Goal: Task Accomplishment & Management: Check status

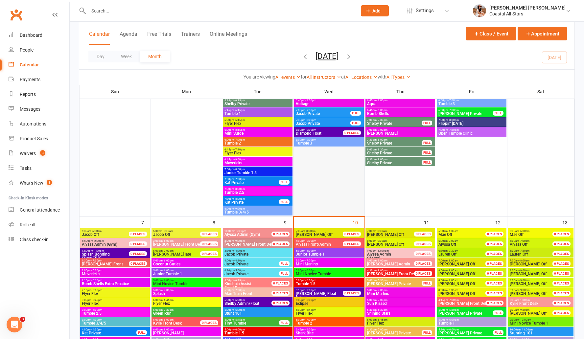
scroll to position [145, 0]
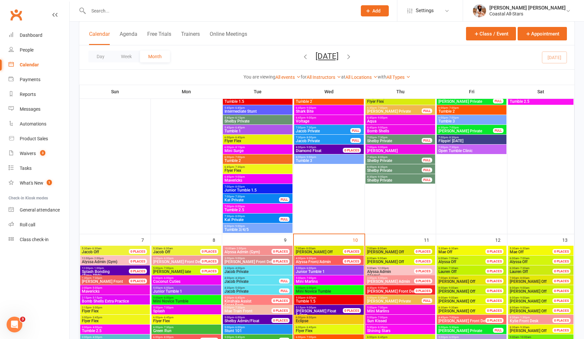
click at [307, 272] on span "Junior Tumble 1" at bounding box center [329, 272] width 67 height 4
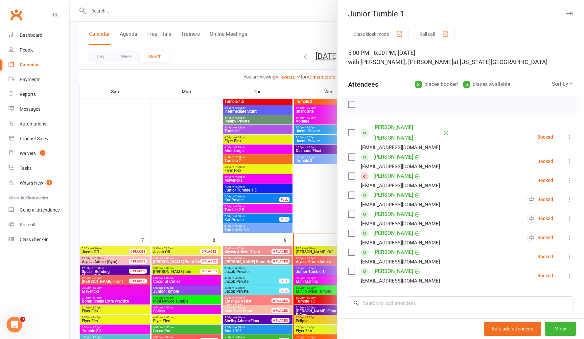
drag, startPoint x: 433, startPoint y: 41, endPoint x: 430, endPoint y: 32, distance: 9.0
click at [433, 39] on div "Class kiosk mode Roll call 5:00 PM - 6:00 PM, Wednesday, September, 10, 2025 wi…" at bounding box center [461, 216] width 247 height 376
click at [430, 32] on button "Roll call" at bounding box center [434, 34] width 41 height 12
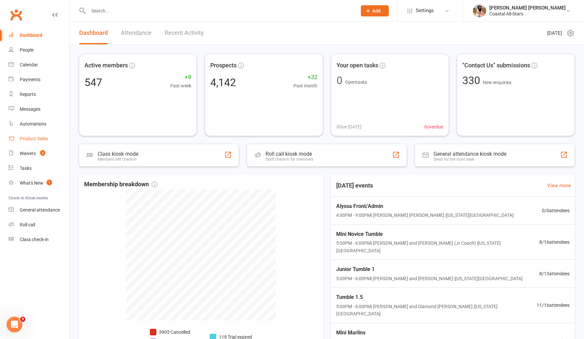
click at [27, 137] on div "Product Sales" at bounding box center [34, 138] width 28 height 5
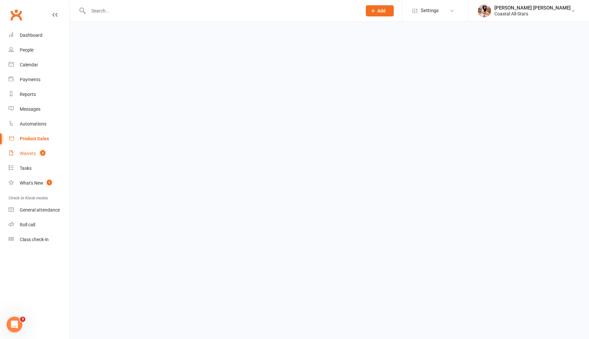
select select "100"
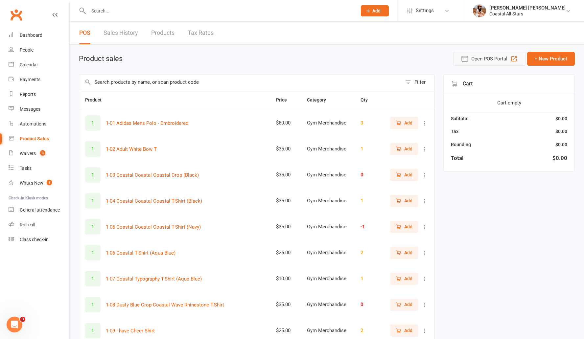
click at [469, 59] on button "Open POS Portal" at bounding box center [490, 59] width 72 height 14
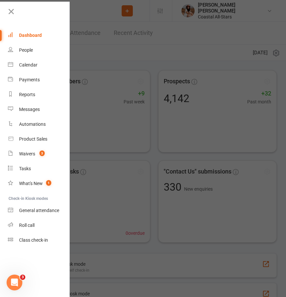
scroll to position [42, 0]
click at [20, 14] on link at bounding box center [38, 14] width 63 height 15
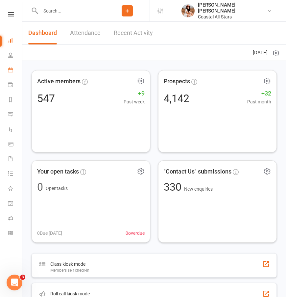
click at [11, 68] on icon at bounding box center [10, 69] width 5 height 5
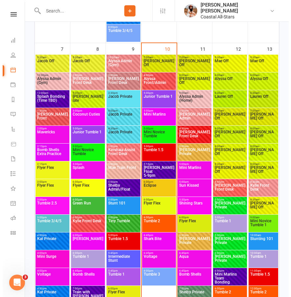
scroll to position [529, 0]
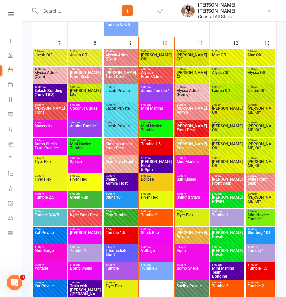
click at [154, 94] on span "Junior Tumble 1" at bounding box center [156, 94] width 31 height 12
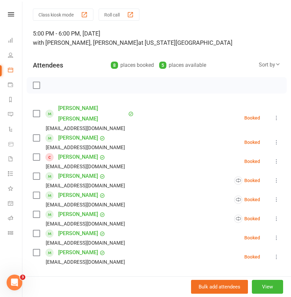
scroll to position [19, 0]
click at [273, 196] on icon at bounding box center [276, 199] width 7 height 7
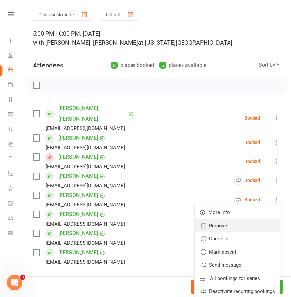
click at [215, 219] on link "Remove" at bounding box center [238, 225] width 86 height 13
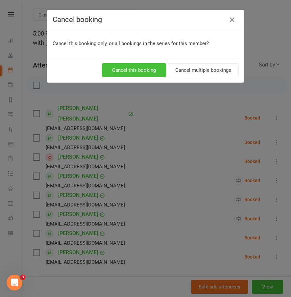
click at [144, 67] on button "Cancel this booking" at bounding box center [134, 70] width 64 height 14
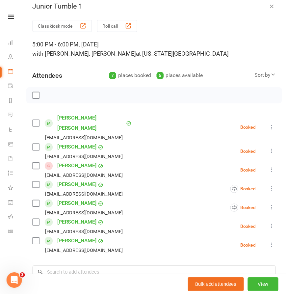
scroll to position [0, 0]
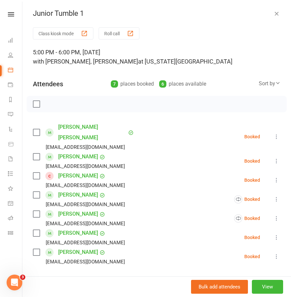
click at [273, 13] on icon "button" at bounding box center [276, 13] width 7 height 7
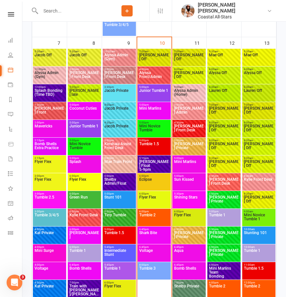
click at [65, 8] on input "text" at bounding box center [71, 10] width 66 height 9
paste input "ruby demarco"
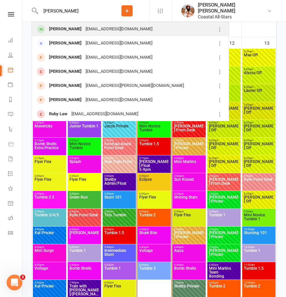
type input "ruby demarco"
click at [60, 32] on div "Ruby DeMarco" at bounding box center [65, 29] width 37 height 10
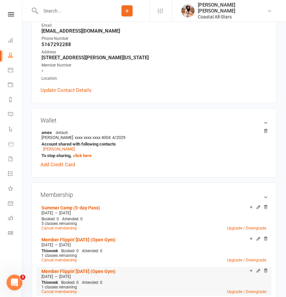
scroll to position [221, 0]
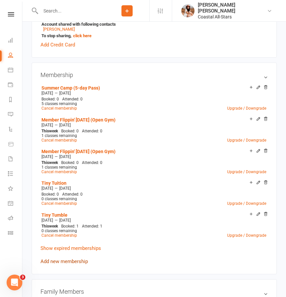
click at [62, 261] on link "Add new membership" at bounding box center [63, 261] width 47 height 6
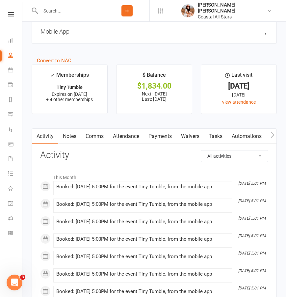
scroll to position [578, 0]
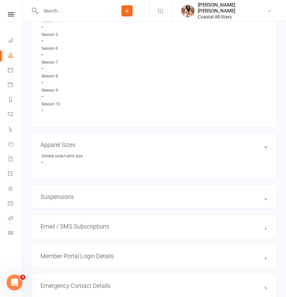
click at [54, 13] on input "text" at bounding box center [71, 10] width 66 height 9
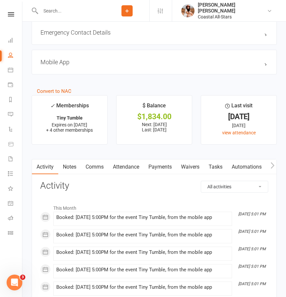
scroll to position [831, 0]
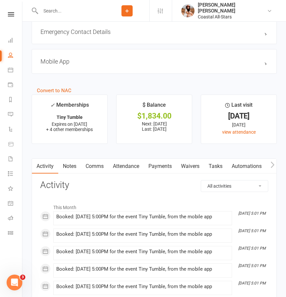
click at [127, 163] on link "Attendance" at bounding box center [126, 166] width 36 height 15
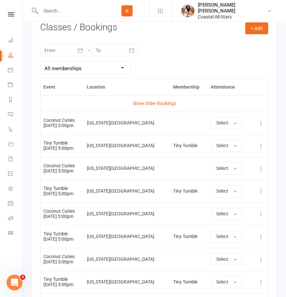
scroll to position [1235, 0]
click at [13, 69] on link "Calendar" at bounding box center [15, 70] width 15 height 15
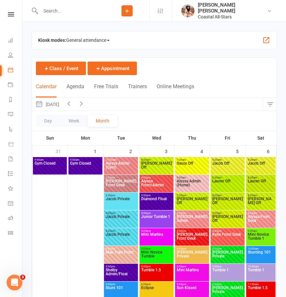
click at [75, 15] on div at bounding box center [68, 10] width 73 height 21
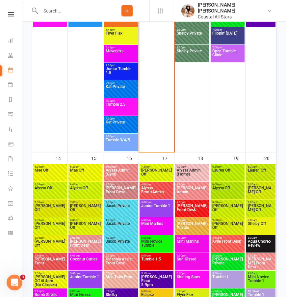
scroll to position [931, 0]
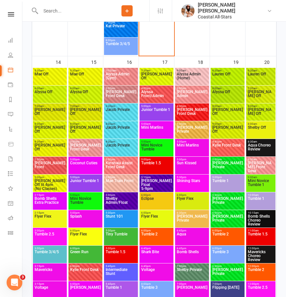
click at [157, 152] on span "Mini Novice Tumble" at bounding box center [156, 149] width 31 height 12
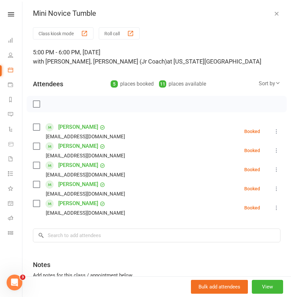
click at [273, 13] on icon "button" at bounding box center [276, 13] width 7 height 7
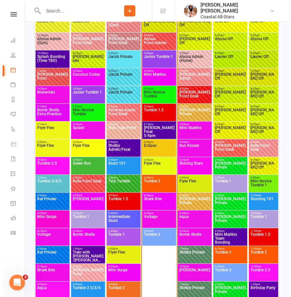
scroll to position [551, 0]
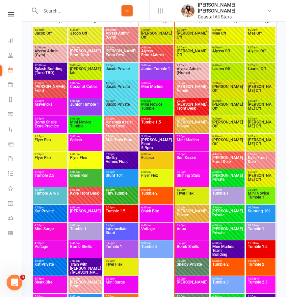
click at [155, 125] on span "Tumble 1.5" at bounding box center [156, 126] width 31 height 12
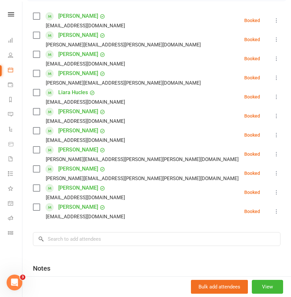
scroll to position [174, 0]
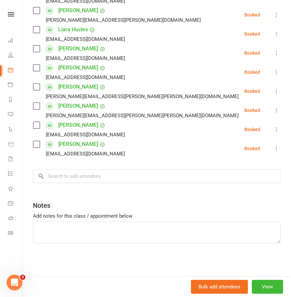
click at [273, 53] on icon at bounding box center [276, 53] width 7 height 7
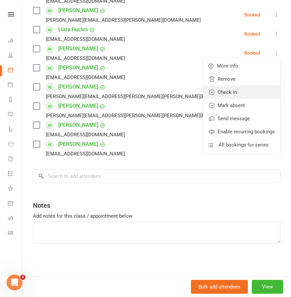
click at [222, 93] on link "Check in" at bounding box center [241, 92] width 77 height 13
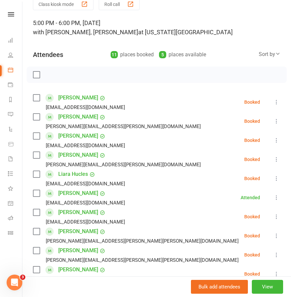
scroll to position [0, 0]
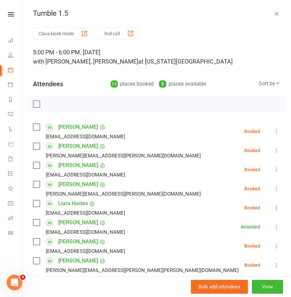
click at [273, 14] on icon "button" at bounding box center [276, 13] width 7 height 7
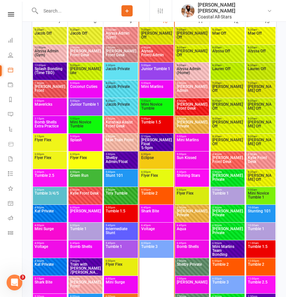
click at [159, 70] on span "Junior Tumble 1" at bounding box center [156, 73] width 31 height 12
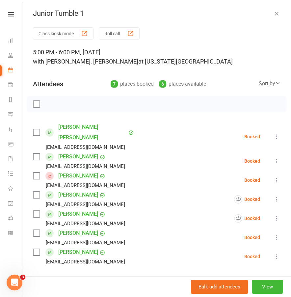
click at [273, 215] on icon at bounding box center [276, 218] width 7 height 7
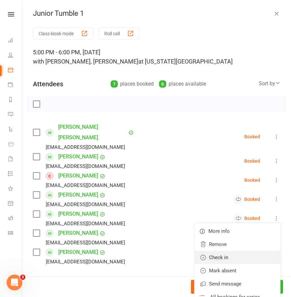
click at [210, 251] on link "Check in" at bounding box center [237, 257] width 86 height 13
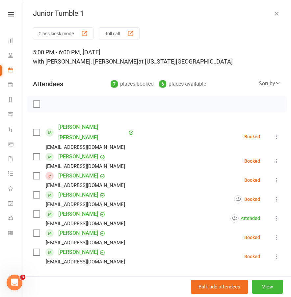
click at [273, 234] on icon at bounding box center [276, 237] width 7 height 7
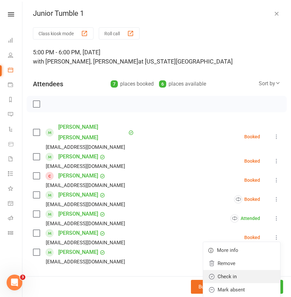
click at [220, 270] on link "Check in" at bounding box center [241, 276] width 77 height 13
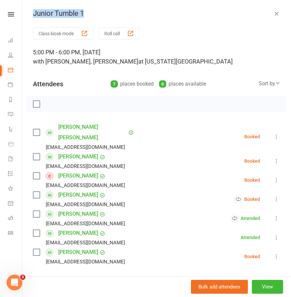
drag, startPoint x: 40, startPoint y: 12, endPoint x: 86, endPoint y: 14, distance: 46.4
click at [86, 14] on div "Junior Tumble 1" at bounding box center [156, 13] width 268 height 9
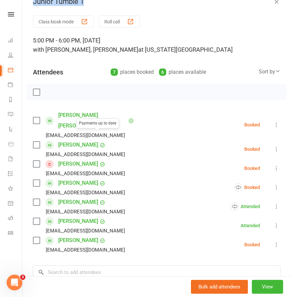
scroll to position [12, 0]
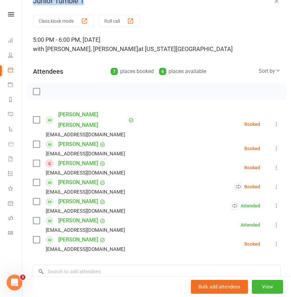
click at [273, 145] on icon at bounding box center [276, 148] width 7 height 7
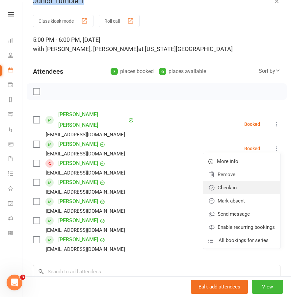
click at [215, 181] on link "Check in" at bounding box center [241, 187] width 77 height 13
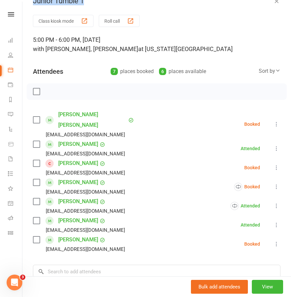
click at [273, 240] on icon at bounding box center [276, 243] width 7 height 7
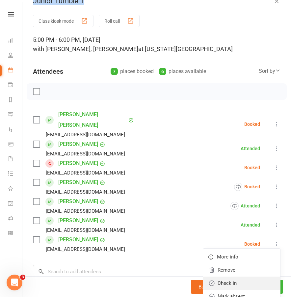
click at [218, 276] on link "Check in" at bounding box center [241, 282] width 77 height 13
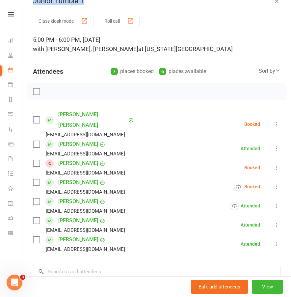
click at [273, 164] on icon at bounding box center [276, 167] width 7 height 7
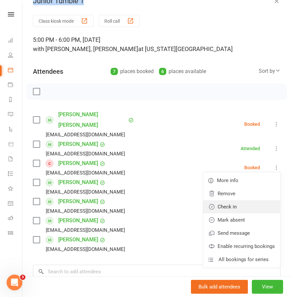
click at [220, 200] on link "Check in" at bounding box center [241, 206] width 77 height 13
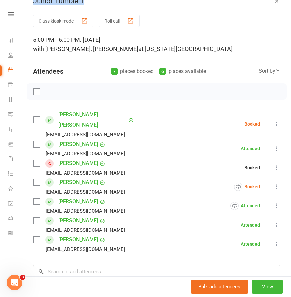
click at [67, 158] on link "Josephine Johnson" at bounding box center [78, 163] width 40 height 11
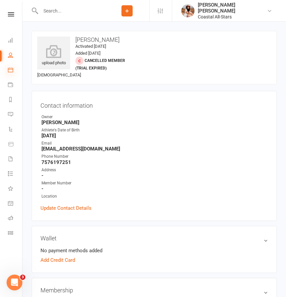
click at [10, 70] on icon at bounding box center [10, 69] width 5 height 5
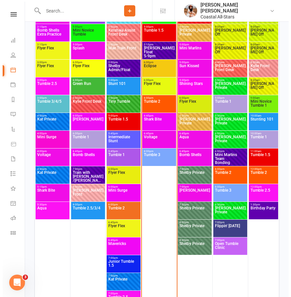
scroll to position [559, 0]
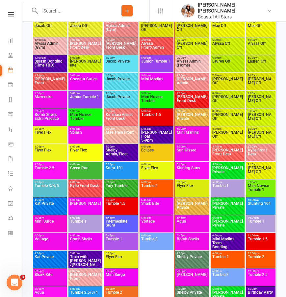
click at [151, 174] on span "Flyer Flex" at bounding box center [156, 172] width 31 height 12
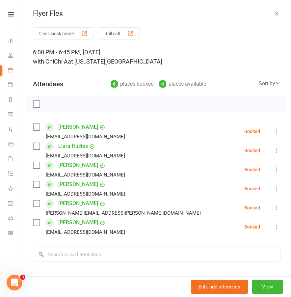
click at [259, 151] on li "Liara Hucles kameringer1@gmail.com Booked More info Remove Check in Mark absent…" at bounding box center [156, 150] width 247 height 19
click at [273, 150] on icon at bounding box center [276, 150] width 7 height 7
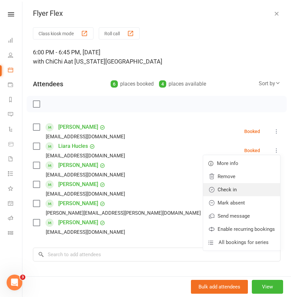
click at [229, 190] on link "Check in" at bounding box center [241, 189] width 77 height 13
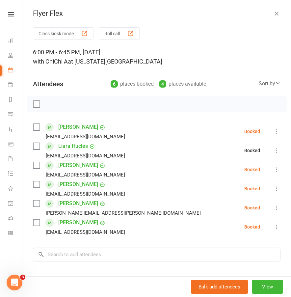
click at [273, 132] on icon at bounding box center [276, 131] width 7 height 7
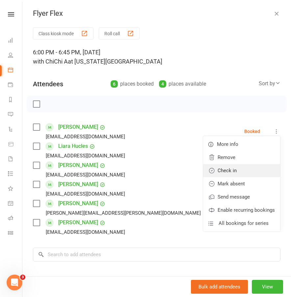
click at [229, 170] on link "Check in" at bounding box center [241, 170] width 77 height 13
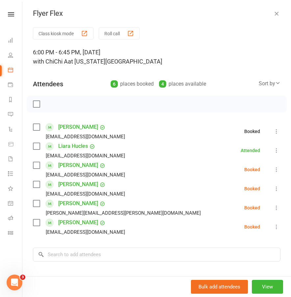
click at [273, 12] on icon "button" at bounding box center [276, 13] width 7 height 7
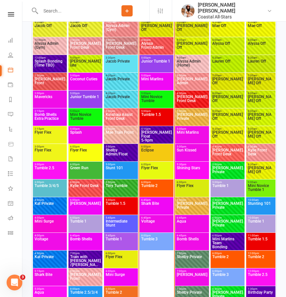
click at [151, 99] on span "Mini Novice Tumble" at bounding box center [156, 101] width 31 height 12
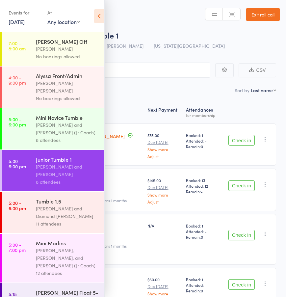
click at [65, 136] on div "8 attendees" at bounding box center [67, 140] width 63 height 8
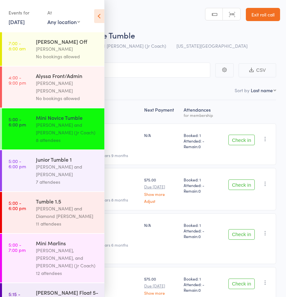
click at [100, 17] on icon at bounding box center [99, 16] width 10 height 14
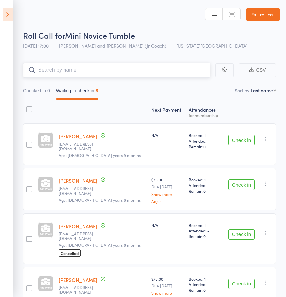
click at [70, 71] on input "search" at bounding box center [116, 69] width 187 height 15
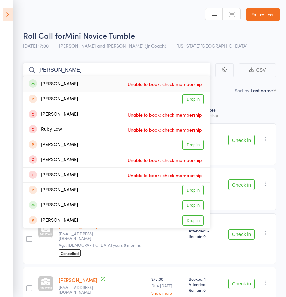
drag, startPoint x: 77, startPoint y: 71, endPoint x: 23, endPoint y: 73, distance: 54.7
click at [23, 73] on main "ruby demarco Ruby DeMarco Unable to book: check membership Taylor Demarco Drop …" at bounding box center [143, 286] width 286 height 466
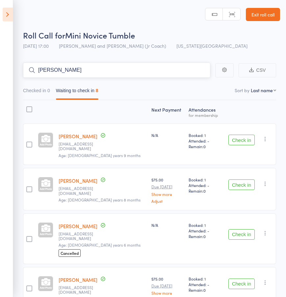
drag, startPoint x: 73, startPoint y: 72, endPoint x: 31, endPoint y: 72, distance: 42.1
click at [31, 72] on form "[PERSON_NAME]" at bounding box center [116, 69] width 187 height 15
type input "[PERSON_NAME]"
click at [10, 15] on icon at bounding box center [8, 15] width 10 height 14
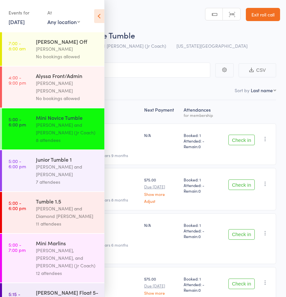
click at [97, 15] on icon at bounding box center [99, 16] width 10 height 14
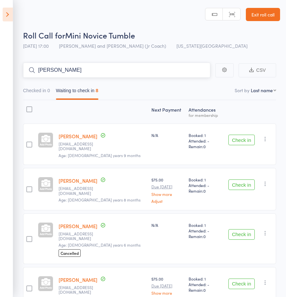
drag, startPoint x: 92, startPoint y: 66, endPoint x: 0, endPoint y: 63, distance: 91.8
click at [0, 63] on html "Roll Call for Mini Novice Tumble 10 Sep 17:00 Kylie Smith and Delainey (Jr Coac…" at bounding box center [143, 148] width 286 height 297
drag, startPoint x: 83, startPoint y: 74, endPoint x: 13, endPoint y: 71, distance: 70.5
click at [12, 72] on div "Roll Call for Mini Novice Tumble 10 Sep 17:00 Kylie Smith and Delainey (Jr Coac…" at bounding box center [143, 148] width 286 height 297
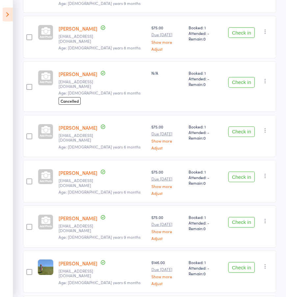
scroll to position [212, 0]
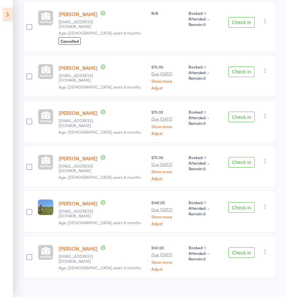
click at [241, 157] on button "Check in" at bounding box center [241, 162] width 26 height 11
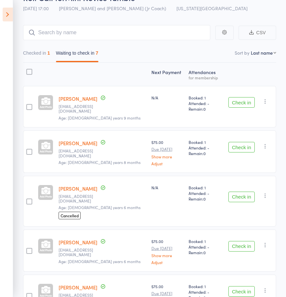
scroll to position [0, 0]
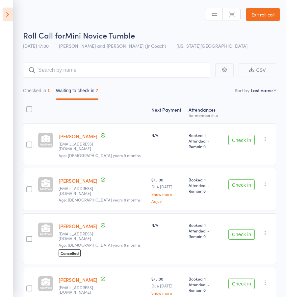
click at [39, 89] on button "Checked in 1" at bounding box center [36, 92] width 27 height 15
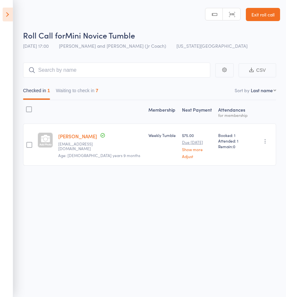
click at [264, 143] on icon "button" at bounding box center [265, 141] width 7 height 7
click at [76, 140] on div "Date of birth: 7-Dec-2018" at bounding box center [86, 143] width 66 height 13
click at [78, 137] on link "Madelyn Peterson" at bounding box center [77, 136] width 39 height 7
click at [80, 86] on button "Waiting to check in 7" at bounding box center [77, 92] width 42 height 15
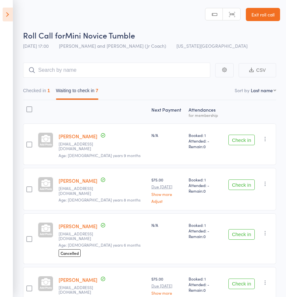
scroll to position [167, 0]
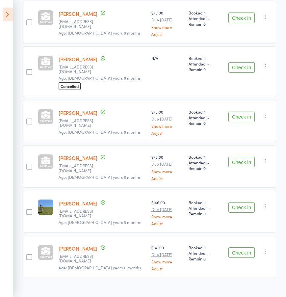
click at [263, 248] on icon "button" at bounding box center [265, 251] width 7 height 7
click at [242, 295] on li "Mark absent" at bounding box center [241, 299] width 54 height 9
click at [263, 250] on icon "button" at bounding box center [265, 253] width 7 height 7
drag, startPoint x: 235, startPoint y: 259, endPoint x: 234, endPoint y: 245, distance: 13.5
click at [235, 262] on li "Check in" at bounding box center [241, 266] width 54 height 8
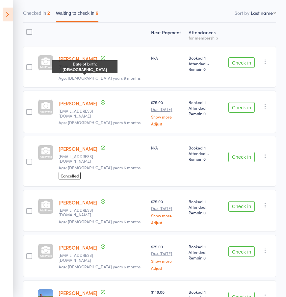
scroll to position [0, 0]
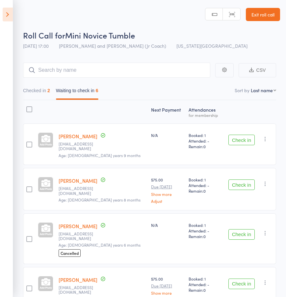
click at [238, 136] on button "Check in" at bounding box center [241, 140] width 26 height 11
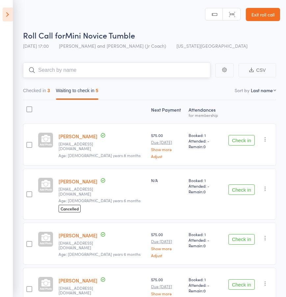
click at [86, 70] on input "search" at bounding box center [116, 69] width 187 height 15
paste input "Veronica Dudka"
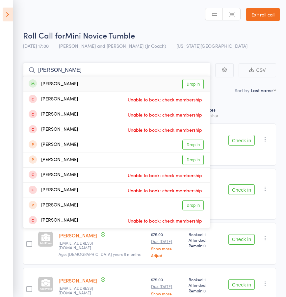
type input "Veronica Dudka"
click at [189, 82] on link "Drop in" at bounding box center [192, 84] width 21 height 10
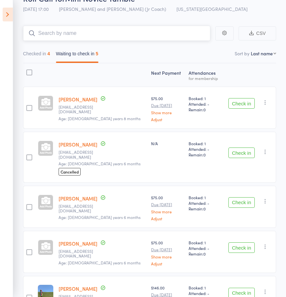
scroll to position [20, 0]
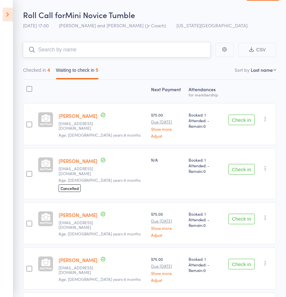
click at [54, 47] on input "search" at bounding box center [116, 49] width 187 height 15
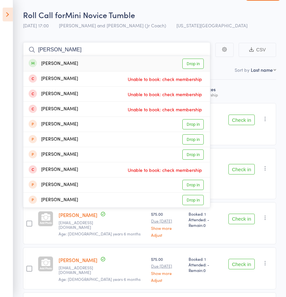
type input "emerie kha"
click at [184, 61] on link "Drop in" at bounding box center [192, 64] width 21 height 10
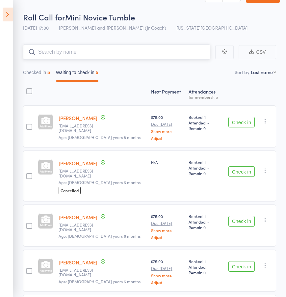
scroll to position [53, 0]
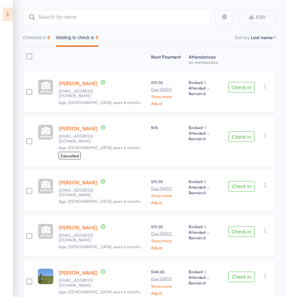
click at [240, 182] on button "Check in" at bounding box center [241, 186] width 26 height 11
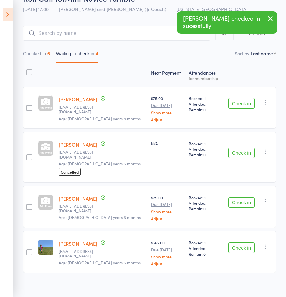
click at [234, 197] on button "Check in" at bounding box center [241, 202] width 26 height 11
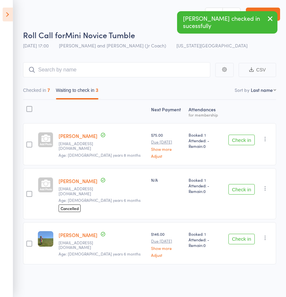
click at [239, 184] on button "Check in" at bounding box center [241, 189] width 26 height 11
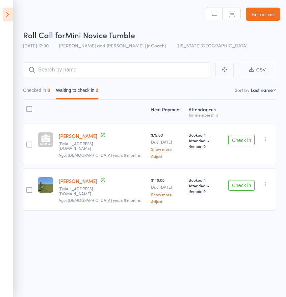
click at [180, 36] on div "Roll Call for Mini Novice Tumble" at bounding box center [151, 34] width 257 height 11
click at [67, 76] on input "search" at bounding box center [116, 69] width 187 height 15
click at [67, 75] on input "search" at bounding box center [116, 69] width 187 height 15
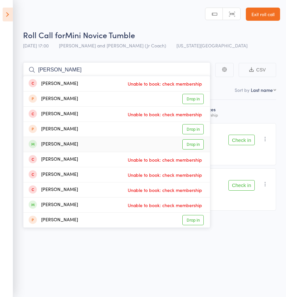
type input "avery"
click at [187, 145] on link "Drop in" at bounding box center [192, 144] width 21 height 10
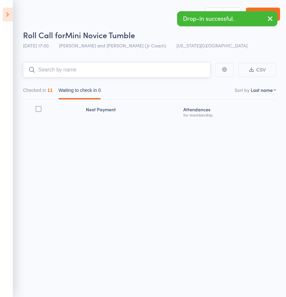
click at [40, 87] on button "Checked in 11" at bounding box center [38, 91] width 30 height 15
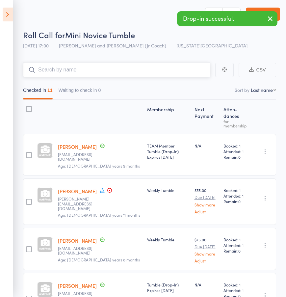
click at [71, 71] on input "search" at bounding box center [116, 69] width 187 height 15
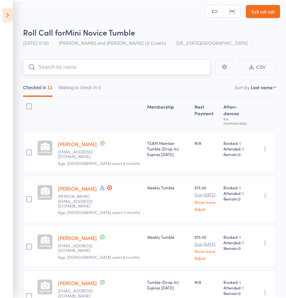
scroll to position [0, 0]
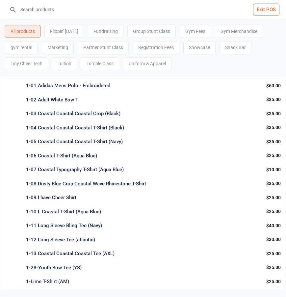
click at [51, 10] on input "search" at bounding box center [147, 9] width 260 height 19
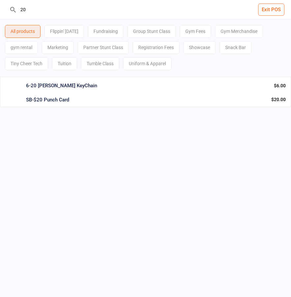
type input "20"
click at [55, 102] on div "SB-$20 Punch Card" at bounding box center [146, 100] width 240 height 8
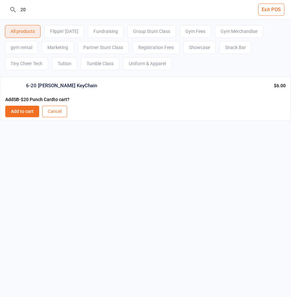
drag, startPoint x: 12, startPoint y: 113, endPoint x: 68, endPoint y: 103, distance: 57.9
click at [12, 113] on button "Add to cart" at bounding box center [22, 112] width 34 height 12
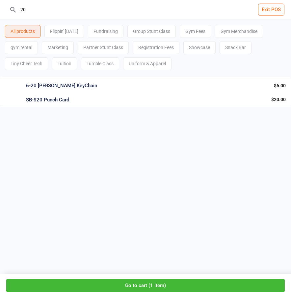
click at [112, 280] on button "Go to cart ( 1 item )" at bounding box center [145, 285] width 278 height 13
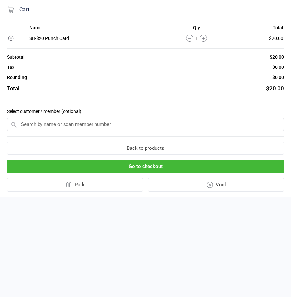
click at [89, 127] on input "text" at bounding box center [145, 124] width 277 height 14
type input "i"
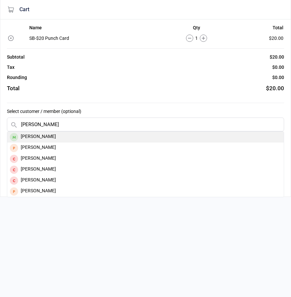
type input "[PERSON_NAME]"
click at [41, 138] on div "[PERSON_NAME]" at bounding box center [145, 137] width 276 height 11
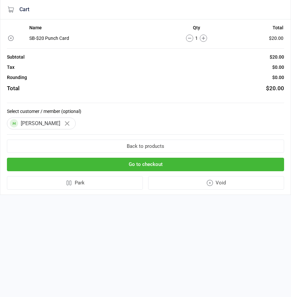
click at [125, 167] on button "Go to checkout" at bounding box center [145, 164] width 277 height 13
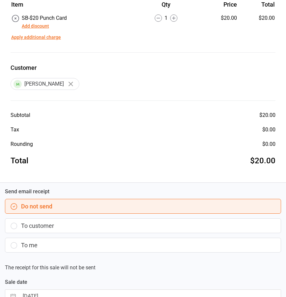
click at [34, 223] on button "To customer" at bounding box center [143, 225] width 276 height 15
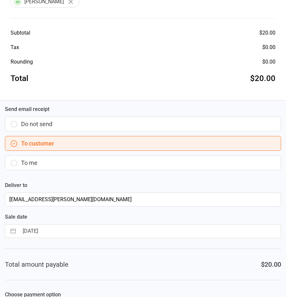
scroll to position [166, 0]
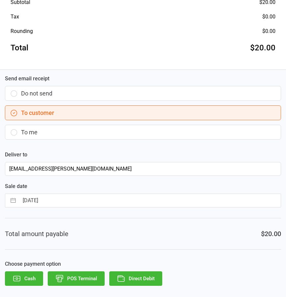
click at [20, 273] on button "Cash" at bounding box center [24, 278] width 38 height 14
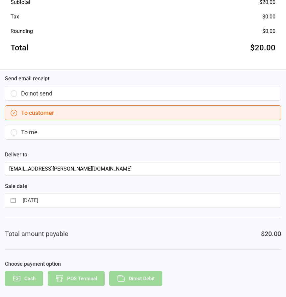
scroll to position [0, 0]
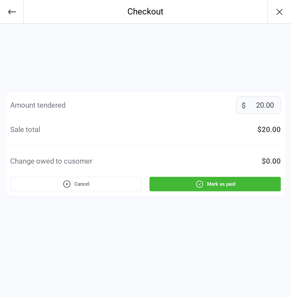
click at [211, 182] on button "Mark as paid" at bounding box center [214, 184] width 131 height 14
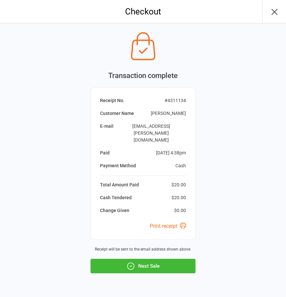
click at [126, 261] on icon "button" at bounding box center [130, 265] width 9 height 9
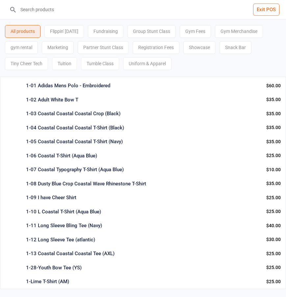
click at [53, 12] on input "search" at bounding box center [147, 9] width 260 height 19
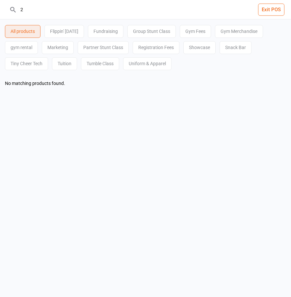
type input "2"
type input "$2"
click at [51, 104] on div "SB-$2 Snack Snack Bar Info Qty: -14 $2.00 Add to cart : $2.00" at bounding box center [145, 100] width 291 height 14
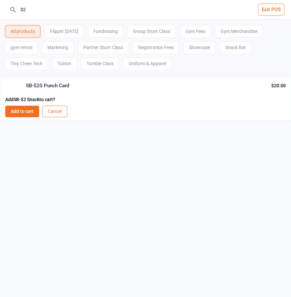
click at [28, 113] on button "Add to cart" at bounding box center [22, 112] width 34 height 12
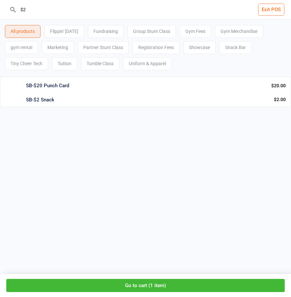
click at [48, 103] on div "SB-$2 Snack" at bounding box center [147, 100] width 242 height 8
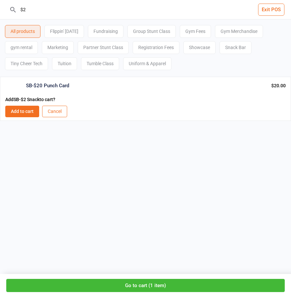
click at [138, 280] on button "Go to cart ( 1 item )" at bounding box center [145, 285] width 278 height 13
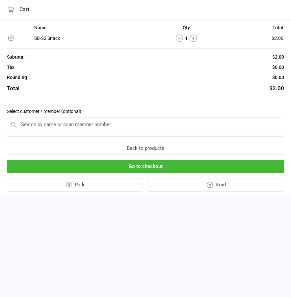
click at [95, 128] on input "text" at bounding box center [145, 124] width 277 height 14
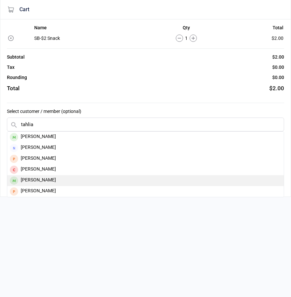
type input "tahlia"
click at [43, 180] on div "[PERSON_NAME]" at bounding box center [145, 180] width 276 height 11
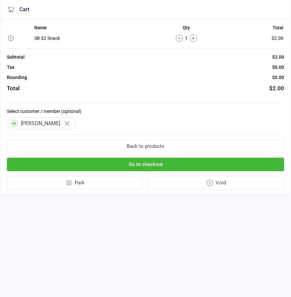
click at [86, 164] on button "Go to checkout" at bounding box center [145, 164] width 277 height 13
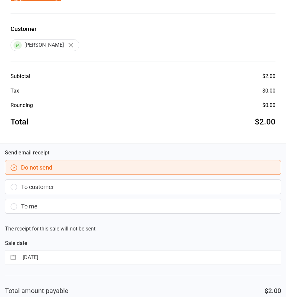
scroll to position [149, 0]
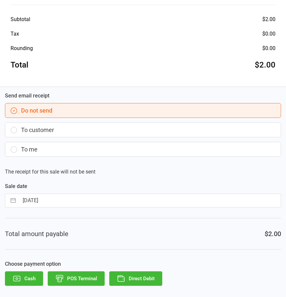
click at [58, 128] on button "To customer" at bounding box center [143, 129] width 276 height 15
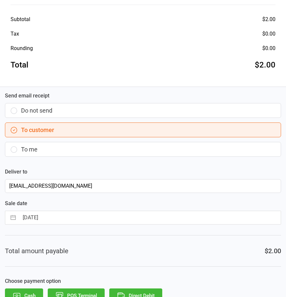
click at [153, 291] on button "Direct Debit" at bounding box center [135, 295] width 53 height 14
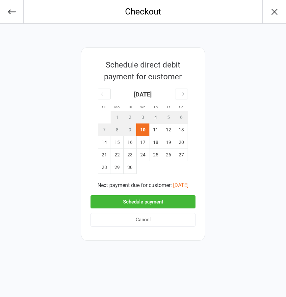
scroll to position [0, 0]
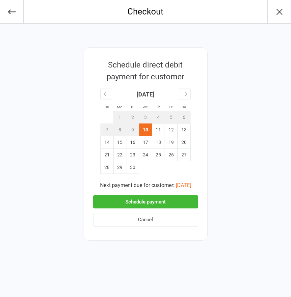
click at [158, 201] on button "Schedule payment" at bounding box center [145, 201] width 105 height 13
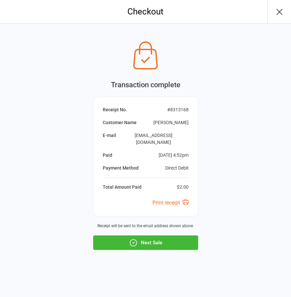
click at [141, 243] on button "Next Sale" at bounding box center [145, 242] width 105 height 14
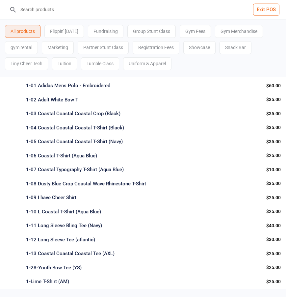
click at [48, 5] on input "search" at bounding box center [147, 9] width 260 height 19
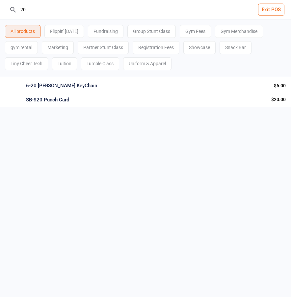
type input "20"
click at [65, 103] on div "SB-$20 Punch Card Snack Bar Info Qty: 473 $20.00 Add to cart : $20.00" at bounding box center [145, 100] width 291 height 14
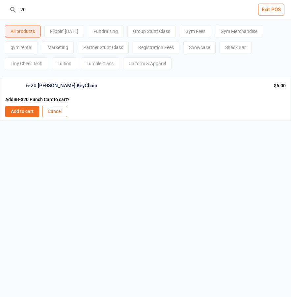
click at [27, 110] on button "Add to cart" at bounding box center [22, 112] width 34 height 12
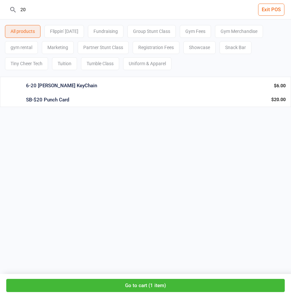
click at [135, 286] on button "Go to cart ( 1 item )" at bounding box center [145, 285] width 278 height 13
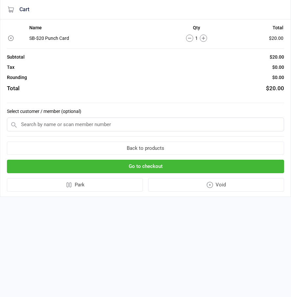
click at [79, 126] on input "text" at bounding box center [145, 124] width 277 height 14
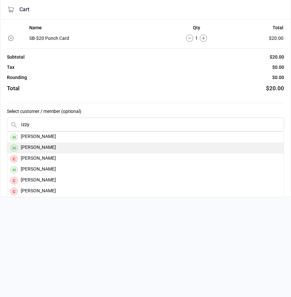
type input "izzy"
click at [40, 147] on div "[PERSON_NAME]" at bounding box center [145, 147] width 276 height 11
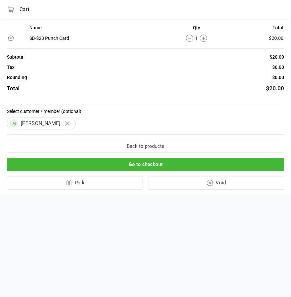
click at [94, 161] on button "Go to checkout" at bounding box center [145, 164] width 277 height 13
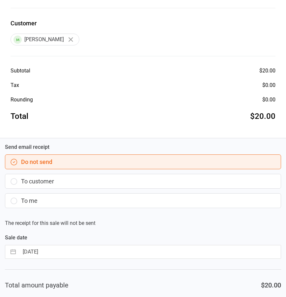
scroll to position [149, 0]
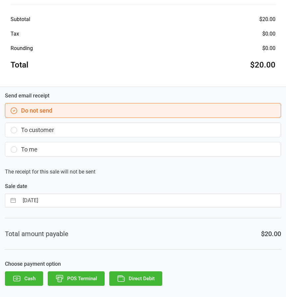
click at [125, 278] on button "Direct Debit" at bounding box center [135, 278] width 53 height 14
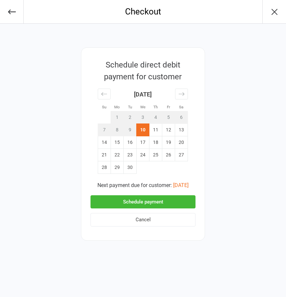
scroll to position [0, 0]
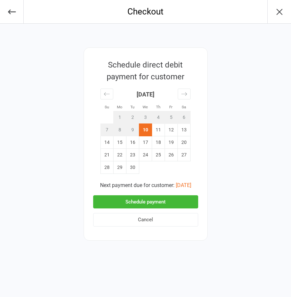
click at [166, 200] on button "Schedule payment" at bounding box center [145, 201] width 105 height 13
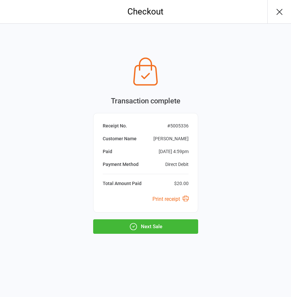
click at [139, 227] on button "Next Sale" at bounding box center [145, 226] width 105 height 14
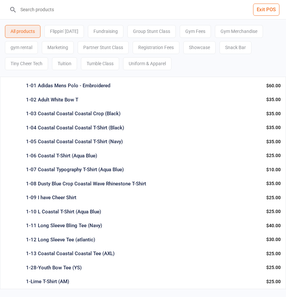
click at [47, 12] on input "search" at bounding box center [147, 9] width 260 height 19
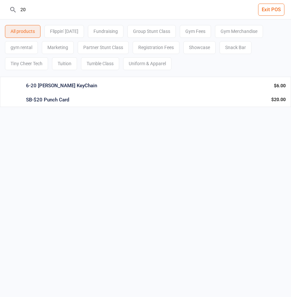
type input "20"
click at [52, 102] on div "SB-$20 Punch Card" at bounding box center [146, 100] width 240 height 8
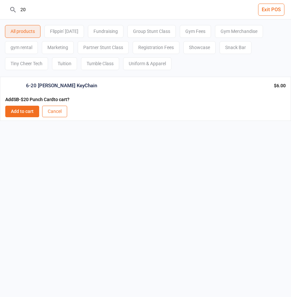
click at [27, 113] on button "Add to cart" at bounding box center [22, 112] width 34 height 12
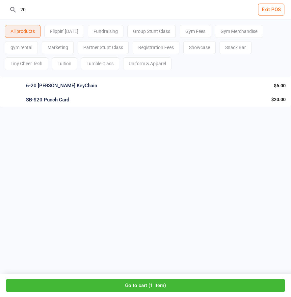
click at [107, 288] on button "Go to cart ( 1 item )" at bounding box center [145, 285] width 278 height 13
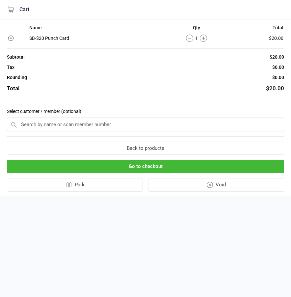
click at [96, 126] on input "text" at bounding box center [145, 124] width 277 height 14
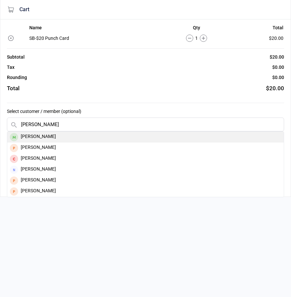
type input "[PERSON_NAME]"
click at [53, 140] on div "[PERSON_NAME]" at bounding box center [145, 137] width 276 height 11
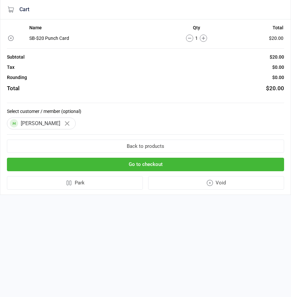
click at [84, 165] on button "Go to checkout" at bounding box center [145, 164] width 277 height 13
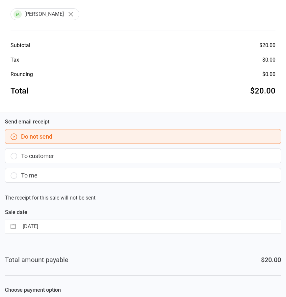
scroll to position [149, 0]
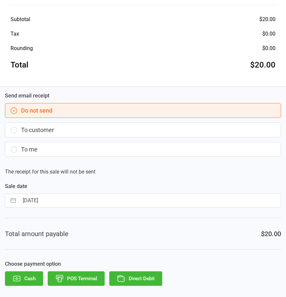
drag, startPoint x: 49, startPoint y: 130, endPoint x: 62, endPoint y: 153, distance: 27.0
click at [49, 130] on button "To customer" at bounding box center [143, 129] width 276 height 15
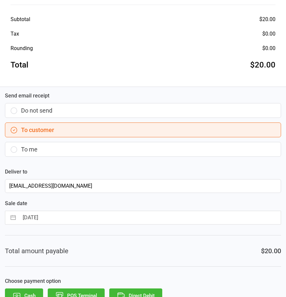
click at [144, 293] on button "Direct Debit" at bounding box center [135, 295] width 53 height 14
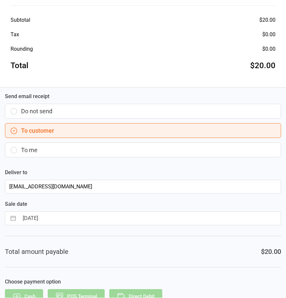
scroll to position [0, 0]
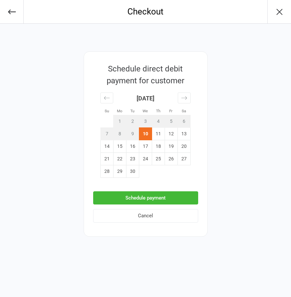
click at [150, 195] on button "Schedule payment" at bounding box center [145, 197] width 105 height 13
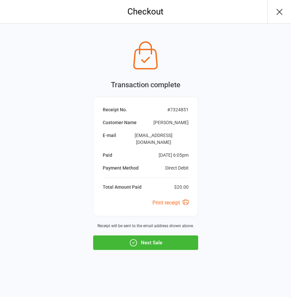
click at [137, 241] on icon "button" at bounding box center [133, 242] width 9 height 9
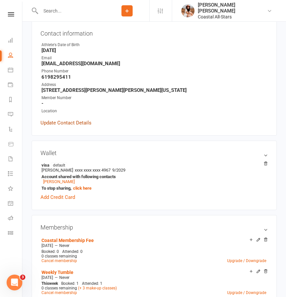
click at [68, 120] on link "Update Contact Details" at bounding box center [65, 123] width 51 height 8
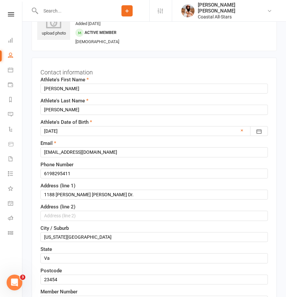
scroll to position [30, 0]
click at [63, 88] on input "[PERSON_NAME]" at bounding box center [153, 89] width 227 height 10
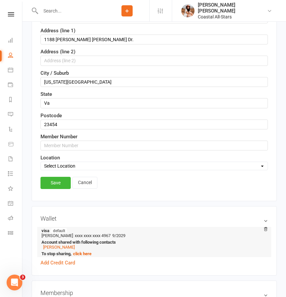
scroll to position [219, 0]
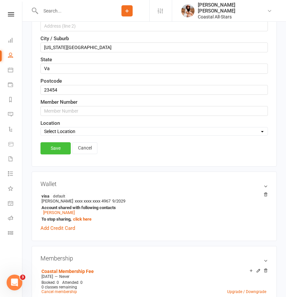
type input "[PERSON_NAME]"
click at [54, 153] on link "Save" at bounding box center [55, 148] width 30 height 12
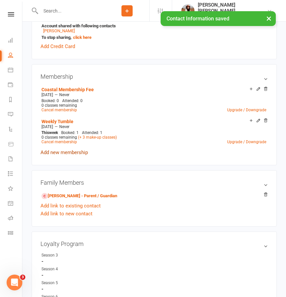
click at [77, 151] on link "Add new membership" at bounding box center [63, 152] width 47 height 6
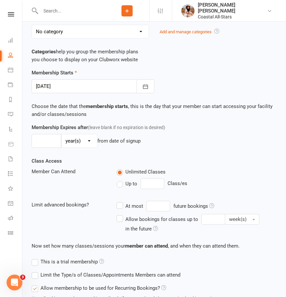
scroll to position [232, 0]
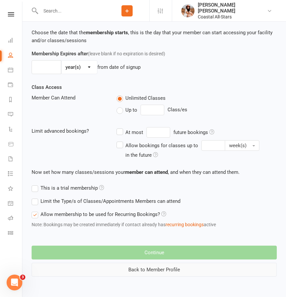
click at [153, 267] on button "Back to Member Profile" at bounding box center [154, 269] width 245 height 14
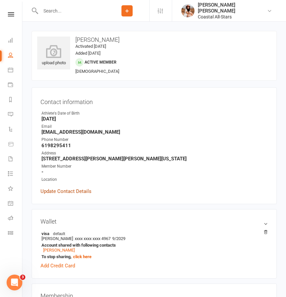
click at [75, 191] on link "Update Contact Details" at bounding box center [65, 191] width 51 height 8
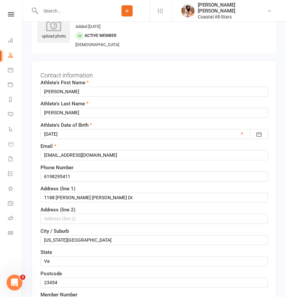
scroll to position [31, 0]
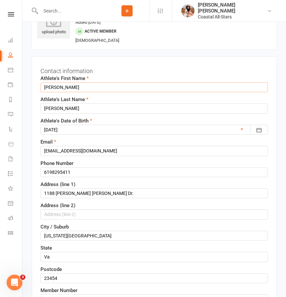
click at [104, 91] on input "[PERSON_NAME]" at bounding box center [153, 87] width 227 height 10
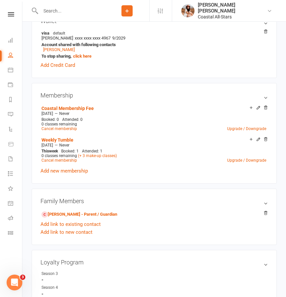
scroll to position [246, 0]
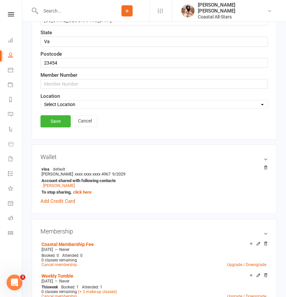
type input "[PERSON_NAME] ( [PERSON_NAME])"
click at [52, 122] on link "Save" at bounding box center [55, 121] width 30 height 12
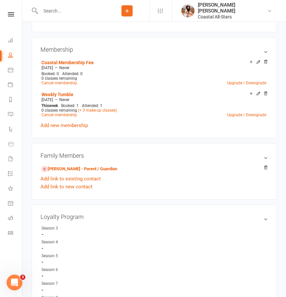
click at [77, 10] on input "text" at bounding box center [71, 10] width 66 height 9
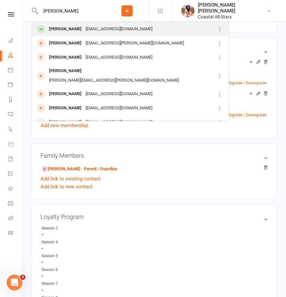
type input "[PERSON_NAME]"
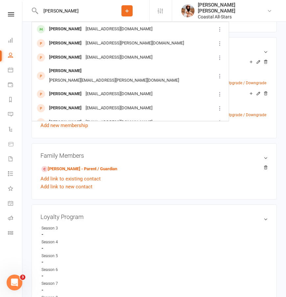
click at [84, 30] on div "[EMAIL_ADDRESS][DOMAIN_NAME]" at bounding box center [119, 29] width 71 height 10
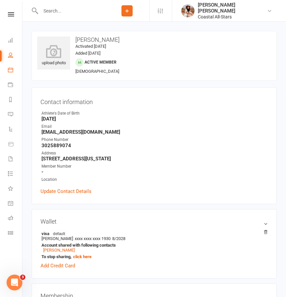
click at [10, 73] on link "Calendar" at bounding box center [15, 70] width 15 height 15
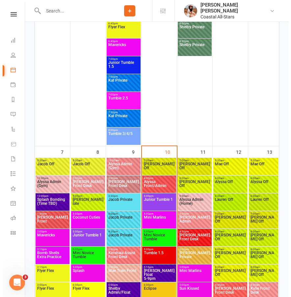
scroll to position [483, 0]
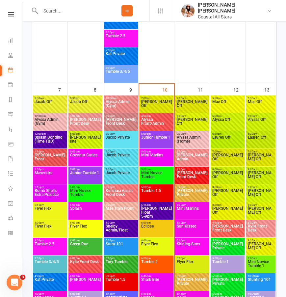
click at [160, 232] on span "Eclipse" at bounding box center [156, 230] width 31 height 12
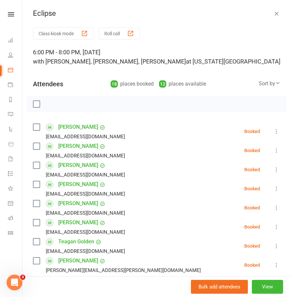
click at [273, 13] on icon "button" at bounding box center [276, 13] width 7 height 7
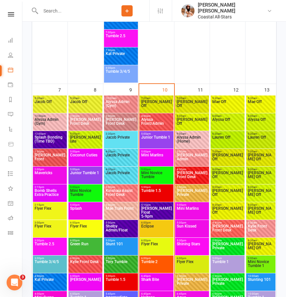
click at [156, 157] on span "Mini Marlins" at bounding box center [156, 159] width 31 height 12
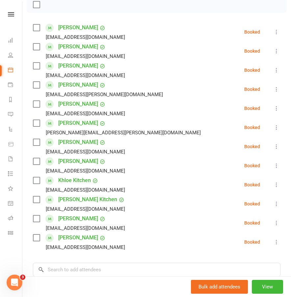
scroll to position [161, 0]
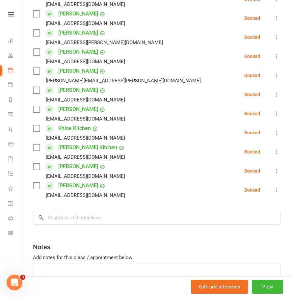
click at [273, 72] on icon at bounding box center [276, 75] width 7 height 7
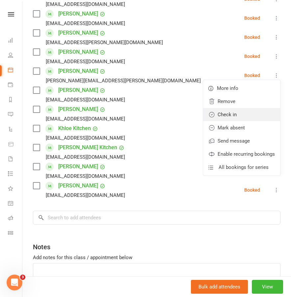
click at [218, 108] on link "Check in" at bounding box center [241, 114] width 77 height 13
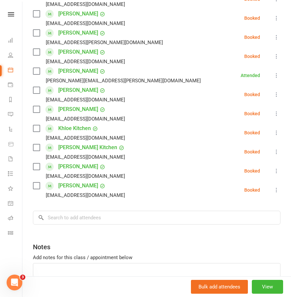
click at [273, 15] on icon at bounding box center [276, 18] width 7 height 7
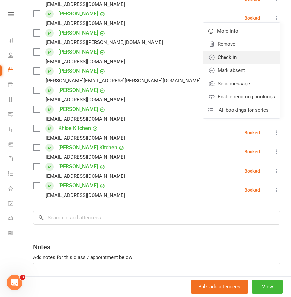
click at [217, 51] on link "Check in" at bounding box center [241, 57] width 77 height 13
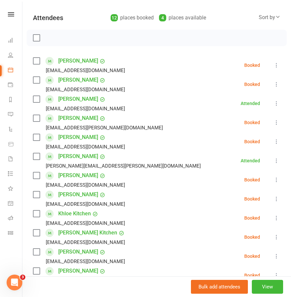
scroll to position [0, 0]
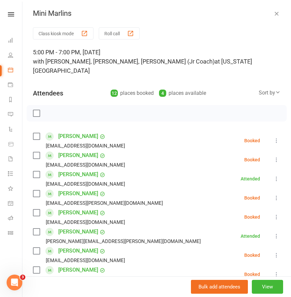
click at [273, 13] on icon "button" at bounding box center [276, 13] width 7 height 7
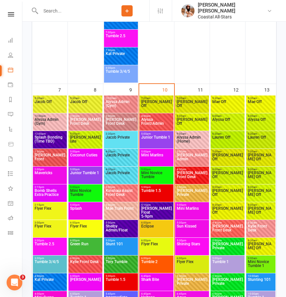
click at [154, 194] on span "Tumble 1.5" at bounding box center [156, 194] width 31 height 12
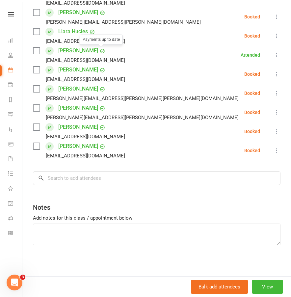
scroll to position [174, 0]
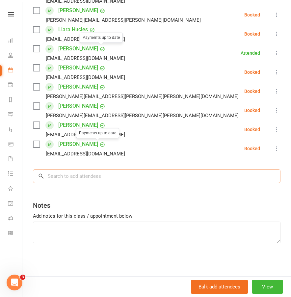
click at [80, 179] on input "search" at bounding box center [156, 176] width 247 height 14
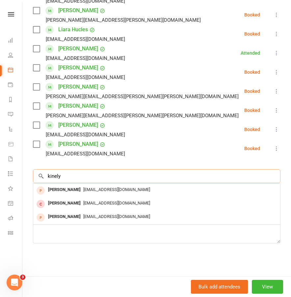
type input "kinely"
click at [273, 150] on icon at bounding box center [276, 148] width 7 height 7
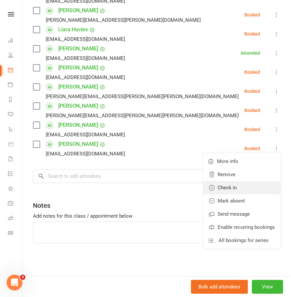
click at [219, 185] on link "Check in" at bounding box center [241, 187] width 77 height 13
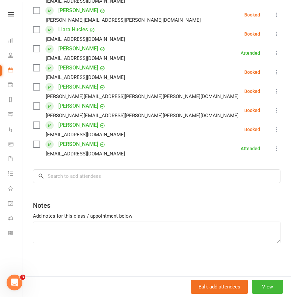
drag, startPoint x: 22, startPoint y: 100, endPoint x: 4, endPoint y: 13, distance: 88.4
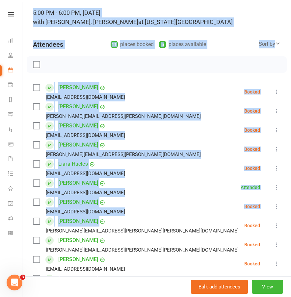
scroll to position [0, 0]
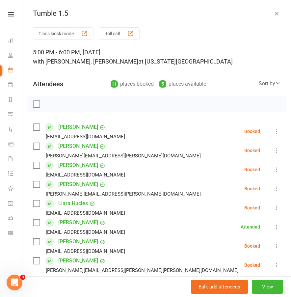
click at [182, 42] on div "Class kiosk mode Roll call 5:00 PM - 6:00 PM, Wednesday, September, 10, 2025 wi…" at bounding box center [156, 238] width 268 height 422
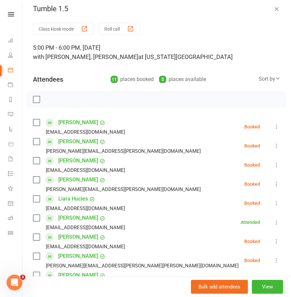
scroll to position [11, 0]
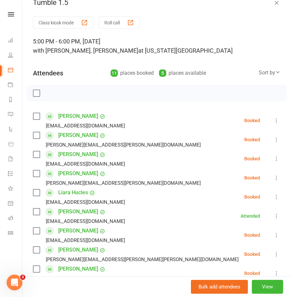
click at [273, 159] on icon at bounding box center [276, 158] width 7 height 7
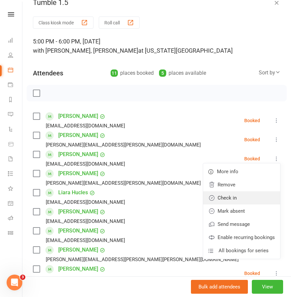
click at [219, 198] on link "Check in" at bounding box center [241, 197] width 77 height 13
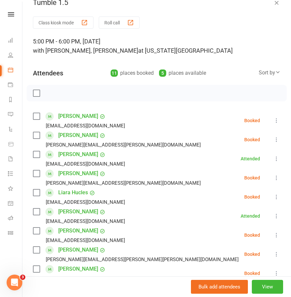
drag, startPoint x: 190, startPoint y: 3, endPoint x: 186, endPoint y: 1, distance: 5.0
click at [188, 3] on div "Tumble 1.5" at bounding box center [156, 2] width 268 height 9
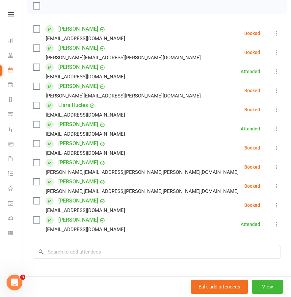
scroll to position [98, 0]
click at [88, 253] on input "search" at bounding box center [156, 252] width 247 height 14
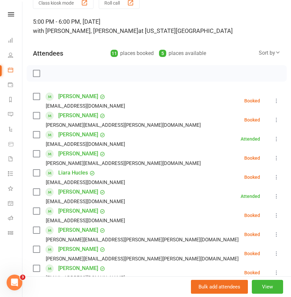
scroll to position [132, 0]
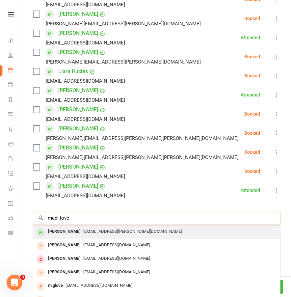
type input "madi love"
click at [108, 233] on span "afurbee@cox.net" at bounding box center [132, 231] width 98 height 5
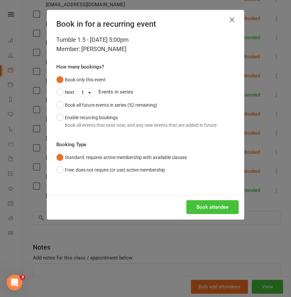
click at [211, 207] on button "Book attendee" at bounding box center [212, 207] width 52 height 14
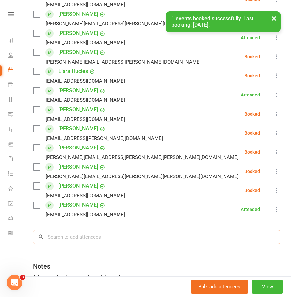
click at [90, 218] on div "Class kiosk mode Roll call 5:00 PM - 6:00 PM, Wednesday, September, 10, 2025 wi…" at bounding box center [156, 115] width 268 height 441
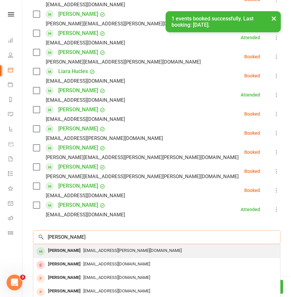
type input "kaylee lov"
click at [69, 248] on div "Kaylee Love" at bounding box center [64, 251] width 38 height 10
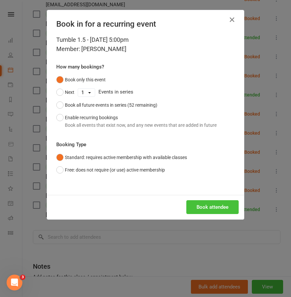
click at [215, 208] on button "Book attendee" at bounding box center [212, 207] width 52 height 14
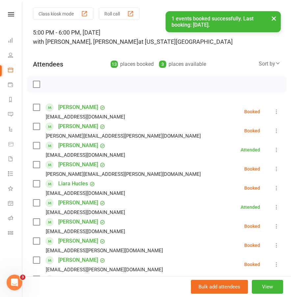
scroll to position [62, 0]
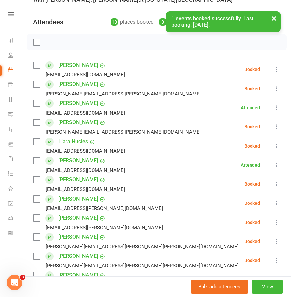
click at [273, 127] on icon at bounding box center [276, 126] width 7 height 7
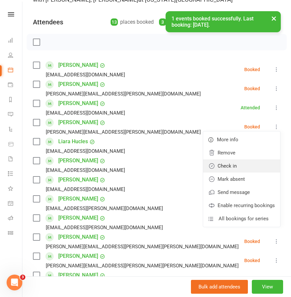
click at [216, 170] on link "Check in" at bounding box center [241, 165] width 77 height 13
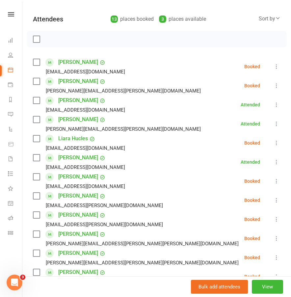
scroll to position [65, 0]
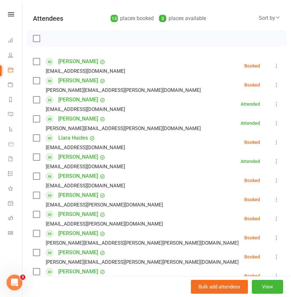
click at [273, 83] on icon at bounding box center [276, 85] width 7 height 7
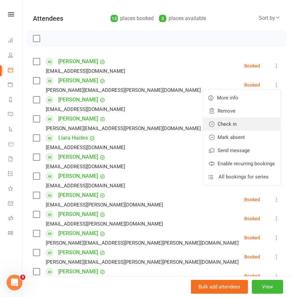
click at [220, 127] on link "Check in" at bounding box center [241, 123] width 77 height 13
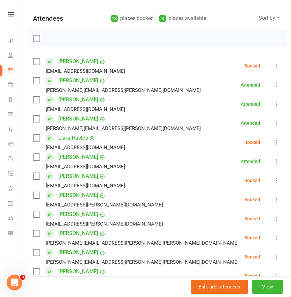
click at [273, 64] on icon at bounding box center [276, 65] width 7 height 7
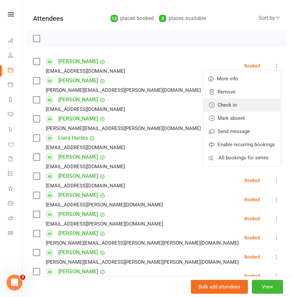
click at [211, 105] on link "Check in" at bounding box center [241, 104] width 77 height 13
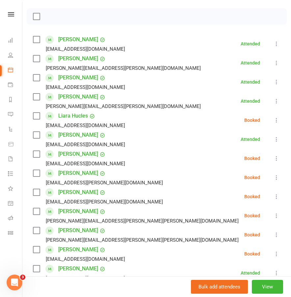
scroll to position [88, 0]
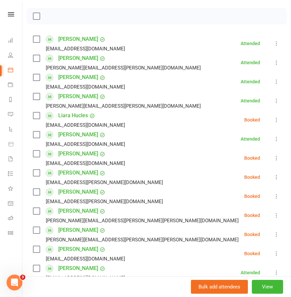
click at [273, 214] on icon at bounding box center [276, 215] width 7 height 7
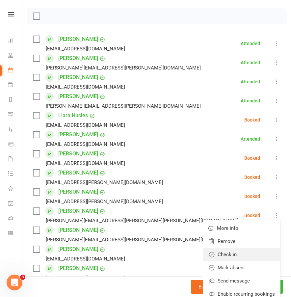
drag, startPoint x: 226, startPoint y: 256, endPoint x: 236, endPoint y: 252, distance: 10.5
click at [226, 255] on link "Check in" at bounding box center [241, 254] width 77 height 13
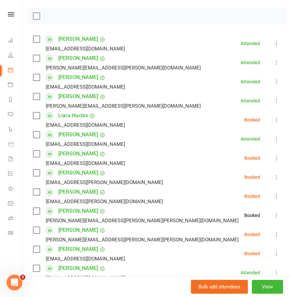
click at [273, 234] on icon at bounding box center [276, 234] width 7 height 7
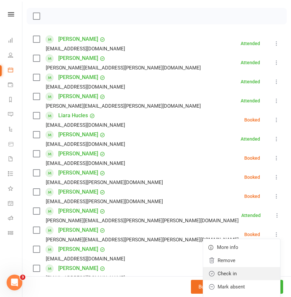
click at [222, 273] on link "Check in" at bounding box center [241, 273] width 77 height 13
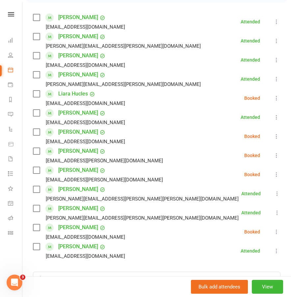
scroll to position [114, 0]
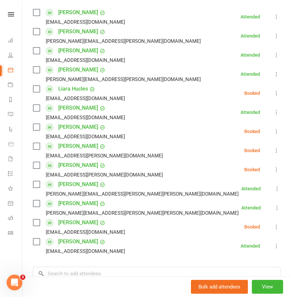
click at [273, 148] on icon at bounding box center [276, 150] width 7 height 7
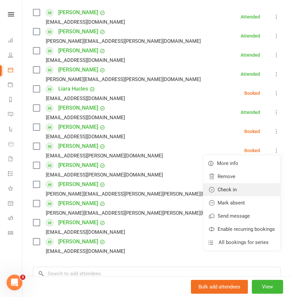
click at [219, 191] on link "Check in" at bounding box center [241, 189] width 77 height 13
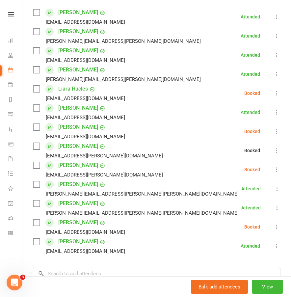
click at [273, 151] on icon at bounding box center [276, 150] width 7 height 7
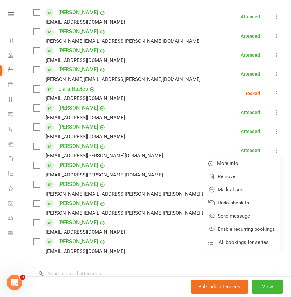
click at [145, 156] on li "Kaylee Love afurbee@cox.net Attended More info Remove Mark absent Undo check-in…" at bounding box center [156, 150] width 247 height 19
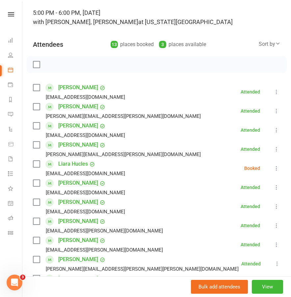
scroll to position [0, 0]
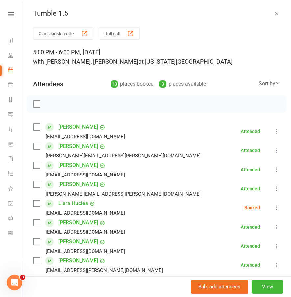
click at [273, 208] on icon at bounding box center [276, 207] width 7 height 7
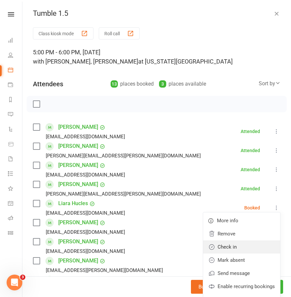
click at [213, 246] on link "Check in" at bounding box center [241, 246] width 77 height 13
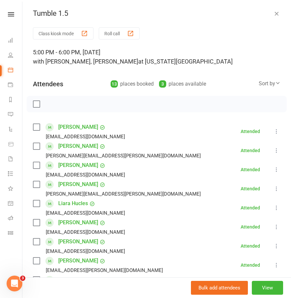
click at [102, 37] on button "Roll call" at bounding box center [119, 33] width 41 height 12
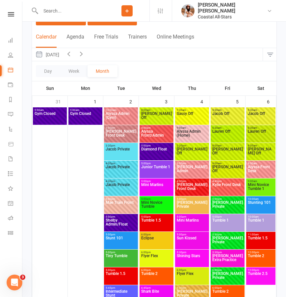
scroll to position [55, 0]
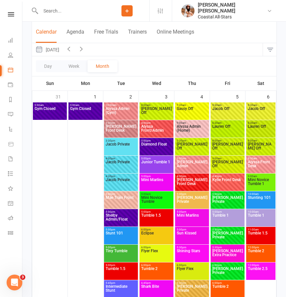
click at [71, 6] on input "text" at bounding box center [71, 10] width 66 height 9
click at [69, 9] on input "text" at bounding box center [71, 10] width 66 height 9
type input "M"
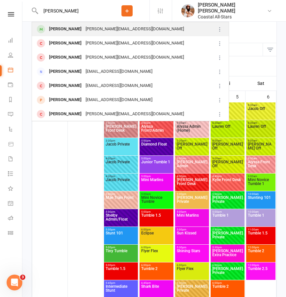
type input "vironica duk"
click at [106, 30] on div "helen.lady2311@gmail.com" at bounding box center [135, 29] width 102 height 10
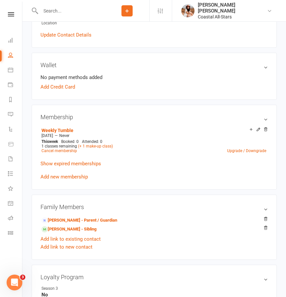
scroll to position [170, 0]
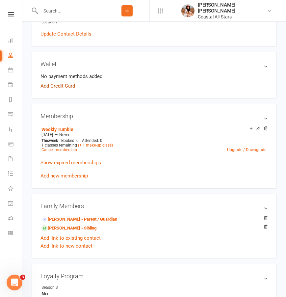
click at [62, 84] on link "Add Credit Card" at bounding box center [57, 86] width 35 height 8
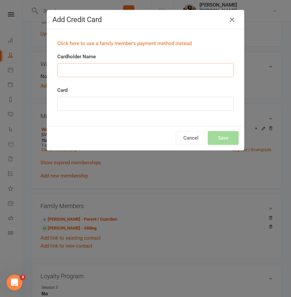
click at [80, 69] on input "Cardholder Name" at bounding box center [145, 70] width 176 height 14
type input "Olena Dudka"
click at [219, 137] on button "Save" at bounding box center [223, 138] width 31 height 14
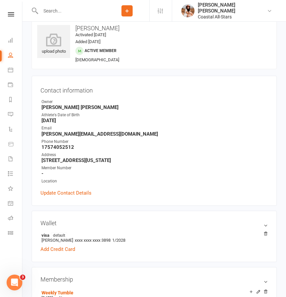
scroll to position [0, 0]
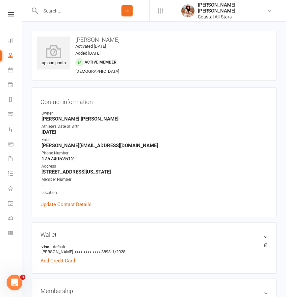
drag, startPoint x: 76, startPoint y: 42, endPoint x: 120, endPoint y: 42, distance: 44.4
click at [120, 42] on h3 "Veronica Dudka" at bounding box center [154, 40] width 234 height 7
copy h3 "Veronica Dudka"
click at [9, 72] on icon at bounding box center [10, 69] width 5 height 5
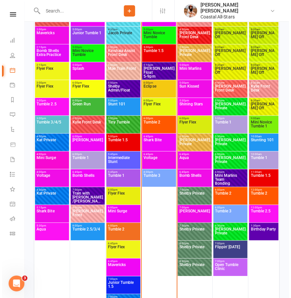
scroll to position [502, 0]
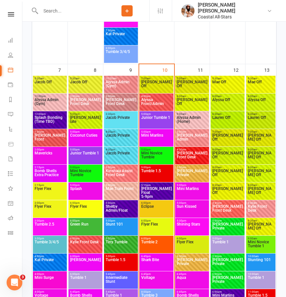
click at [159, 116] on span "Junior Tumble 1" at bounding box center [156, 121] width 31 height 12
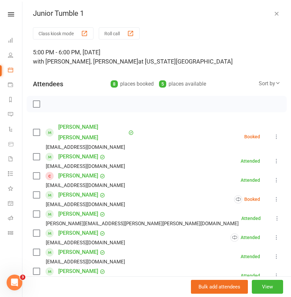
click at [273, 196] on icon at bounding box center [276, 199] width 7 height 7
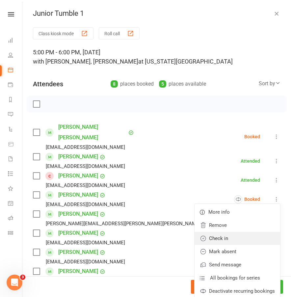
click at [207, 232] on link "Check in" at bounding box center [237, 238] width 86 height 13
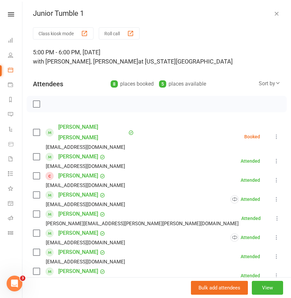
drag, startPoint x: 118, startPoint y: 31, endPoint x: 125, endPoint y: 28, distance: 7.2
click at [118, 31] on button "Roll call" at bounding box center [119, 33] width 41 height 12
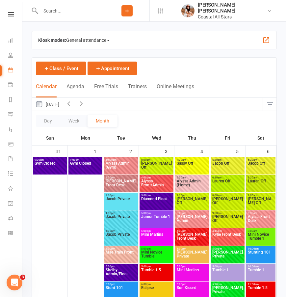
click at [147, 9] on div "Prospect Member Non-attending contact Class / event Appointment Membership plan…" at bounding box center [127, 10] width 45 height 21
click at [133, 9] on button "Add" at bounding box center [126, 10] width 11 height 11
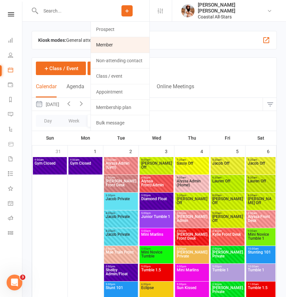
click at [123, 42] on link "Member" at bounding box center [120, 44] width 59 height 15
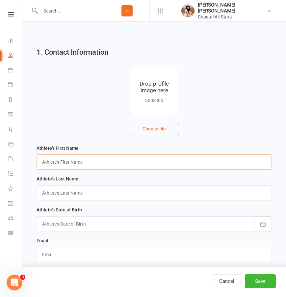
click at [55, 164] on input "text" at bounding box center [154, 161] width 235 height 15
type input "Maria"
click at [74, 193] on input "text" at bounding box center [154, 192] width 235 height 15
type input "Yazbeck"
click at [61, 12] on input "text" at bounding box center [71, 10] width 66 height 9
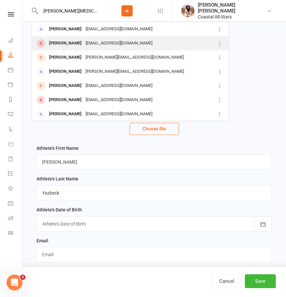
type input "maria yaz"
click at [84, 45] on div "lilo741018@aol.com" at bounding box center [119, 43] width 71 height 10
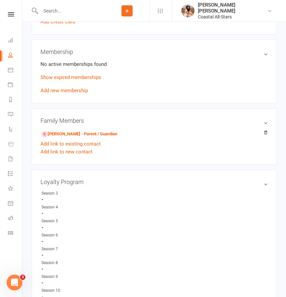
scroll to position [260, 0]
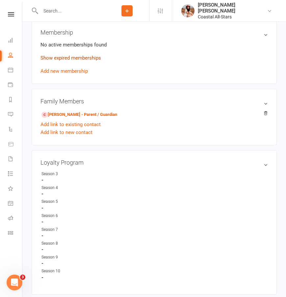
click at [71, 56] on link "Show expired memberships" at bounding box center [70, 58] width 61 height 6
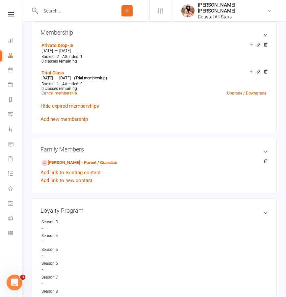
click at [79, 118] on link "Add new membership" at bounding box center [63, 119] width 47 height 6
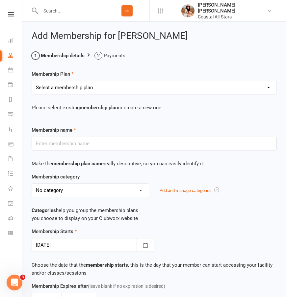
click at [73, 89] on select "Select a membership plan Create new Membership Plan Trial Class Coastal Members…" at bounding box center [154, 87] width 244 height 13
select select "3"
click at [32, 81] on select "Select a membership plan Create new Membership Plan Trial Class Coastal Members…" at bounding box center [154, 87] width 244 height 13
type input "Annual Registration"
select select "17"
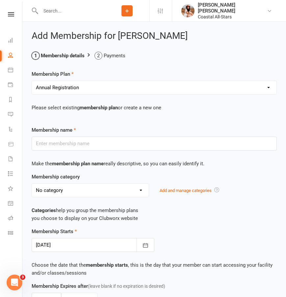
type input "12"
select select "2"
type input "0"
click at [66, 86] on select "Select a membership plan Create new Membership Plan Trial Class Coastal Members…" at bounding box center [154, 87] width 244 height 13
select select "29"
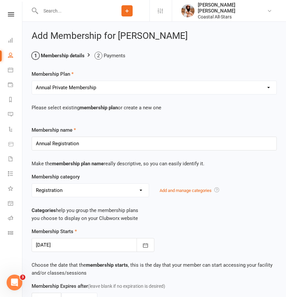
click at [32, 81] on select "Select a membership plan Create new Membership Plan Trial Class Coastal Members…" at bounding box center [154, 87] width 244 height 13
type input "Annual Private Membership"
select select "16"
select select "3"
type input "1"
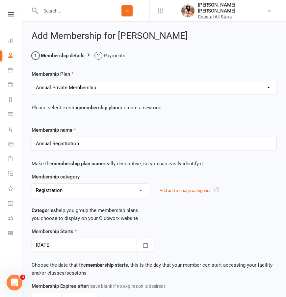
type input "1"
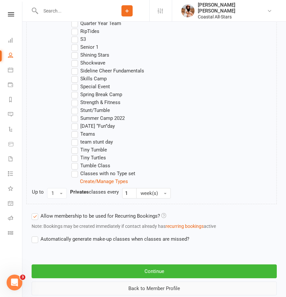
scroll to position [676, 0]
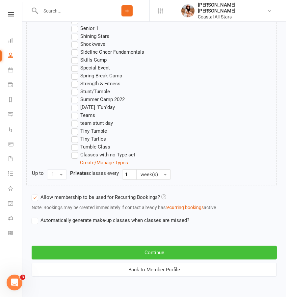
click at [68, 250] on button "Continue" at bounding box center [154, 252] width 245 height 14
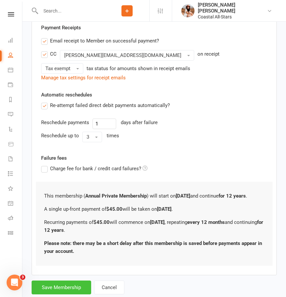
scroll to position [209, 0]
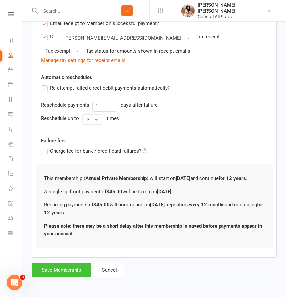
click at [62, 270] on button "Save Membership" at bounding box center [62, 270] width 60 height 14
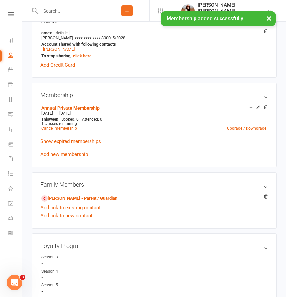
scroll to position [182, 0]
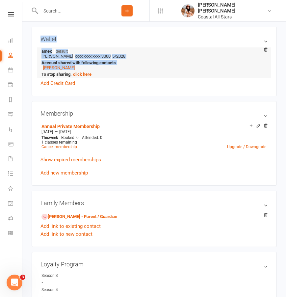
drag, startPoint x: 36, startPoint y: 26, endPoint x: 124, endPoint y: 64, distance: 96.1
click at [124, 64] on div "Wallet amex default ELIAS Yazbeck xxxx xxxx xxxx 3000 5/2028 Account shared wit…" at bounding box center [154, 61] width 245 height 69
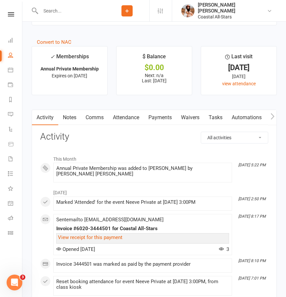
scroll to position [754, 0]
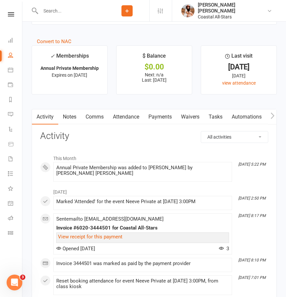
click at [163, 117] on link "Payments" at bounding box center [160, 116] width 33 height 15
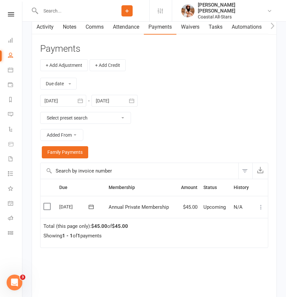
scroll to position [922, 0]
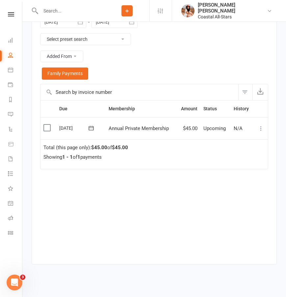
click at [186, 126] on td "$45.00" at bounding box center [188, 128] width 24 height 22
click at [90, 126] on icon at bounding box center [91, 128] width 7 height 7
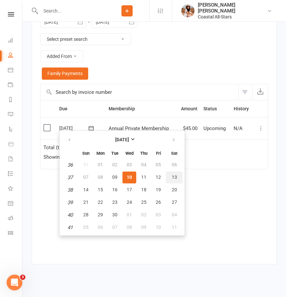
click at [172, 178] on span "13" at bounding box center [174, 176] width 5 height 5
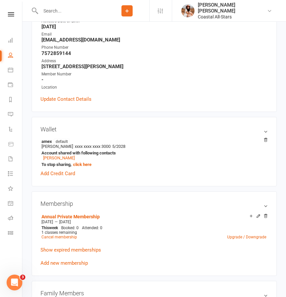
scroll to position [90, 0]
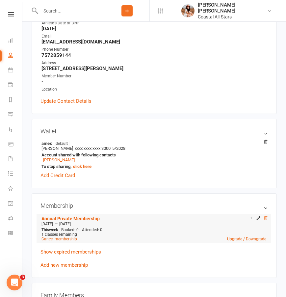
click at [264, 217] on icon at bounding box center [265, 217] width 5 height 5
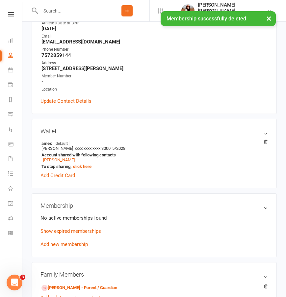
scroll to position [0, 0]
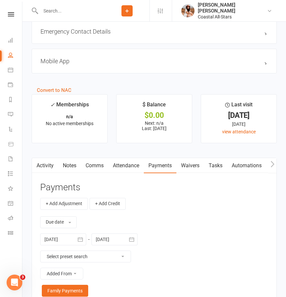
click at [46, 163] on link "Activity" at bounding box center [45, 165] width 26 height 15
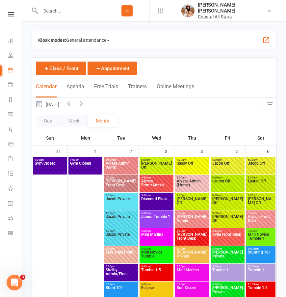
click at [266, 103] on button "button" at bounding box center [270, 104] width 14 height 13
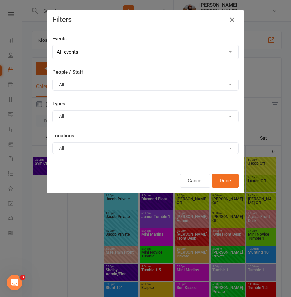
click at [231, 18] on icon "button" at bounding box center [232, 20] width 8 height 8
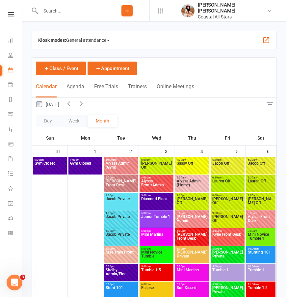
click at [271, 104] on button "button" at bounding box center [270, 104] width 14 height 13
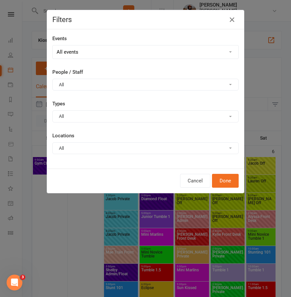
click at [77, 83] on button "All" at bounding box center [145, 85] width 186 height 12
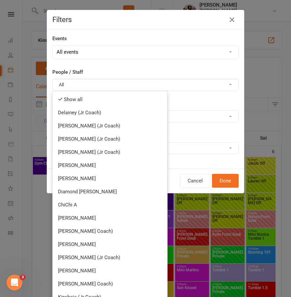
click at [90, 52] on select "All events Empty events Full events Non-empty events Non-full events "Free" eve…" at bounding box center [146, 51] width 186 height 13
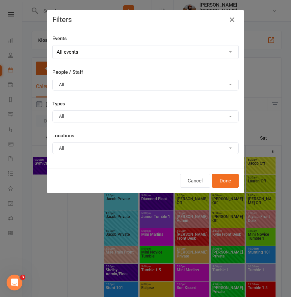
click at [68, 113] on button "All" at bounding box center [145, 116] width 186 height 12
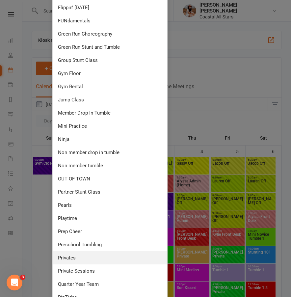
scroll to position [268, 0]
click at [72, 260] on link "Privates" at bounding box center [110, 257] width 114 height 13
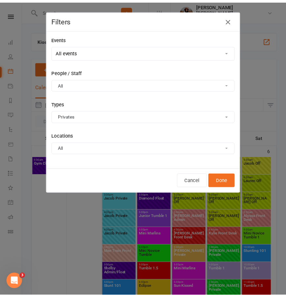
scroll to position [0, 0]
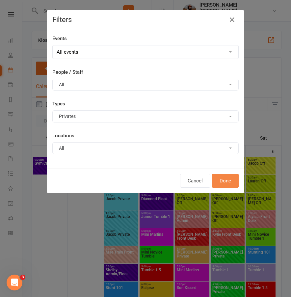
click at [220, 181] on button "Done" at bounding box center [225, 181] width 27 height 14
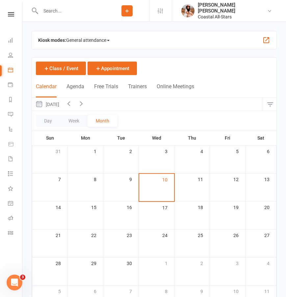
click at [269, 103] on button "button" at bounding box center [270, 104] width 14 height 13
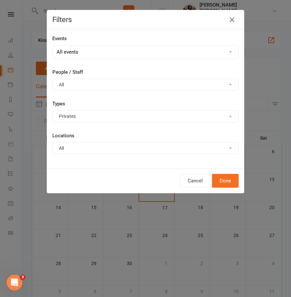
click at [80, 119] on button "Privates" at bounding box center [145, 116] width 186 height 12
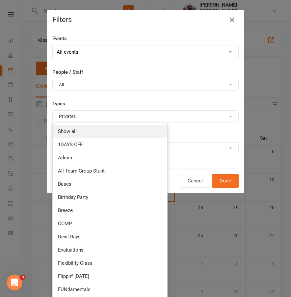
click at [70, 136] on link "Show all" at bounding box center [110, 131] width 114 height 13
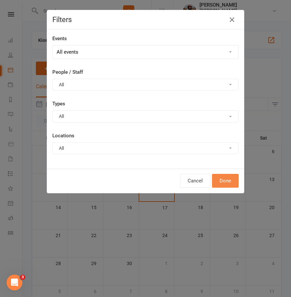
click at [227, 180] on button "Done" at bounding box center [225, 181] width 27 height 14
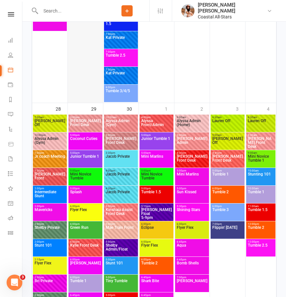
scroll to position [1770, 0]
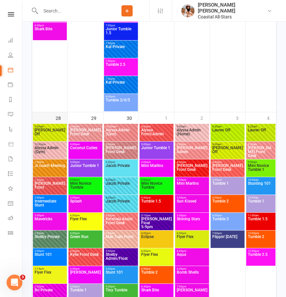
drag, startPoint x: 56, startPoint y: 118, endPoint x: 62, endPoint y: 118, distance: 5.3
click at [62, 118] on div "28" at bounding box center [62, 117] width 12 height 11
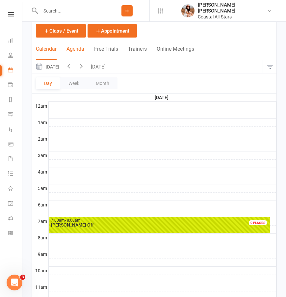
scroll to position [0, 0]
click at [98, 85] on button "Month" at bounding box center [102, 83] width 30 height 12
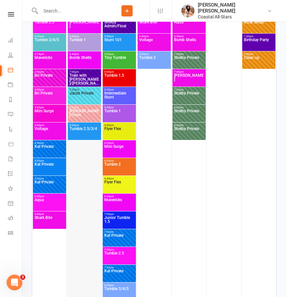
scroll to position [1682, 0]
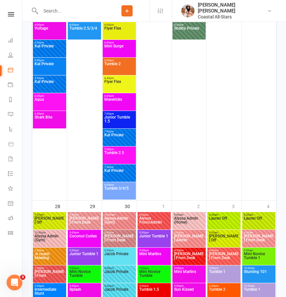
click at [42, 63] on span "Kat Private" at bounding box center [49, 68] width 31 height 12
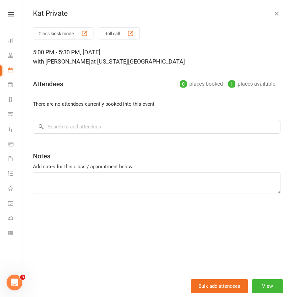
click at [273, 12] on icon "button" at bounding box center [276, 13] width 7 height 7
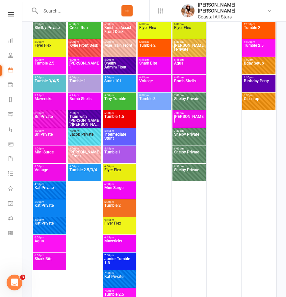
scroll to position [1412, 0]
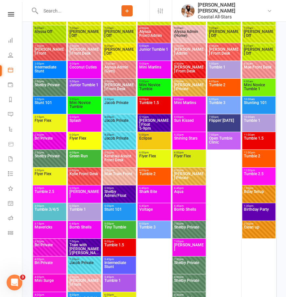
click at [117, 109] on span "Jacob Private" at bounding box center [119, 107] width 31 height 12
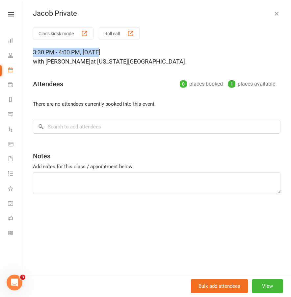
drag, startPoint x: 38, startPoint y: 50, endPoint x: 99, endPoint y: 52, distance: 60.6
click at [99, 52] on div "Class kiosk mode Roll call 3:30 PM - 4:00 PM, Tuesday, September, 23, 2025 with…" at bounding box center [156, 150] width 268 height 247
click at [252, 38] on div "Class kiosk mode Roll call" at bounding box center [156, 33] width 247 height 12
click at [273, 15] on icon "button" at bounding box center [276, 13] width 7 height 7
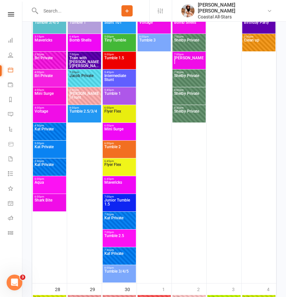
scroll to position [1625, 0]
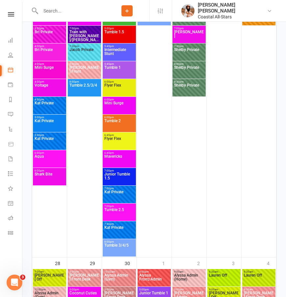
click at [46, 125] on span "Kat Private" at bounding box center [49, 125] width 31 height 12
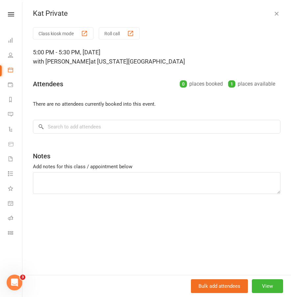
click at [273, 14] on icon "button" at bounding box center [276, 13] width 7 height 7
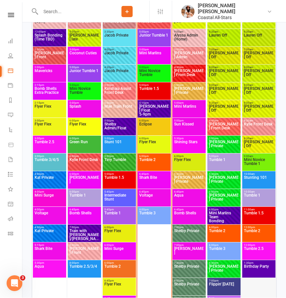
scroll to position [615, 0]
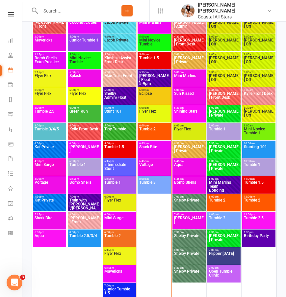
click at [260, 238] on span "Birthday Party" at bounding box center [258, 240] width 31 height 12
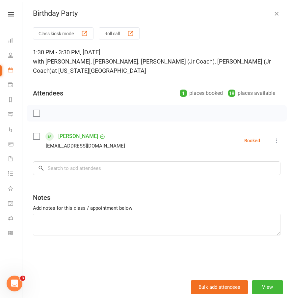
click at [273, 12] on icon "button" at bounding box center [276, 13] width 7 height 7
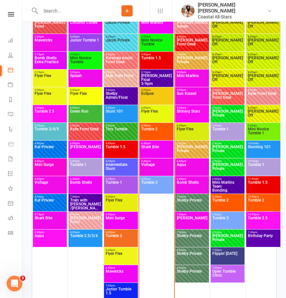
click at [61, 12] on input "text" at bounding box center [71, 10] width 66 height 9
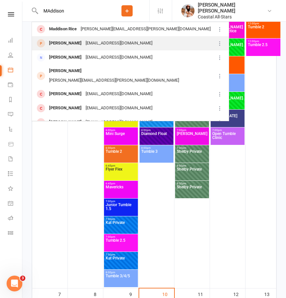
scroll to position [0, 0]
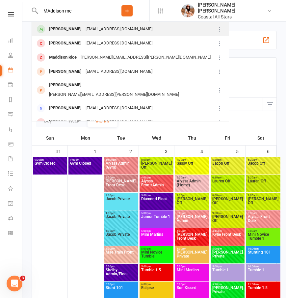
type input "MAddison mc"
click at [85, 30] on div "[EMAIL_ADDRESS][DOMAIN_NAME]" at bounding box center [119, 29] width 71 height 10
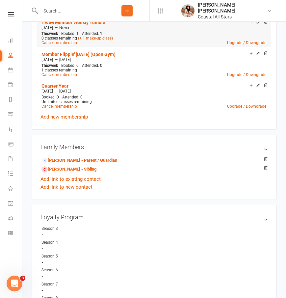
scroll to position [256, 0]
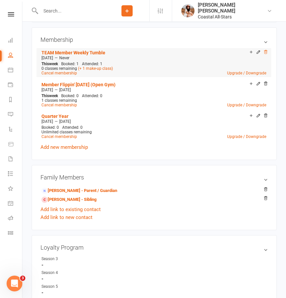
click at [265, 52] on icon at bounding box center [265, 52] width 5 height 5
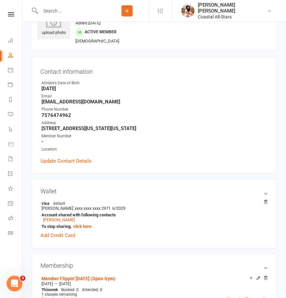
scroll to position [0, 0]
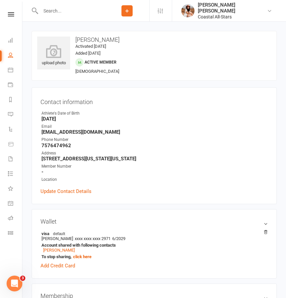
click at [79, 11] on input "text" at bounding box center [71, 10] width 66 height 9
type input "h"
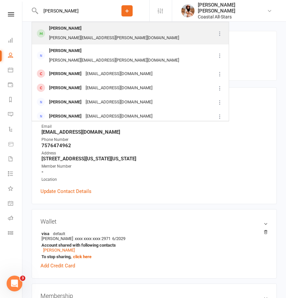
type input "josephin"
click at [54, 28] on div "Josephine Rodina" at bounding box center [65, 29] width 37 height 10
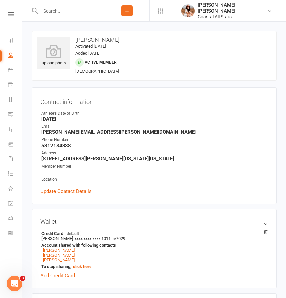
click at [80, 13] on input "text" at bounding box center [71, 10] width 66 height 9
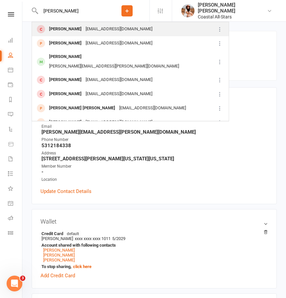
type input "josephine johnson"
click at [79, 30] on div "[PERSON_NAME]" at bounding box center [65, 29] width 37 height 10
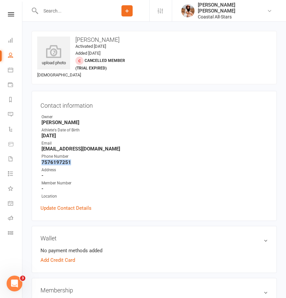
drag, startPoint x: 40, startPoint y: 163, endPoint x: 76, endPoint y: 163, distance: 35.5
click at [76, 163] on div "Contact information Owner Kristie Stogner Athlete's Date of Birth August 6, 201…" at bounding box center [154, 156] width 245 height 130
copy strong "7576197251"
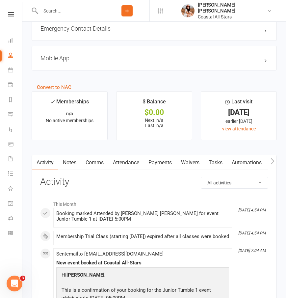
scroll to position [832, 0]
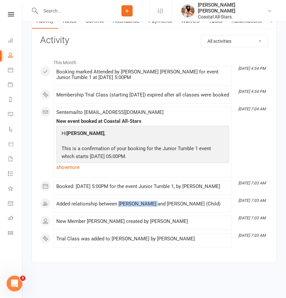
drag, startPoint x: 119, startPoint y: 204, endPoint x: 152, endPoint y: 205, distance: 32.9
click at [152, 205] on div "Added relationship between Cheryl Johnson and Josephine Johnson (Child)" at bounding box center [142, 204] width 173 height 6
copy div "Cheryl Johnson"
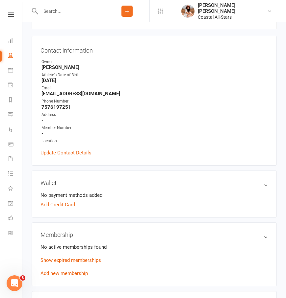
scroll to position [0, 0]
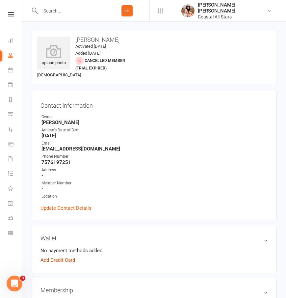
click at [61, 257] on link "Add Credit Card" at bounding box center [57, 260] width 35 height 8
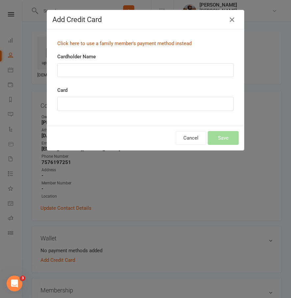
click at [110, 43] on link "Click here to use a family member's payment method instead" at bounding box center [124, 43] width 134 height 6
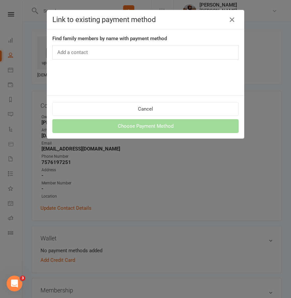
click at [222, 20] on h4 "Link to existing payment method" at bounding box center [145, 19] width 186 height 8
click at [229, 21] on icon "button" at bounding box center [232, 20] width 8 height 8
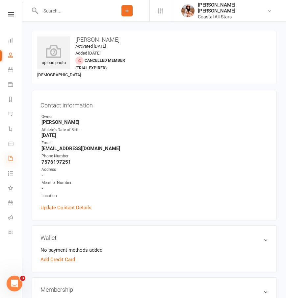
click at [9, 160] on icon at bounding box center [10, 158] width 5 height 5
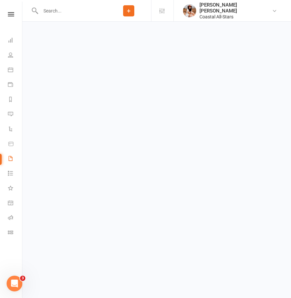
select select "100"
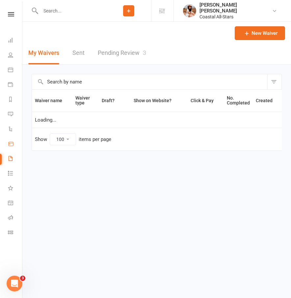
click at [8, 146] on icon at bounding box center [11, 144] width 6 height 6
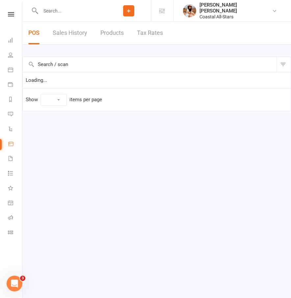
select select "100"
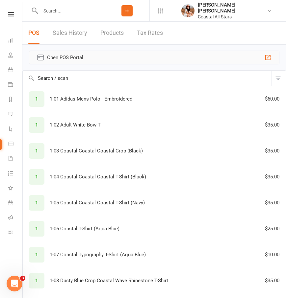
click at [51, 60] on span "Open POS Portal" at bounding box center [154, 58] width 214 height 8
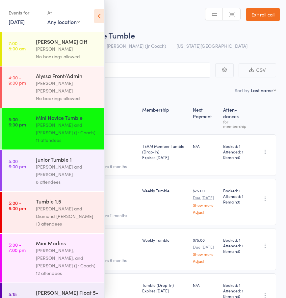
click at [99, 16] on icon at bounding box center [99, 16] width 10 height 14
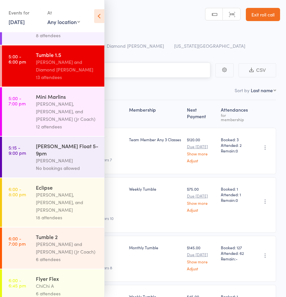
scroll to position [243, 0]
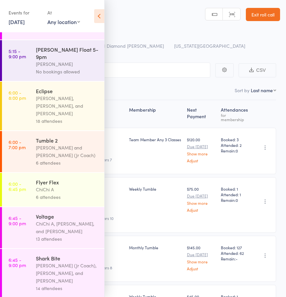
click at [70, 186] on div "ChiChi A" at bounding box center [67, 190] width 63 height 8
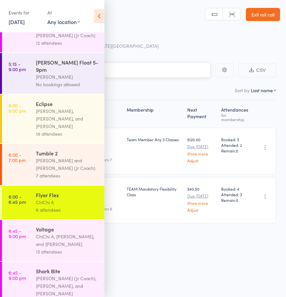
scroll to position [243, 0]
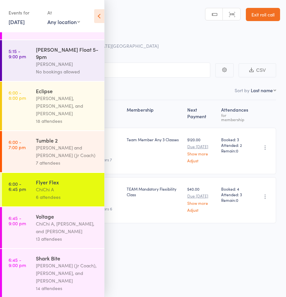
click at [50, 94] on div "[PERSON_NAME], [PERSON_NAME], and [PERSON_NAME]" at bounding box center [67, 105] width 63 height 23
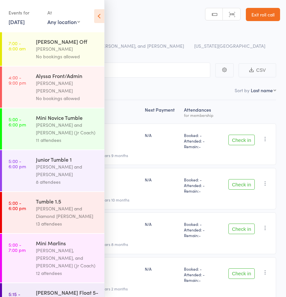
click at [98, 19] on icon at bounding box center [99, 16] width 10 height 14
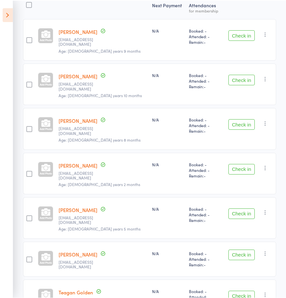
scroll to position [109, 0]
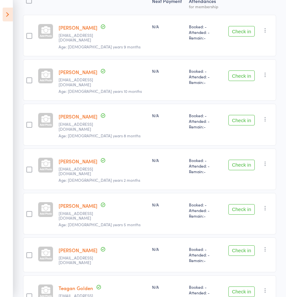
click at [235, 115] on button "Check in" at bounding box center [241, 120] width 26 height 11
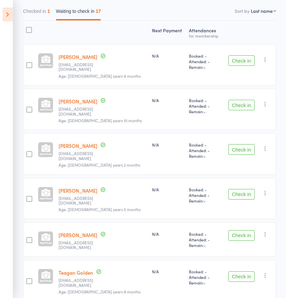
scroll to position [25, 0]
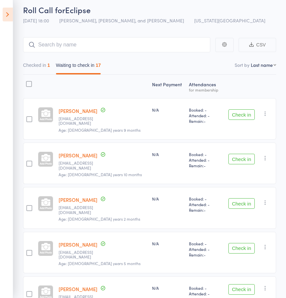
click at [268, 65] on select "First name Last name Birthday [DATE]? Behind on payments? Check in time Next pa…" at bounding box center [263, 65] width 25 height 7
select select "0"
click at [251, 62] on select "First name Last name Birthday [DATE]? Behind on payments? Check in time Next pa…" at bounding box center [263, 65] width 25 height 7
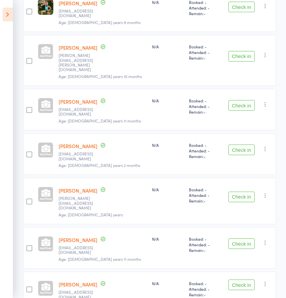
scroll to position [508, 0]
click at [241, 100] on button "Check in" at bounding box center [241, 105] width 26 height 11
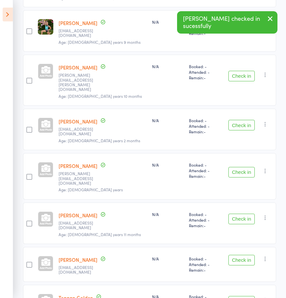
scroll to position [487, 0]
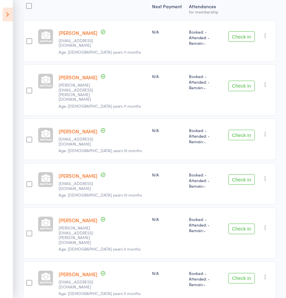
scroll to position [188, 0]
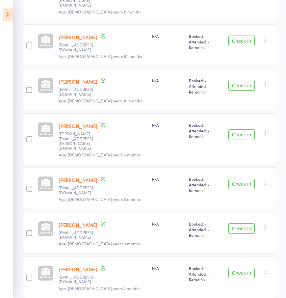
scroll to position [209, 0]
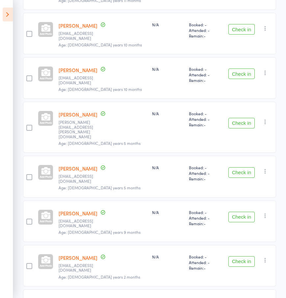
click at [240, 211] on button "Check in" at bounding box center [241, 216] width 26 height 11
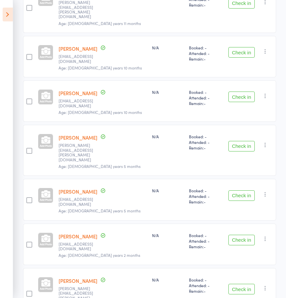
scroll to position [103, 0]
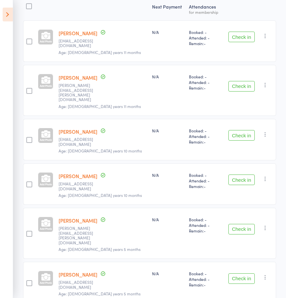
click at [234, 174] on button "Check in" at bounding box center [241, 179] width 26 height 11
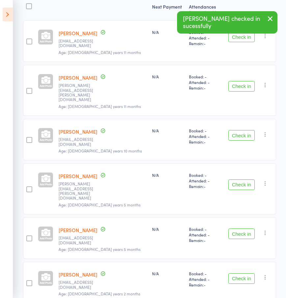
click at [8, 20] on icon at bounding box center [8, 15] width 10 height 14
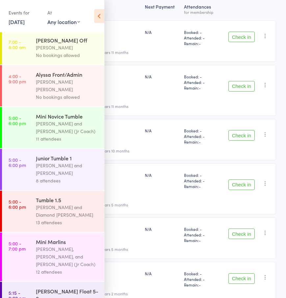
scroll to position [227, 0]
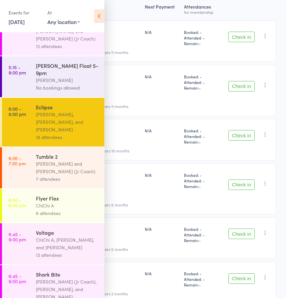
click at [56, 160] on div "[PERSON_NAME] and [PERSON_NAME] (Jr Coach)" at bounding box center [67, 167] width 63 height 15
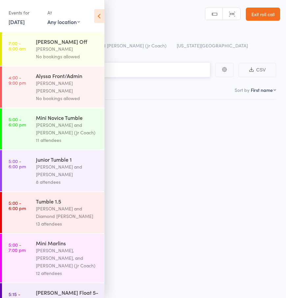
scroll to position [0, 0]
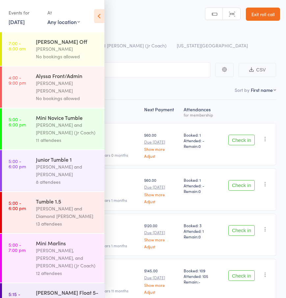
click at [99, 15] on icon at bounding box center [99, 16] width 10 height 14
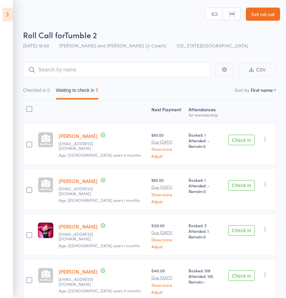
click at [232, 138] on button "Check in" at bounding box center [241, 140] width 26 height 11
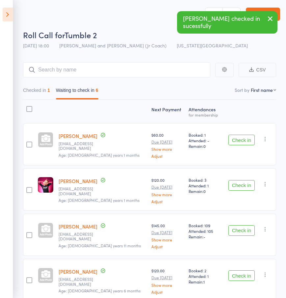
click at [7, 17] on icon at bounding box center [8, 15] width 10 height 14
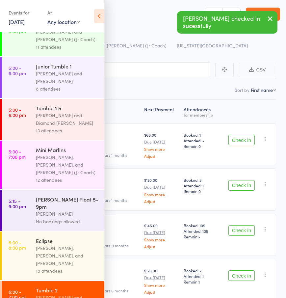
scroll to position [204, 0]
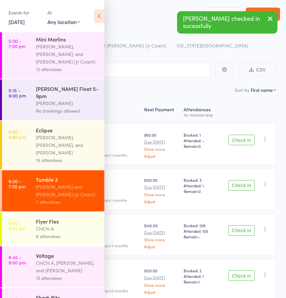
click at [62, 134] on div "[PERSON_NAME], [PERSON_NAME], and [PERSON_NAME]" at bounding box center [67, 145] width 63 height 23
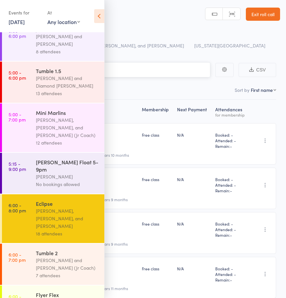
scroll to position [131, 0]
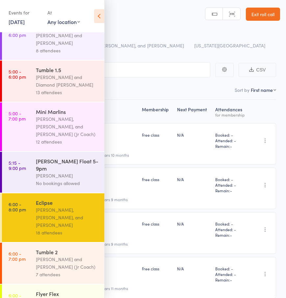
click at [66, 284] on div "Flyer Flex ChiChi A 6 attendees" at bounding box center [70, 301] width 68 height 34
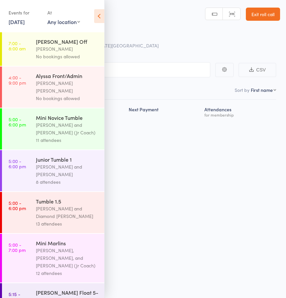
click at [104, 18] on icon at bounding box center [99, 16] width 10 height 14
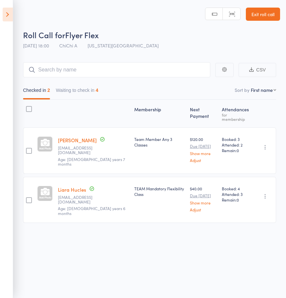
click at [84, 90] on button "Waiting to check in 4" at bounding box center [77, 91] width 42 height 15
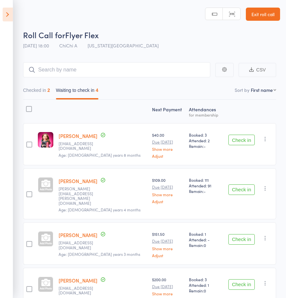
click at [243, 138] on button "Check in" at bounding box center [241, 140] width 26 height 11
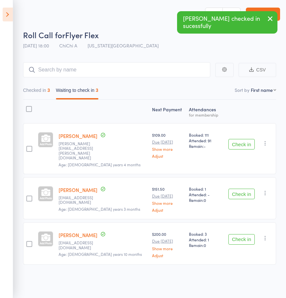
click at [241, 234] on button "Check in" at bounding box center [241, 239] width 26 height 11
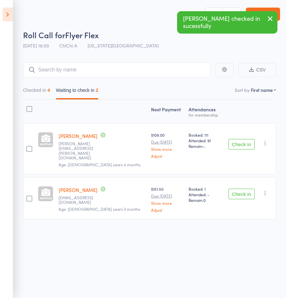
click at [239, 188] on button "Check in" at bounding box center [241, 193] width 26 height 11
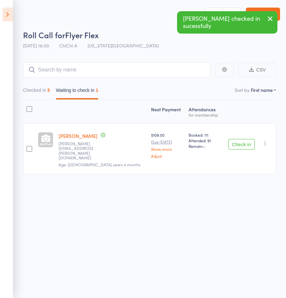
click at [6, 17] on icon at bounding box center [8, 15] width 10 height 14
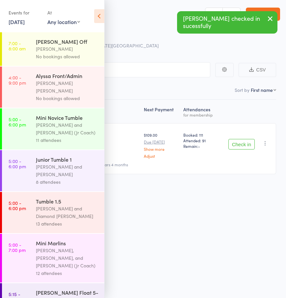
scroll to position [208, 0]
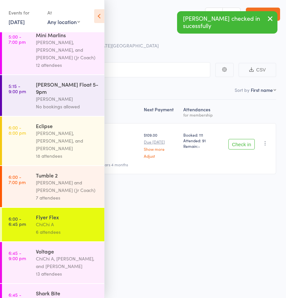
drag, startPoint x: 57, startPoint y: 151, endPoint x: 58, endPoint y: 146, distance: 5.4
click at [58, 179] on div "[PERSON_NAME] and [PERSON_NAME] (Jr Coach)" at bounding box center [67, 186] width 63 height 15
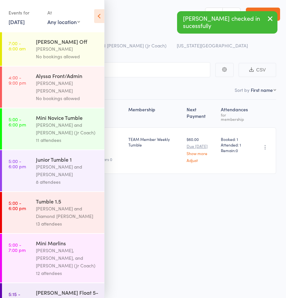
click at [101, 18] on icon at bounding box center [99, 16] width 10 height 14
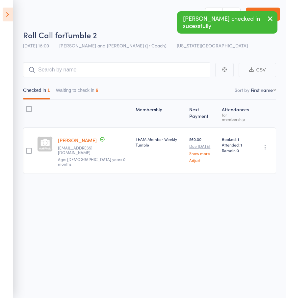
click at [80, 90] on button "Waiting to check in 6" at bounding box center [77, 91] width 42 height 15
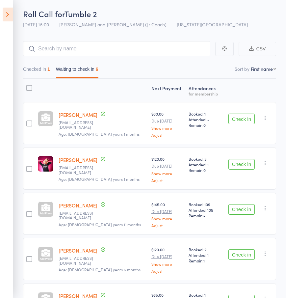
scroll to position [122, 0]
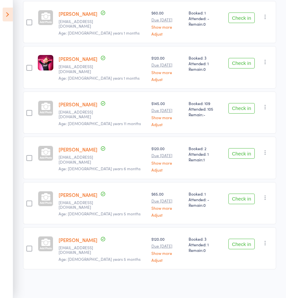
click at [234, 198] on button "Check in" at bounding box center [241, 198] width 26 height 11
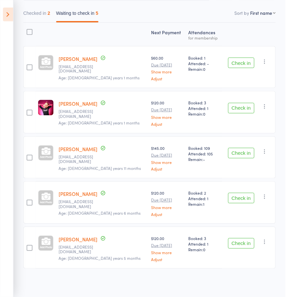
scroll to position [78, 0]
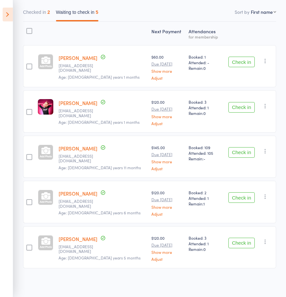
click at [239, 61] on button "Check in" at bounding box center [241, 62] width 26 height 11
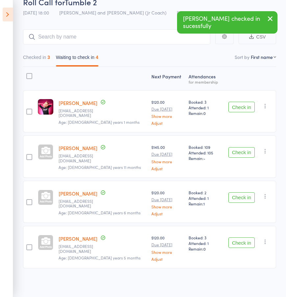
click at [238, 109] on button "Check in" at bounding box center [241, 107] width 26 height 11
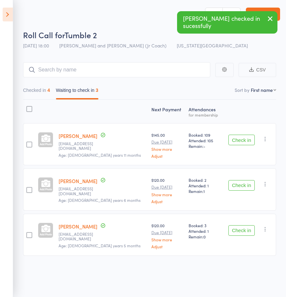
click at [241, 230] on button "Check in" at bounding box center [241, 230] width 26 height 11
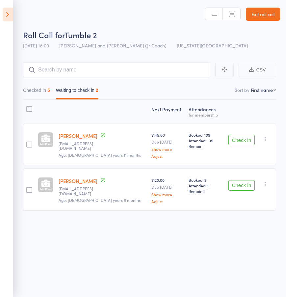
click at [10, 15] on icon at bounding box center [8, 15] width 10 height 14
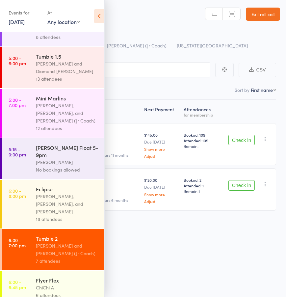
scroll to position [178, 0]
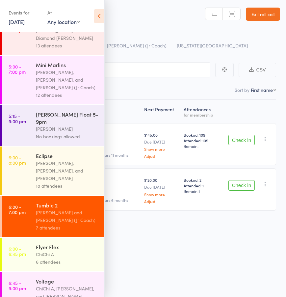
click at [69, 159] on div "[PERSON_NAME], [PERSON_NAME], and [PERSON_NAME]" at bounding box center [67, 170] width 63 height 23
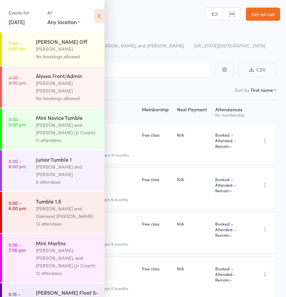
click at [98, 14] on icon at bounding box center [99, 16] width 10 height 14
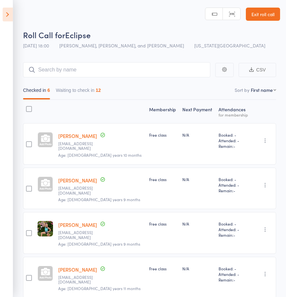
click at [80, 92] on button "Waiting to check in 12" at bounding box center [78, 91] width 45 height 15
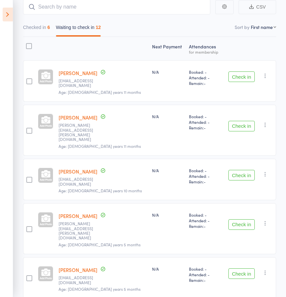
scroll to position [63, 0]
click at [237, 219] on button "Check in" at bounding box center [241, 224] width 26 height 11
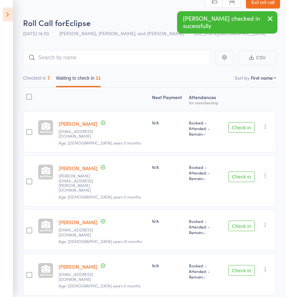
scroll to position [0, 0]
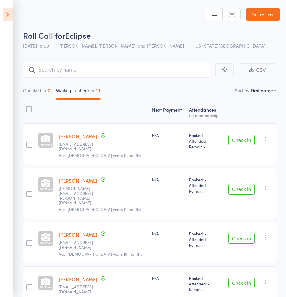
click at [6, 12] on icon at bounding box center [8, 15] width 10 height 14
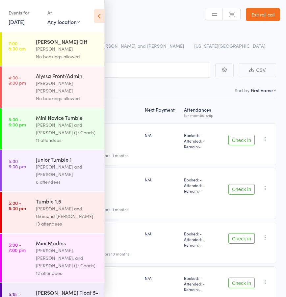
click at [75, 167] on div "[PERSON_NAME] and [PERSON_NAME]" at bounding box center [67, 170] width 63 height 15
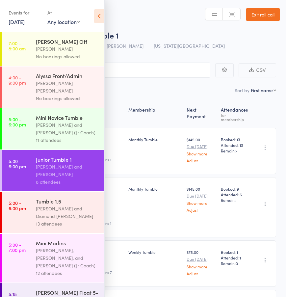
click at [102, 17] on icon at bounding box center [99, 16] width 10 height 14
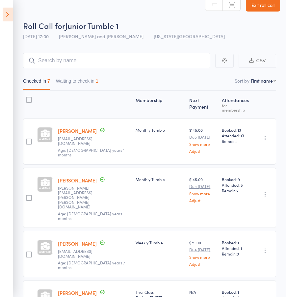
scroll to position [34, 0]
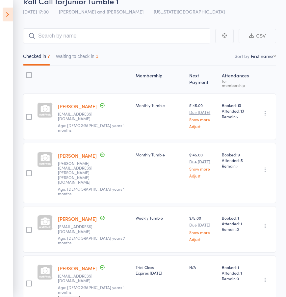
click at [87, 60] on button "Waiting to check in 1" at bounding box center [77, 57] width 42 height 15
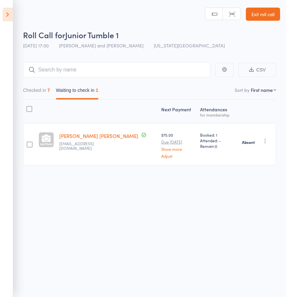
scroll to position [0, 0]
click at [6, 16] on icon at bounding box center [8, 15] width 10 height 14
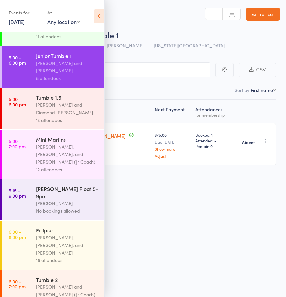
scroll to position [105, 0]
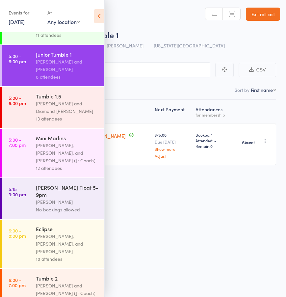
click at [60, 282] on div "[PERSON_NAME] and [PERSON_NAME] (Jr Coach)" at bounding box center [67, 289] width 63 height 15
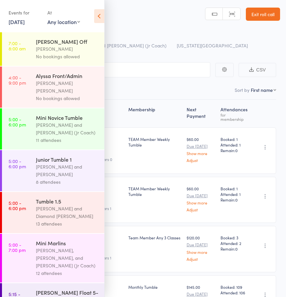
click at [93, 17] on div "Events for [DATE] [DATE] [DATE] Sun Mon Tue Wed Thu Fri Sat 36 31 01 02 03 04 0…" at bounding box center [52, 16] width 104 height 33
click at [100, 19] on icon at bounding box center [99, 16] width 10 height 14
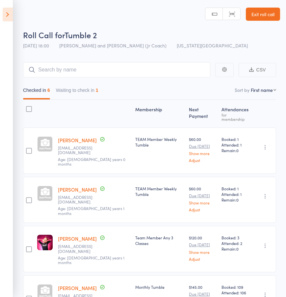
click at [89, 94] on button "Waiting to check in 1" at bounding box center [77, 91] width 42 height 15
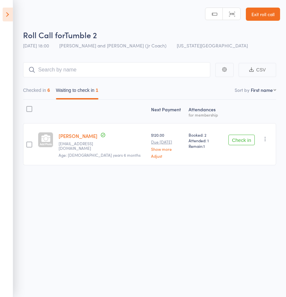
click at [89, 93] on button "Waiting to check in 1" at bounding box center [77, 91] width 42 height 15
click at [15, 13] on header "Roll Call for Tumble 2 [DATE] 18:00 [PERSON_NAME] and [PERSON_NAME] (Jr Coach) …" at bounding box center [143, 26] width 286 height 53
click at [12, 15] on icon at bounding box center [8, 15] width 10 height 14
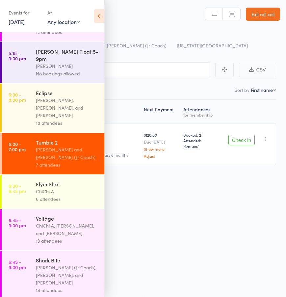
scroll to position [243, 0]
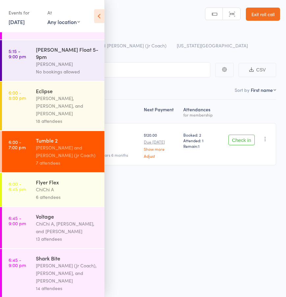
click at [67, 178] on div "Flyer Flex" at bounding box center [67, 181] width 63 height 7
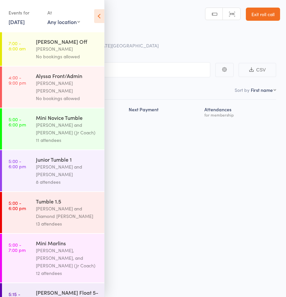
click at [97, 15] on icon at bounding box center [99, 16] width 10 height 14
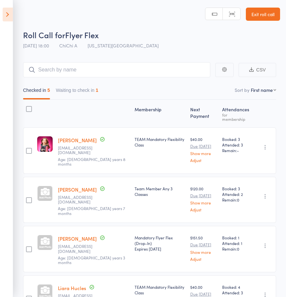
click at [84, 99] on button "Waiting to check in 1" at bounding box center [77, 91] width 42 height 15
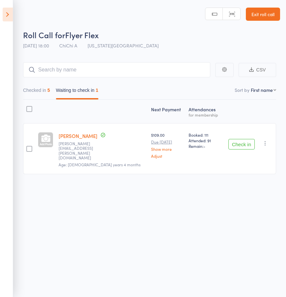
click at [8, 14] on icon at bounding box center [8, 15] width 10 height 14
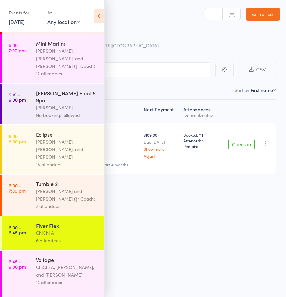
scroll to position [206, 0]
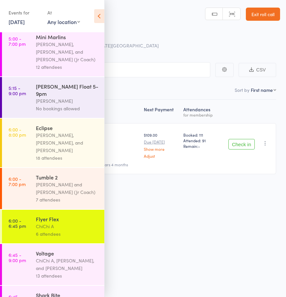
click at [58, 131] on div "[PERSON_NAME], [PERSON_NAME], and [PERSON_NAME]" at bounding box center [67, 142] width 63 height 23
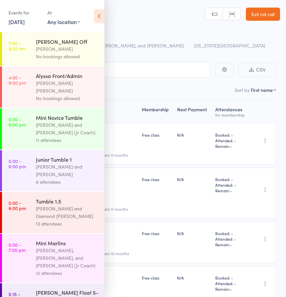
click at [98, 21] on icon at bounding box center [99, 16] width 10 height 14
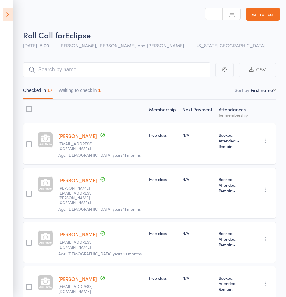
click at [83, 98] on button "Waiting to check in 1" at bounding box center [80, 91] width 42 height 15
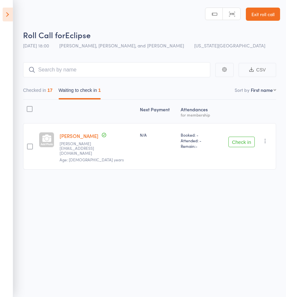
click at [48, 88] on button "Checked in 17" at bounding box center [38, 91] width 30 height 15
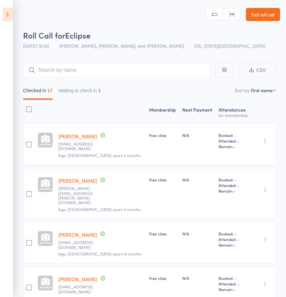
click at [78, 88] on button "Waiting to check in 1" at bounding box center [80, 92] width 42 height 15
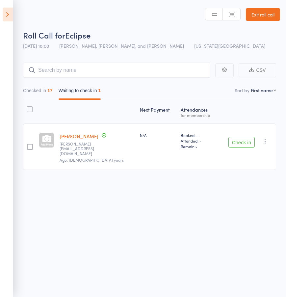
click at [84, 136] on link "Lindsay Raoust" at bounding box center [79, 136] width 39 height 7
click at [83, 135] on link "Lindsay Raoust" at bounding box center [79, 136] width 39 height 7
click at [240, 137] on button "Check in" at bounding box center [241, 142] width 26 height 11
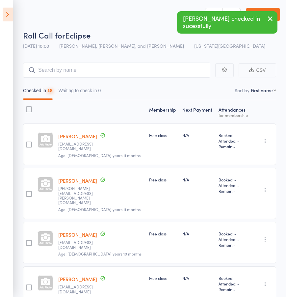
click at [9, 14] on icon at bounding box center [8, 15] width 10 height 14
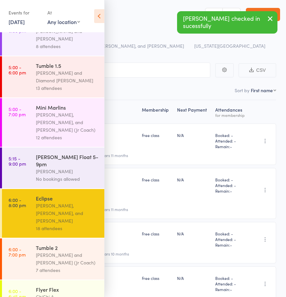
scroll to position [243, 0]
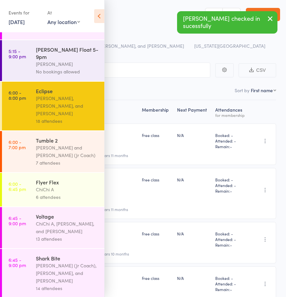
click at [69, 159] on div "7 attendees" at bounding box center [67, 163] width 63 height 8
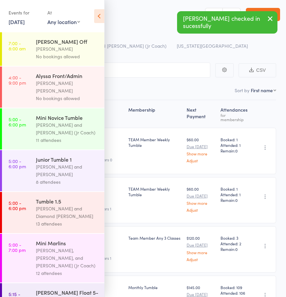
click at [99, 19] on icon at bounding box center [99, 16] width 10 height 14
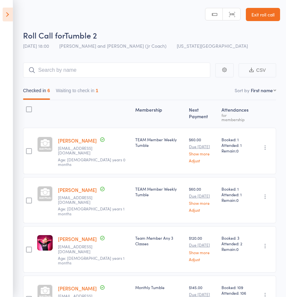
click at [76, 82] on div "Checked in 6 Waiting to check in 1" at bounding box center [149, 89] width 253 height 22
click at [79, 90] on button "Waiting to check in 1" at bounding box center [77, 92] width 42 height 15
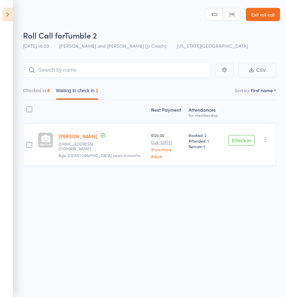
click at [6, 13] on icon at bounding box center [8, 15] width 10 height 14
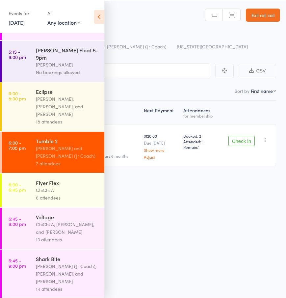
scroll to position [243, 0]
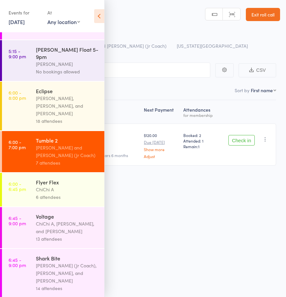
click at [69, 212] on div "Voltage" at bounding box center [67, 215] width 63 height 7
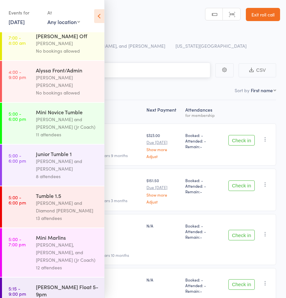
scroll to position [12, 0]
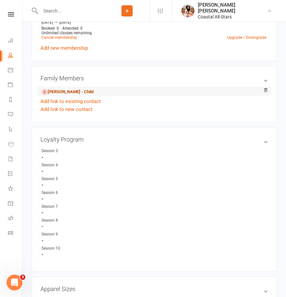
scroll to position [291, 0]
click at [73, 91] on link "Harper Raoust - Child" at bounding box center [67, 91] width 52 height 7
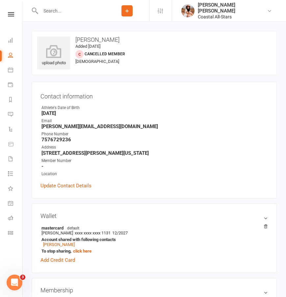
scroll to position [11, 0]
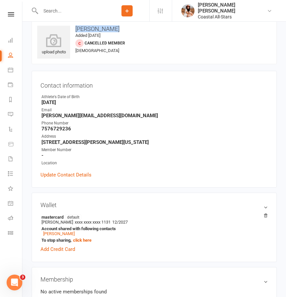
drag, startPoint x: 73, startPoint y: 30, endPoint x: 119, endPoint y: 31, distance: 46.7
click at [119, 31] on h3 "Harper Raoust" at bounding box center [154, 29] width 234 height 7
copy h3 "Harper Raoust"
click at [11, 72] on icon at bounding box center [10, 69] width 5 height 5
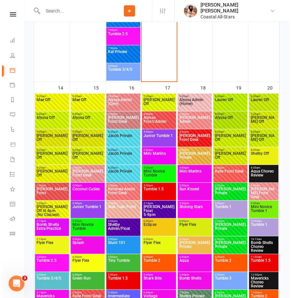
scroll to position [1003, 0]
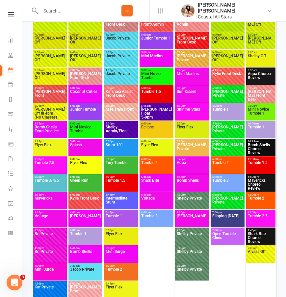
click at [48, 200] on span "Mavericks" at bounding box center [49, 202] width 31 height 12
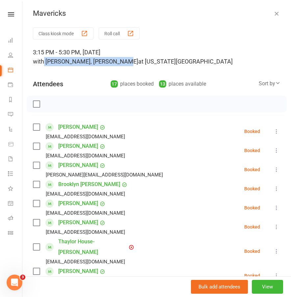
drag, startPoint x: 44, startPoint y: 62, endPoint x: 120, endPoint y: 65, distance: 76.4
click at [120, 65] on div "3:15 PM - 5:30 PM, Sunday, September, 14, 2025 with Lauren Rayer, Diamond Hunt …" at bounding box center [156, 57] width 247 height 18
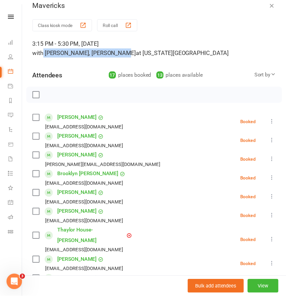
scroll to position [0, 0]
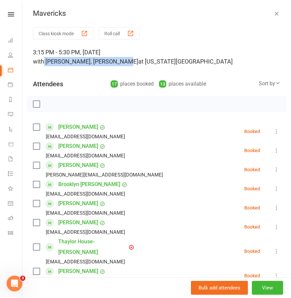
click at [273, 12] on icon "button" at bounding box center [276, 13] width 7 height 7
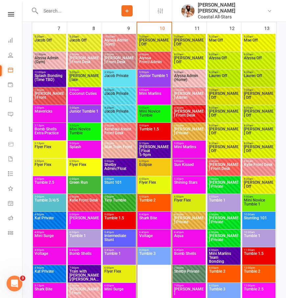
scroll to position [553, 0]
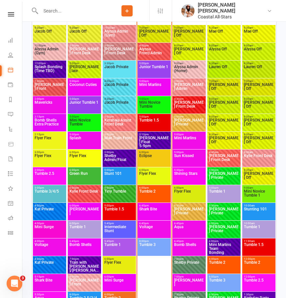
click at [78, 12] on input "text" at bounding box center [71, 10] width 66 height 9
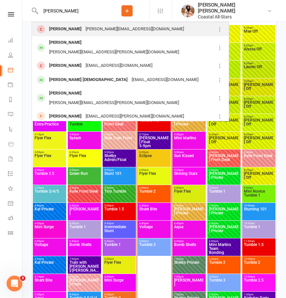
type input "harper rousch"
click at [96, 33] on div "Lindsay@SnapQube.com" at bounding box center [135, 29] width 102 height 10
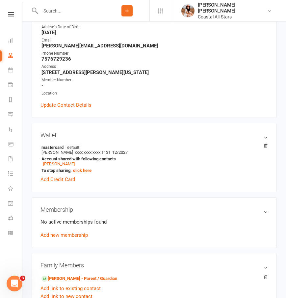
scroll to position [84, 0]
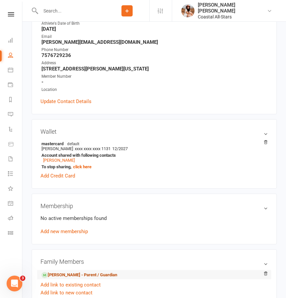
click at [68, 272] on link "Lindsay Raoust - Parent / Guardian" at bounding box center [79, 274] width 76 height 7
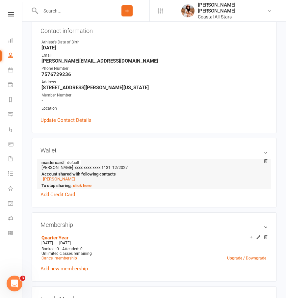
scroll to position [67, 0]
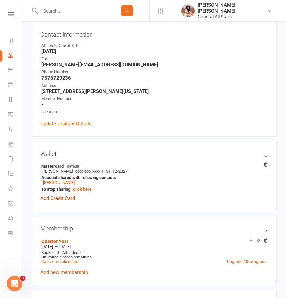
click at [60, 197] on link "Add Credit Card" at bounding box center [57, 198] width 35 height 8
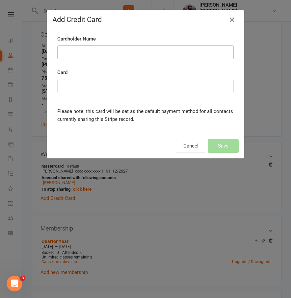
click at [94, 55] on input "Cardholder Name" at bounding box center [145, 52] width 176 height 14
type input "Lindsay Raoust"
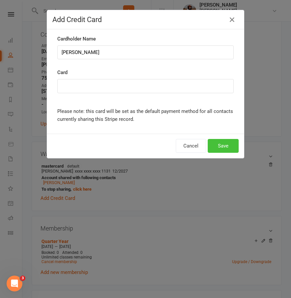
click at [230, 149] on button "Save" at bounding box center [223, 146] width 31 height 14
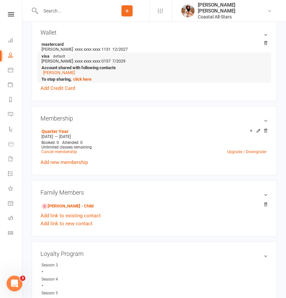
scroll to position [188, 0]
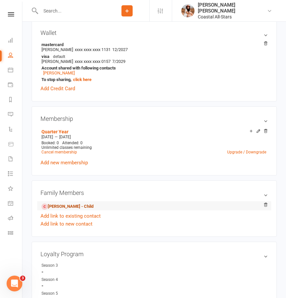
click at [68, 203] on link "Harper Raoust - Child" at bounding box center [67, 206] width 52 height 7
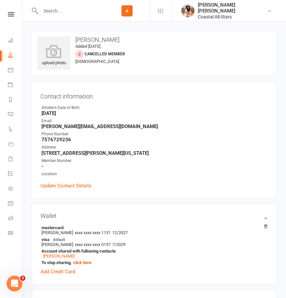
click at [81, 10] on input "text" at bounding box center [71, 10] width 66 height 9
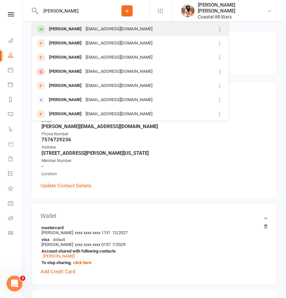
type input "Kenna albert"
click at [84, 26] on div "Kaa2040@gmail.com" at bounding box center [119, 29] width 71 height 10
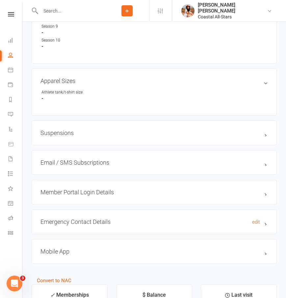
scroll to position [555, 0]
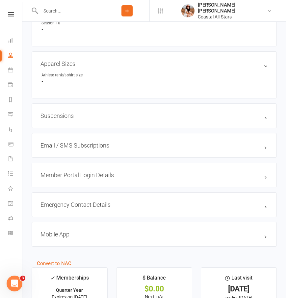
click at [64, 232] on h3 "Mobile App" at bounding box center [153, 234] width 227 height 7
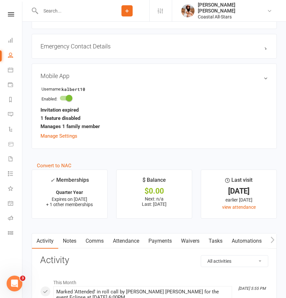
scroll to position [724, 0]
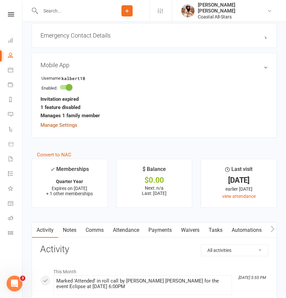
click at [66, 122] on link "Manage Settings" at bounding box center [58, 125] width 37 height 6
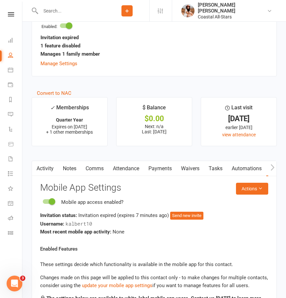
scroll to position [813, 0]
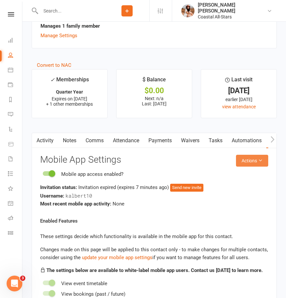
click at [252, 155] on button "Actions" at bounding box center [252, 161] width 32 height 12
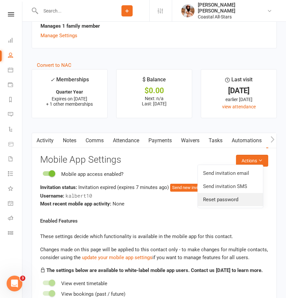
click at [217, 200] on link "Reset password" at bounding box center [230, 199] width 65 height 13
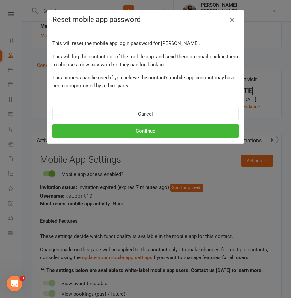
click at [229, 21] on icon "button" at bounding box center [232, 20] width 8 height 8
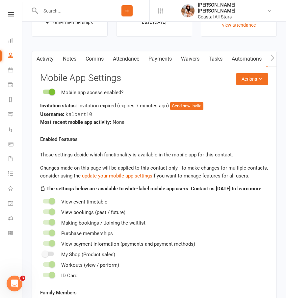
scroll to position [895, 0]
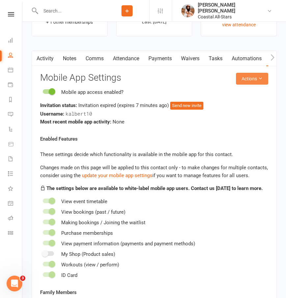
drag, startPoint x: 235, startPoint y: 80, endPoint x: 242, endPoint y: 78, distance: 7.9
click at [234, 80] on h3 "Mobile App Settings" at bounding box center [154, 78] width 228 height 10
click at [246, 77] on button "Actions" at bounding box center [252, 79] width 32 height 12
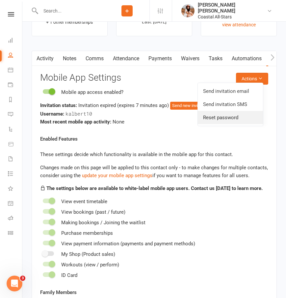
click at [229, 113] on link "Reset password" at bounding box center [230, 117] width 65 height 13
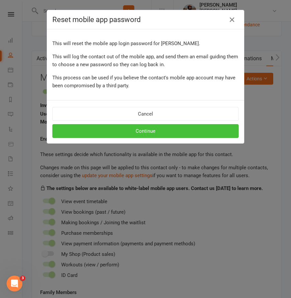
click at [179, 137] on button "Continue" at bounding box center [145, 131] width 186 height 14
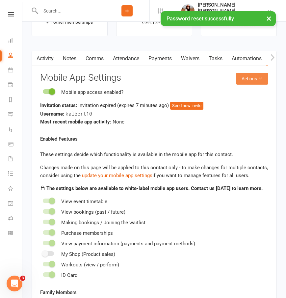
click at [251, 76] on button "Actions" at bounding box center [252, 79] width 32 height 12
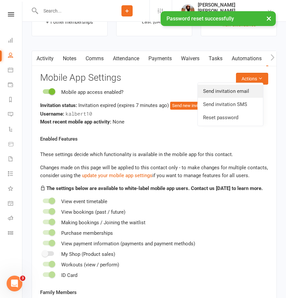
click at [224, 90] on link "Send invitation email" at bounding box center [230, 91] width 65 height 13
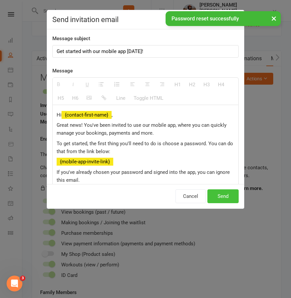
click at [220, 196] on button "Send" at bounding box center [222, 196] width 31 height 14
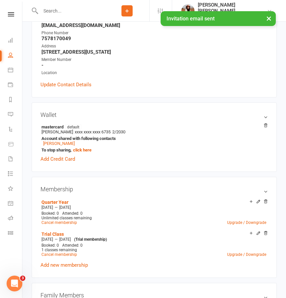
scroll to position [0, 0]
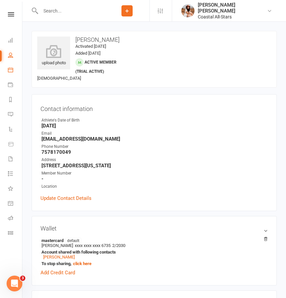
click at [12, 74] on link "Calendar" at bounding box center [15, 70] width 15 height 15
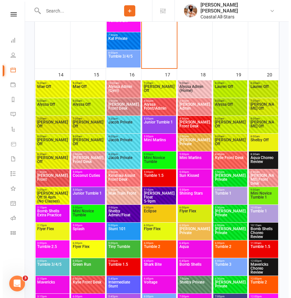
scroll to position [982, 0]
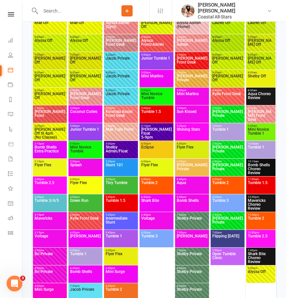
click at [124, 237] on span "Tumble 1" at bounding box center [120, 240] width 31 height 12
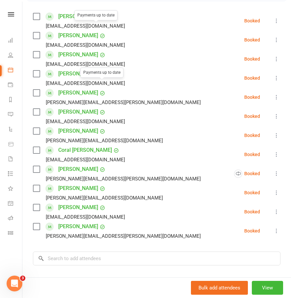
scroll to position [192, 0]
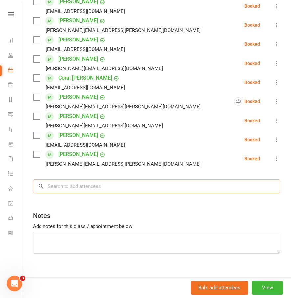
click at [63, 180] on input "search" at bounding box center [156, 186] width 247 height 14
type input "k"
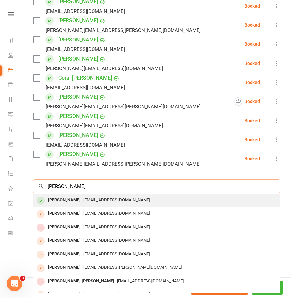
type input "kenna albert"
click at [83, 197] on span "Kaa2040@gmail.com" at bounding box center [116, 199] width 67 height 5
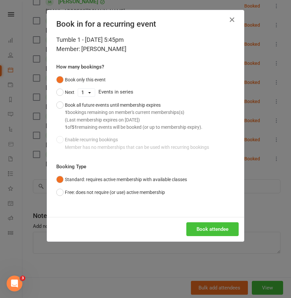
click at [208, 226] on button "Book attendee" at bounding box center [212, 229] width 52 height 14
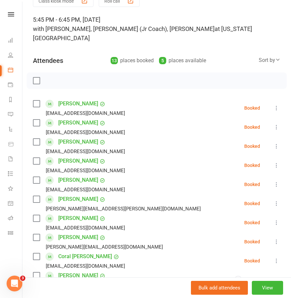
scroll to position [36, 0]
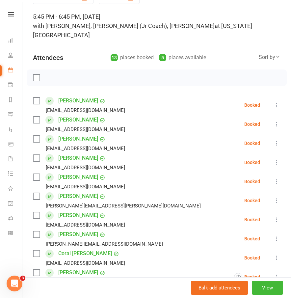
click at [273, 102] on icon at bounding box center [276, 105] width 7 height 7
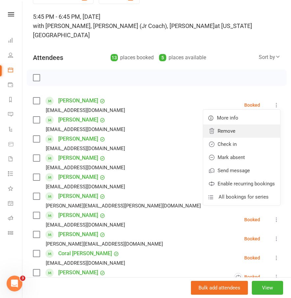
click at [219, 124] on link "Remove" at bounding box center [241, 130] width 77 height 13
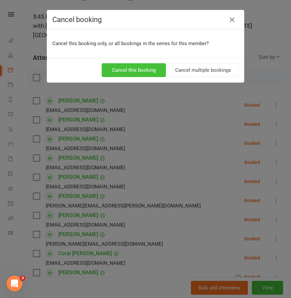
click at [147, 68] on button "Cancel this booking" at bounding box center [134, 70] width 64 height 14
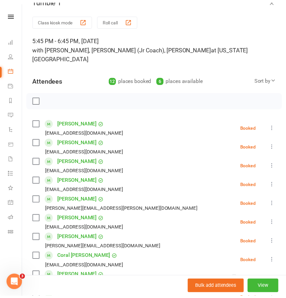
scroll to position [0, 0]
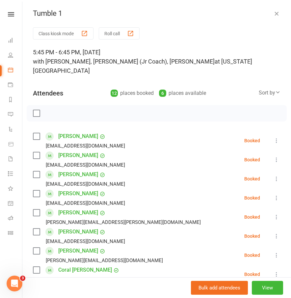
click at [273, 13] on icon "button" at bounding box center [276, 13] width 7 height 7
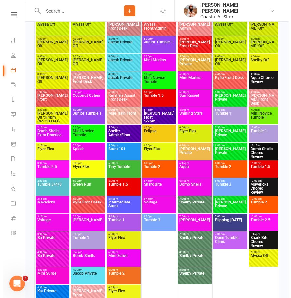
scroll to position [1026, 0]
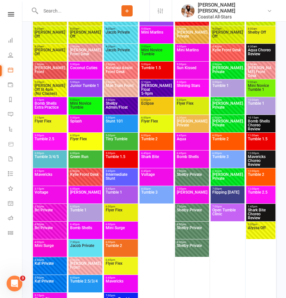
click at [223, 124] on span "[PERSON_NAME] Private" at bounding box center [227, 125] width 31 height 12
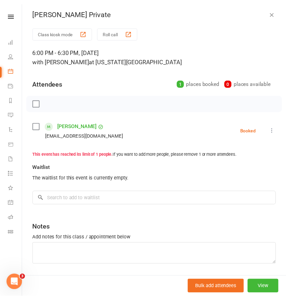
scroll to position [1, 0]
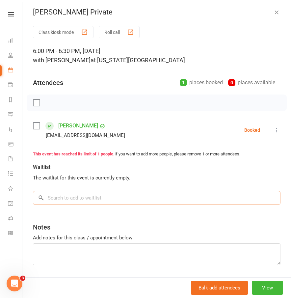
click at [87, 201] on input "search" at bounding box center [156, 198] width 247 height 14
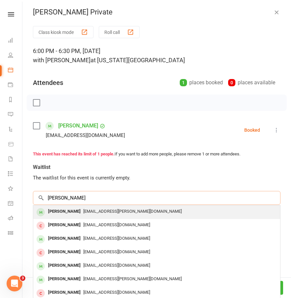
type input "savanna gribble"
click at [113, 211] on span "jenn.gribble@outlook.com" at bounding box center [132, 211] width 98 height 5
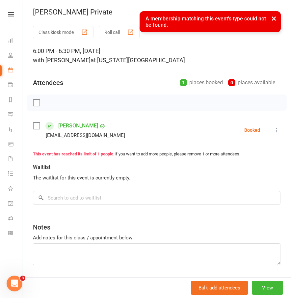
click at [275, 19] on button "×" at bounding box center [274, 18] width 12 height 14
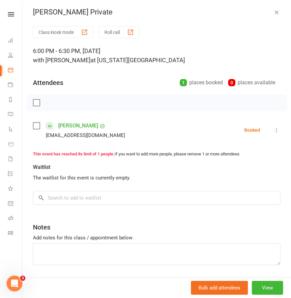
click at [273, 12] on icon "button" at bounding box center [276, 12] width 7 height 7
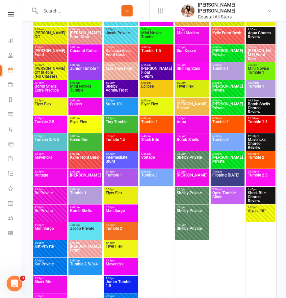
scroll to position [1048, 0]
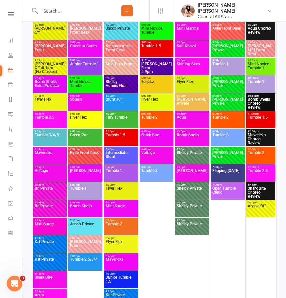
click at [79, 9] on input "text" at bounding box center [71, 10] width 66 height 9
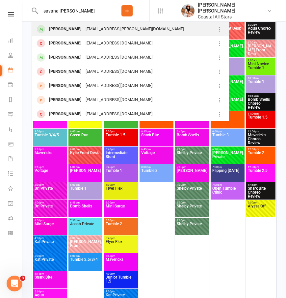
type input "savana gribble"
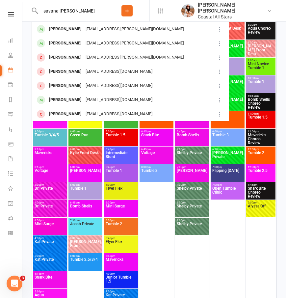
click at [106, 29] on div "jenn.gribble@outlook.com" at bounding box center [135, 29] width 102 height 10
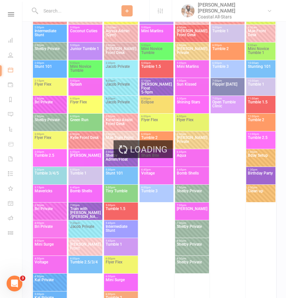
scroll to position [1458, 0]
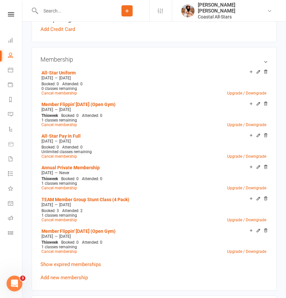
scroll to position [275, 0]
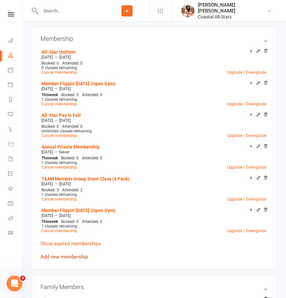
click at [75, 254] on link "Add new membership" at bounding box center [63, 257] width 47 height 6
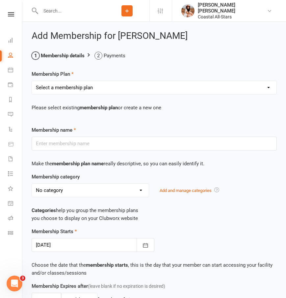
click at [78, 91] on select "Select a membership plan Create new Membership Plan Trial Class Coastal Members…" at bounding box center [154, 87] width 244 height 13
select select "115"
click at [32, 81] on select "Select a membership plan Create new Membership Plan Trial Class Coastal Members…" at bounding box center [154, 87] width 244 height 13
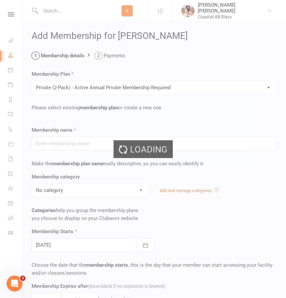
type input "Private (2-Pack) - Active Annual Private Membership Required"
select select "16"
type input "6"
select select "2"
type input "2"
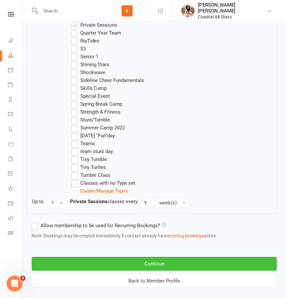
scroll to position [658, 0]
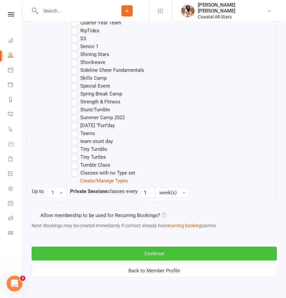
click at [67, 255] on button "Continue" at bounding box center [154, 253] width 245 height 14
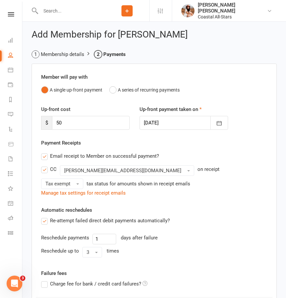
scroll to position [120, 0]
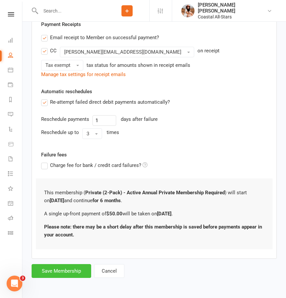
click at [73, 272] on button "Save Membership" at bounding box center [62, 271] width 60 height 14
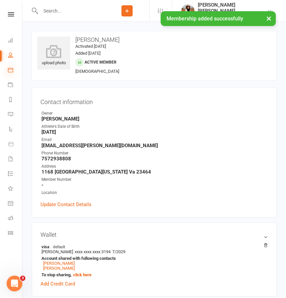
click at [10, 71] on icon at bounding box center [10, 69] width 5 height 5
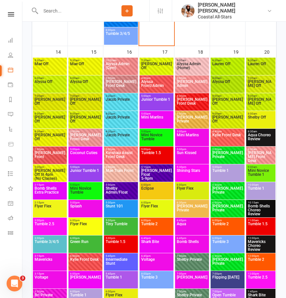
scroll to position [947, 0]
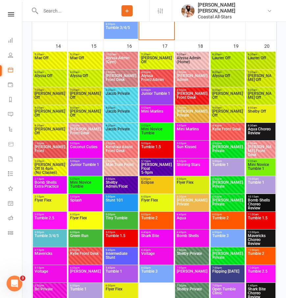
click at [229, 204] on span "[PERSON_NAME] Private" at bounding box center [227, 204] width 31 height 12
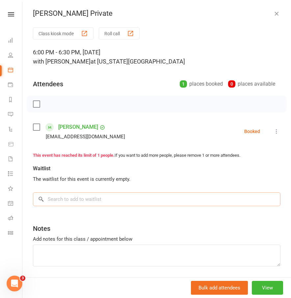
click at [95, 200] on input "search" at bounding box center [156, 199] width 247 height 14
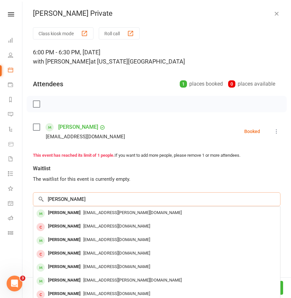
type input "savanna gribble"
click at [63, 214] on div "Savannah Gribble" at bounding box center [64, 213] width 38 height 10
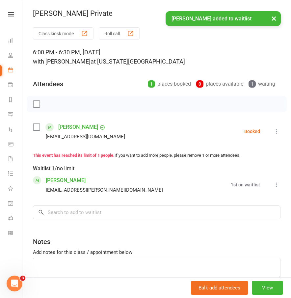
click at [277, 20] on button "×" at bounding box center [274, 18] width 12 height 14
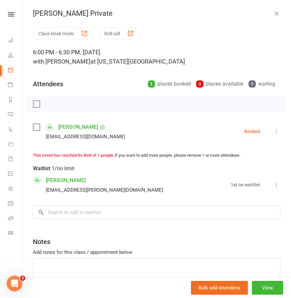
click at [273, 12] on icon "button" at bounding box center [276, 13] width 7 height 7
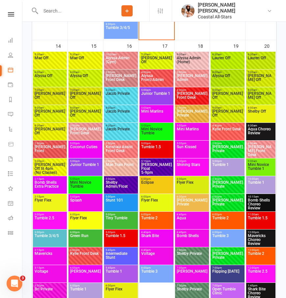
click at [233, 257] on span "[PERSON_NAME] Private" at bounding box center [227, 257] width 31 height 12
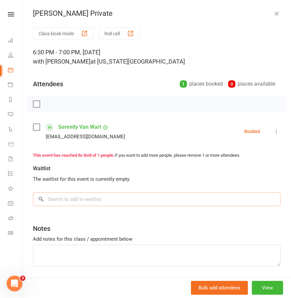
click at [95, 204] on input "search" at bounding box center [156, 199] width 247 height 14
click at [97, 202] on input "search" at bounding box center [156, 199] width 247 height 14
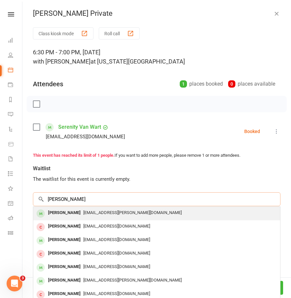
type input "savanna gribble"
click at [76, 211] on div "Savannah Gribble" at bounding box center [64, 213] width 38 height 10
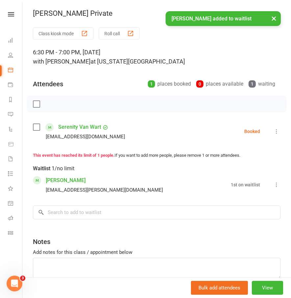
click at [277, 17] on button "×" at bounding box center [274, 18] width 12 height 14
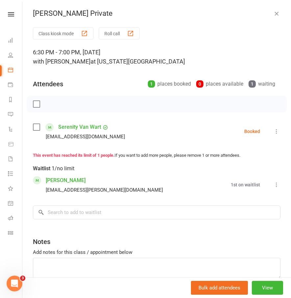
click at [273, 16] on icon "button" at bounding box center [276, 13] width 7 height 7
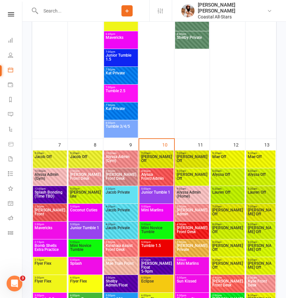
scroll to position [434, 0]
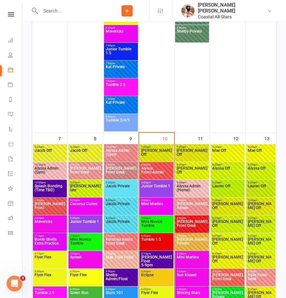
click at [80, 240] on span "Mini Novice Tumble" at bounding box center [85, 243] width 31 height 12
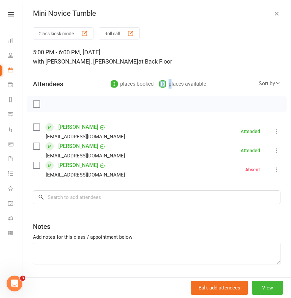
drag, startPoint x: 145, startPoint y: 85, endPoint x: 164, endPoint y: 80, distance: 19.9
click at [164, 80] on div "3 places booked 13 places available" at bounding box center [161, 83] width 101 height 9
click at [273, 11] on icon "button" at bounding box center [276, 13] width 7 height 7
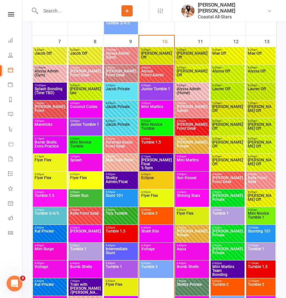
scroll to position [531, 0]
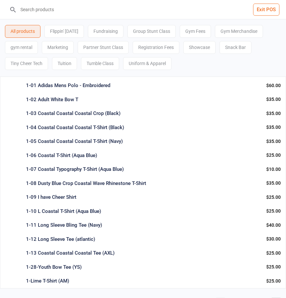
click at [49, 12] on input "search" at bounding box center [147, 9] width 260 height 19
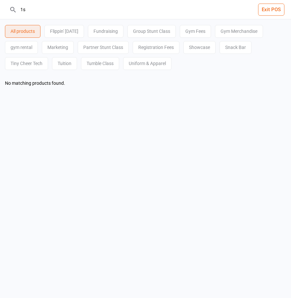
type input "1"
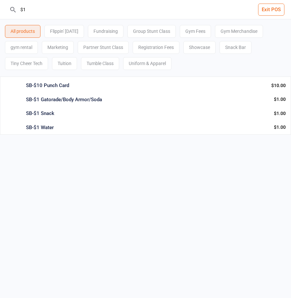
type input "$1"
click at [49, 111] on div "SB-$1 Snack" at bounding box center [147, 114] width 242 height 8
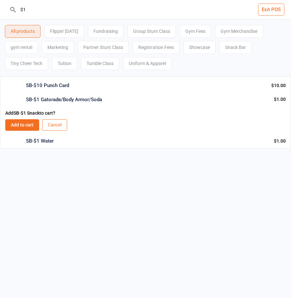
click at [23, 124] on button "Add to cart" at bounding box center [22, 125] width 34 height 12
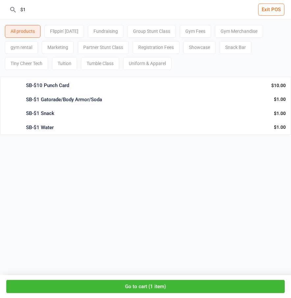
click at [134, 283] on button "Go to cart ( 1 item )" at bounding box center [145, 286] width 278 height 13
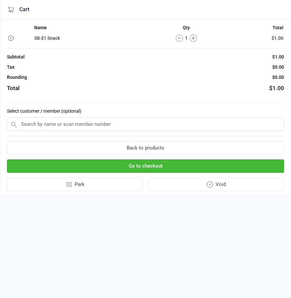
click at [106, 127] on input "text" at bounding box center [145, 124] width 277 height 14
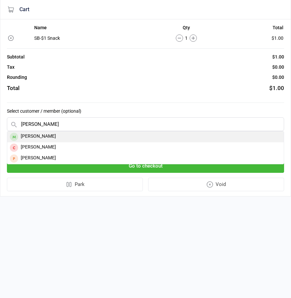
type input "[PERSON_NAME]"
click at [31, 138] on div "[PERSON_NAME]" at bounding box center [145, 137] width 276 height 11
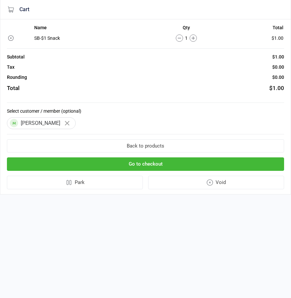
click at [92, 167] on button "Go to checkout" at bounding box center [145, 164] width 277 height 13
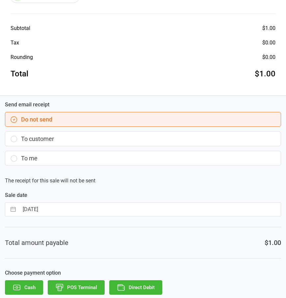
scroll to position [148, 0]
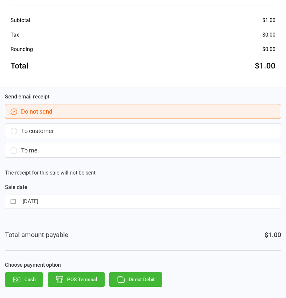
click at [143, 282] on button "Direct Debit" at bounding box center [135, 279] width 53 height 14
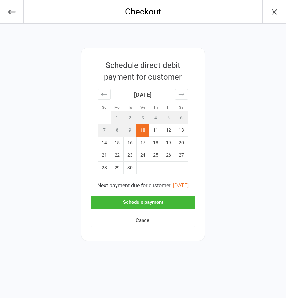
scroll to position [0, 0]
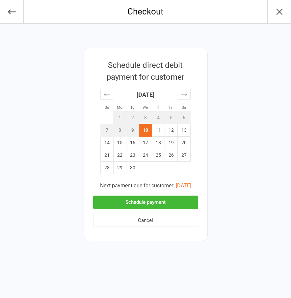
click at [134, 203] on button "Schedule payment" at bounding box center [145, 201] width 105 height 13
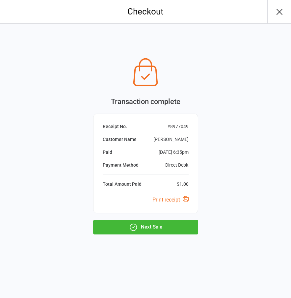
click at [148, 233] on button "Next Sale" at bounding box center [145, 227] width 105 height 14
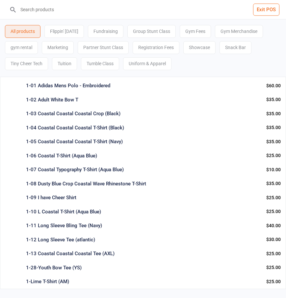
click at [45, 12] on input "search" at bounding box center [147, 9] width 260 height 19
type input "1"
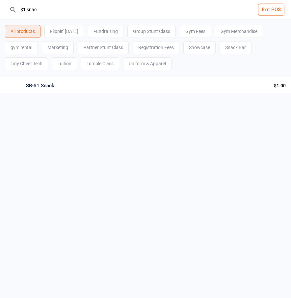
type input "$1 snac"
click at [54, 84] on div "SB-$1 Snack" at bounding box center [147, 86] width 242 height 8
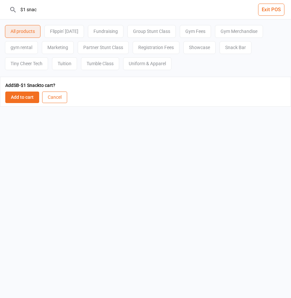
click at [26, 100] on button "Add to cart" at bounding box center [22, 97] width 34 height 12
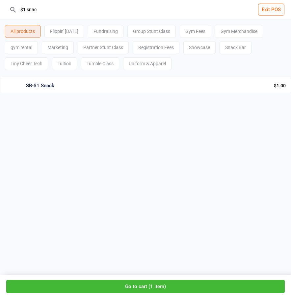
click at [167, 290] on button "Go to cart ( 1 item )" at bounding box center [145, 286] width 278 height 13
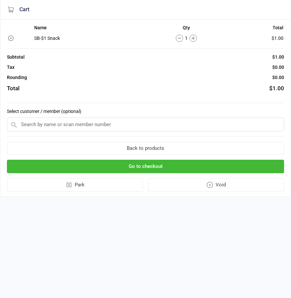
click at [93, 127] on input "text" at bounding box center [145, 124] width 277 height 14
click at [93, 126] on input "text" at bounding box center [145, 124] width 277 height 14
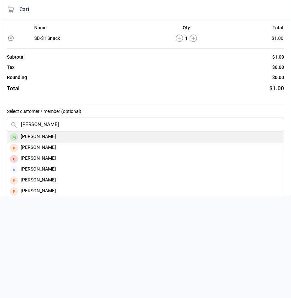
type input "[PERSON_NAME]"
click at [71, 137] on div "[PERSON_NAME]" at bounding box center [145, 137] width 276 height 11
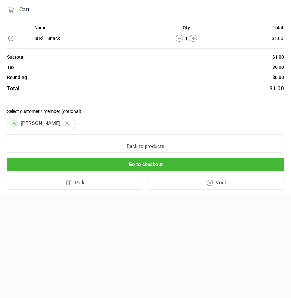
click at [92, 164] on button "Go to checkout" at bounding box center [145, 164] width 277 height 13
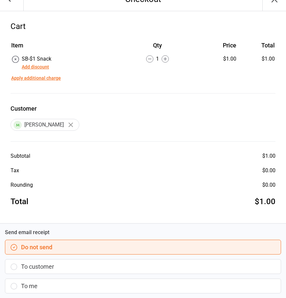
click at [41, 259] on button "To customer" at bounding box center [143, 266] width 276 height 15
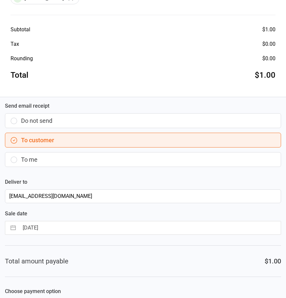
scroll to position [165, 0]
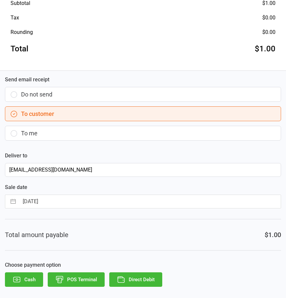
click at [137, 278] on button "Direct Debit" at bounding box center [135, 279] width 53 height 14
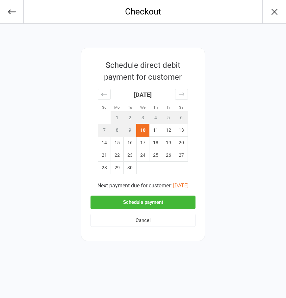
scroll to position [0, 0]
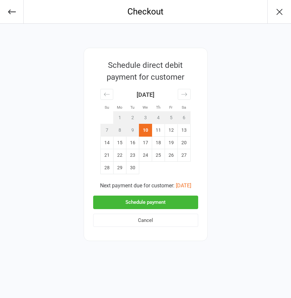
click at [155, 207] on button "Schedule payment" at bounding box center [145, 201] width 105 height 13
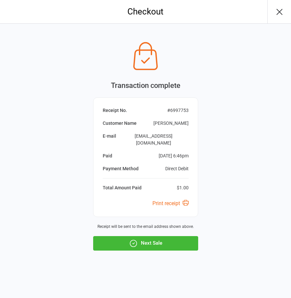
click at [144, 240] on button "Next Sale" at bounding box center [145, 243] width 105 height 14
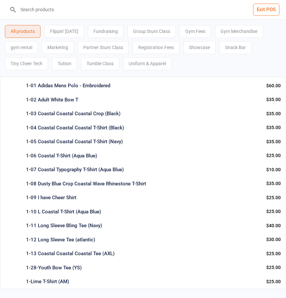
click at [33, 7] on input "search" at bounding box center [147, 9] width 260 height 19
click at [42, 14] on input "search" at bounding box center [147, 9] width 260 height 19
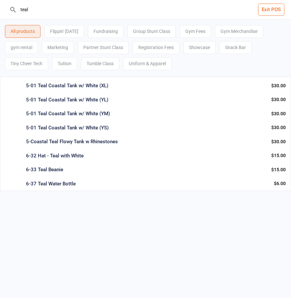
type input "teal"
click at [93, 130] on div "5-01 Teal Coastal Tank w/ White (YS)" at bounding box center [146, 128] width 240 height 8
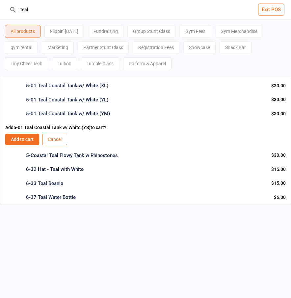
click at [84, 156] on div "5-Coastal Teal Flowy Tank w Rhinestones" at bounding box center [146, 156] width 240 height 8
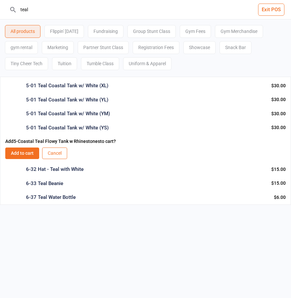
click at [86, 241] on div "teal Exit POS All products Flippin' [DATE] Fundraising Group Stunt Class Gym Fe…" at bounding box center [145, 128] width 291 height 257
click at [54, 153] on button "Cancel" at bounding box center [54, 153] width 25 height 12
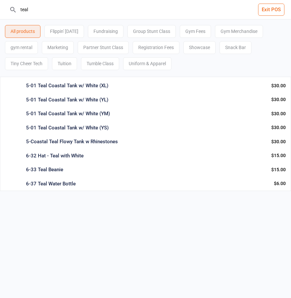
click at [70, 142] on div "5-Coastal Teal Flowy Tank w Rhinestones" at bounding box center [146, 142] width 240 height 8
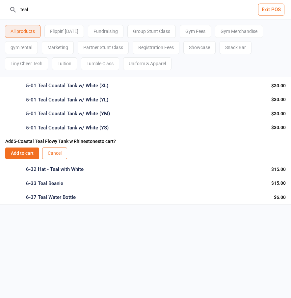
click at [27, 157] on button "Add to cart" at bounding box center [22, 153] width 34 height 12
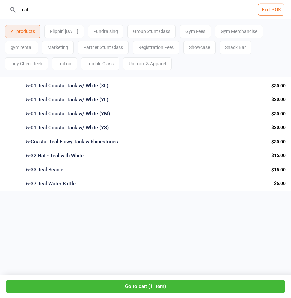
click at [136, 286] on button "Go to cart ( 1 item )" at bounding box center [145, 286] width 278 height 13
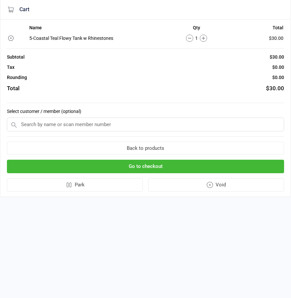
click at [73, 127] on input "text" at bounding box center [145, 124] width 277 height 14
type input "A"
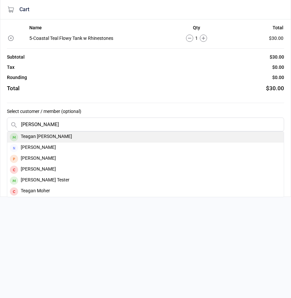
type input "[PERSON_NAME]"
click at [61, 137] on div "Teagan [PERSON_NAME]" at bounding box center [145, 137] width 276 height 11
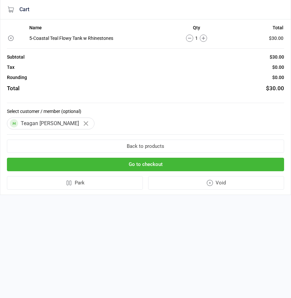
click at [75, 169] on button "Go to checkout" at bounding box center [145, 164] width 277 height 13
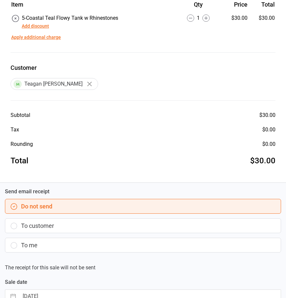
click at [54, 220] on button "To customer" at bounding box center [143, 225] width 276 height 15
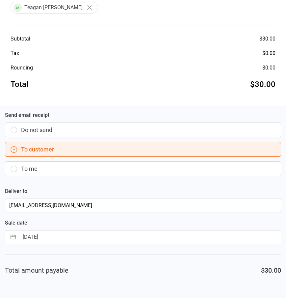
scroll to position [165, 0]
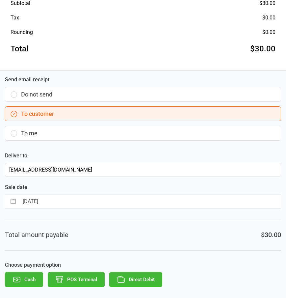
click at [137, 281] on button "Direct Debit" at bounding box center [135, 279] width 53 height 14
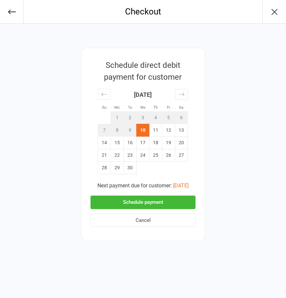
scroll to position [0, 0]
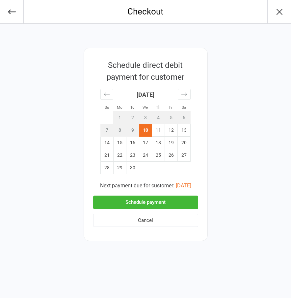
drag, startPoint x: 157, startPoint y: 203, endPoint x: 163, endPoint y: 201, distance: 7.3
click at [157, 203] on button "Schedule payment" at bounding box center [145, 201] width 105 height 13
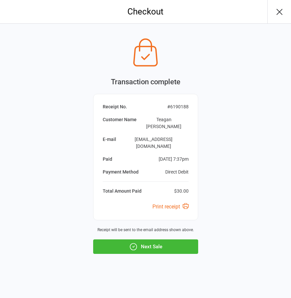
click at [140, 239] on button "Next Sale" at bounding box center [145, 246] width 105 height 14
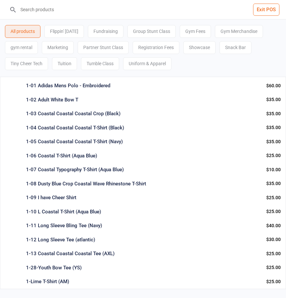
click at [38, 7] on input "search" at bounding box center [147, 9] width 260 height 19
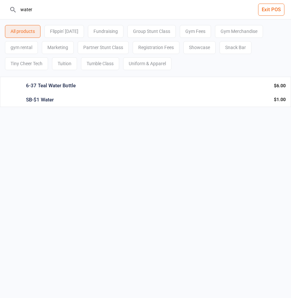
type input "water"
click at [47, 98] on div "SB-$1 Water" at bounding box center [147, 100] width 242 height 8
click at [23, 109] on button "Add to cart" at bounding box center [22, 112] width 34 height 12
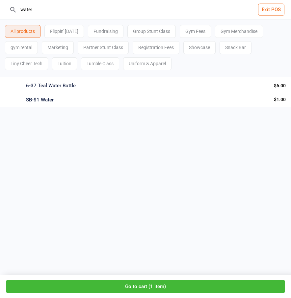
drag, startPoint x: 39, startPoint y: 9, endPoint x: 6, endPoint y: 12, distance: 32.7
click at [7, 11] on header "water Exit POS" at bounding box center [145, 9] width 291 height 19
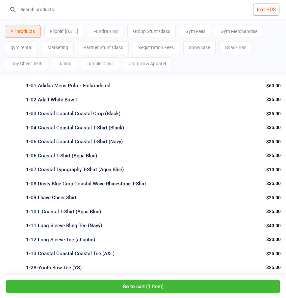
click at [143, 284] on button "Go to cart ( 1 item )" at bounding box center [142, 286] width 273 height 13
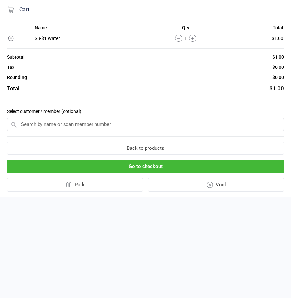
click at [104, 127] on input "text" at bounding box center [145, 124] width 277 height 14
click at [104, 126] on input "text" at bounding box center [145, 124] width 277 height 14
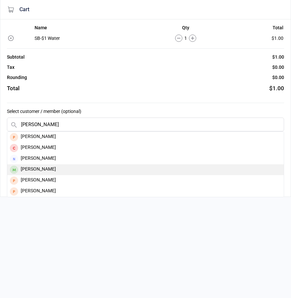
type input "[PERSON_NAME]"
click at [50, 170] on div "[PERSON_NAME]" at bounding box center [145, 169] width 276 height 11
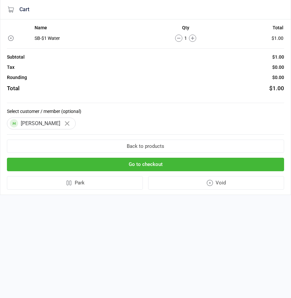
click at [67, 163] on button "Go to checkout" at bounding box center [145, 164] width 277 height 13
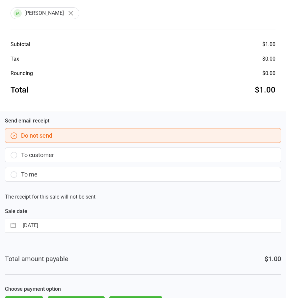
scroll to position [148, 0]
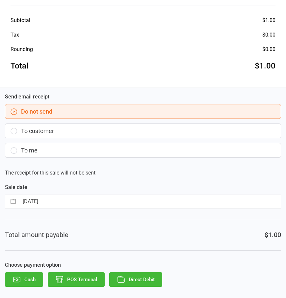
click at [138, 281] on button "Direct Debit" at bounding box center [135, 279] width 53 height 14
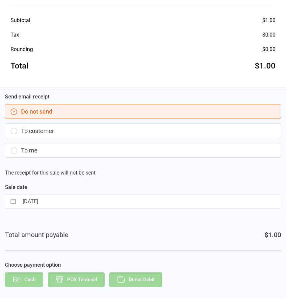
scroll to position [0, 0]
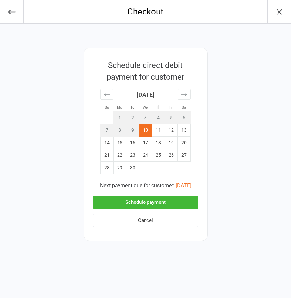
click at [163, 199] on button "Schedule payment" at bounding box center [145, 201] width 105 height 13
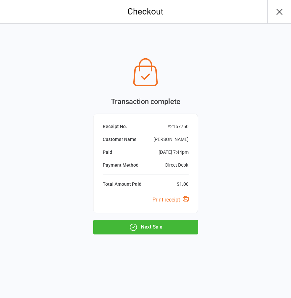
click at [167, 224] on button "Next Sale" at bounding box center [145, 227] width 105 height 14
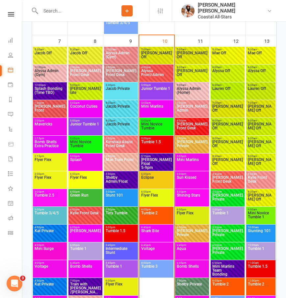
click at [155, 229] on span "Shark Bite" at bounding box center [156, 235] width 31 height 12
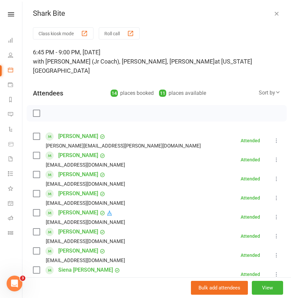
click at [265, 7] on div "Shark Bite Class kiosk mode Roll call 6:45 PM - 9:00 PM, [DATE] with Delainey (…" at bounding box center [156, 149] width 268 height 298
click at [273, 12] on icon "button" at bounding box center [276, 13] width 7 height 7
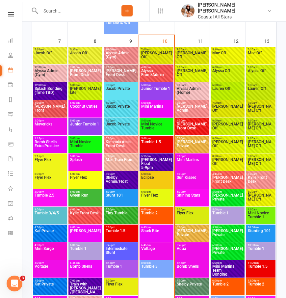
click at [156, 243] on span "6:45pm - 9:00pm" at bounding box center [156, 244] width 31 height 3
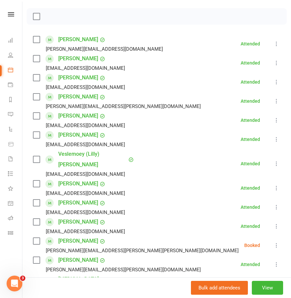
scroll to position [210, 0]
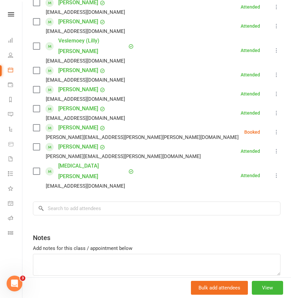
click at [273, 129] on icon at bounding box center [276, 132] width 7 height 7
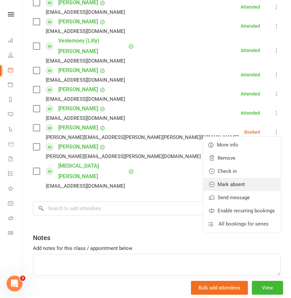
click at [221, 178] on link "Mark absent" at bounding box center [241, 184] width 77 height 13
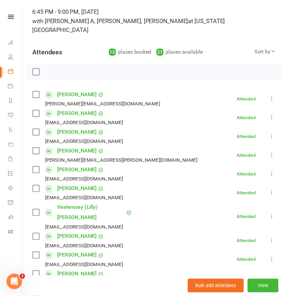
scroll to position [0, 0]
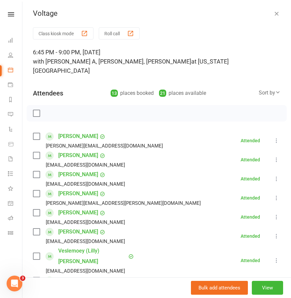
click at [273, 16] on icon "button" at bounding box center [276, 13] width 7 height 7
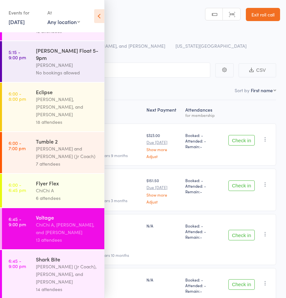
scroll to position [102, 0]
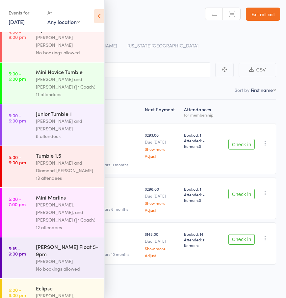
scroll to position [51, 0]
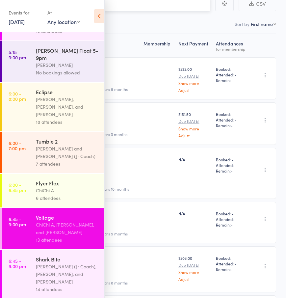
scroll to position [83, 0]
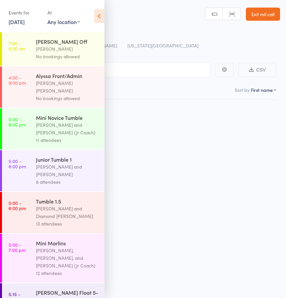
scroll to position [0, 0]
click at [38, 288] on div "[PERSON_NAME] Float 5-9pm" at bounding box center [67, 295] width 63 height 14
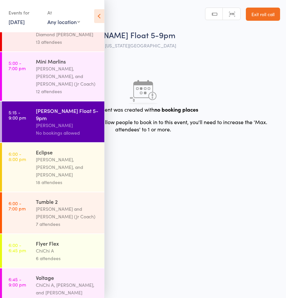
scroll to position [242, 0]
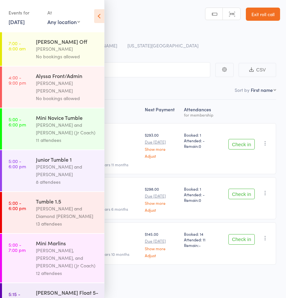
click at [99, 14] on icon at bounding box center [99, 16] width 10 height 14
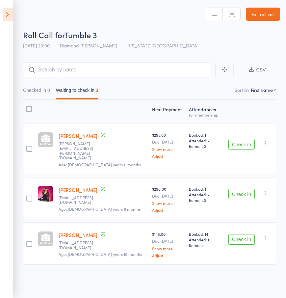
click at [234, 139] on button "Check in" at bounding box center [241, 144] width 26 height 11
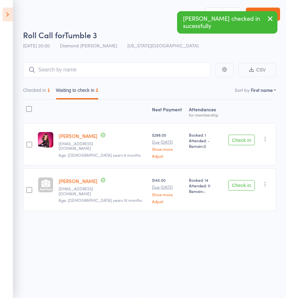
click at [240, 140] on button "Check in" at bounding box center [241, 140] width 26 height 11
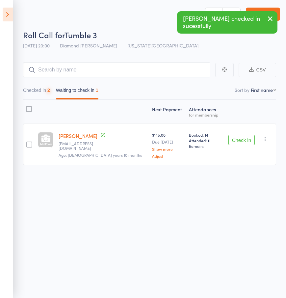
click at [240, 140] on button "Check in" at bounding box center [241, 140] width 26 height 11
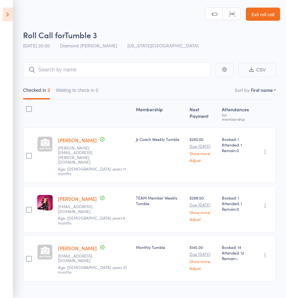
click at [1, 10] on aside "Events for [DATE] [DATE] [DATE] Sun Mon Tue Wed Thu Fri Sat 36 31 01 02 03 04 0…" at bounding box center [6, 149] width 13 height 298
click at [3, 14] on icon at bounding box center [8, 15] width 10 height 14
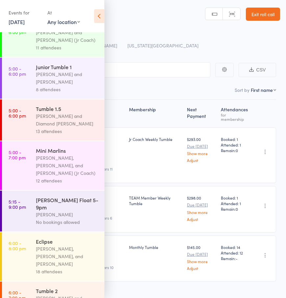
scroll to position [242, 0]
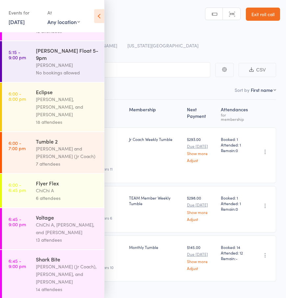
click at [56, 262] on div "[PERSON_NAME] (Jr Coach), [PERSON_NAME], and [PERSON_NAME]" at bounding box center [67, 273] width 63 height 23
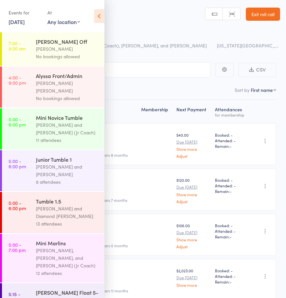
click at [98, 15] on icon at bounding box center [99, 16] width 10 height 14
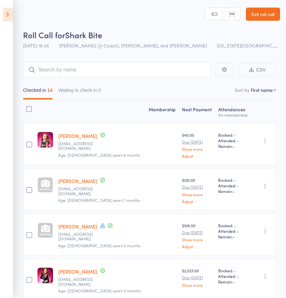
click at [6, 15] on icon at bounding box center [8, 15] width 10 height 14
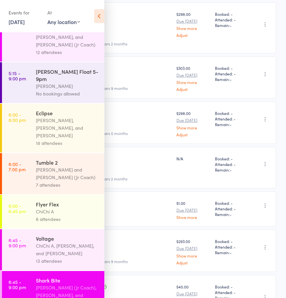
scroll to position [242, 0]
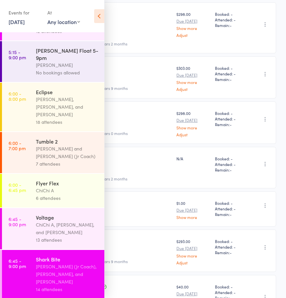
click at [67, 221] on div "ChiChi A, Kyle Fisher, and Kylie Smith" at bounding box center [67, 228] width 63 height 15
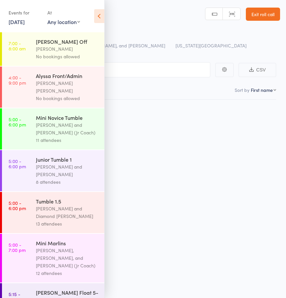
scroll to position [0, 0]
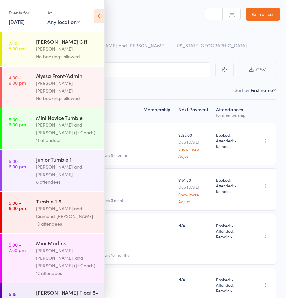
click at [98, 19] on icon at bounding box center [99, 16] width 10 height 14
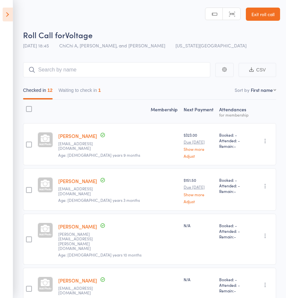
click at [73, 97] on button "Waiting to check in 1" at bounding box center [80, 91] width 42 height 15
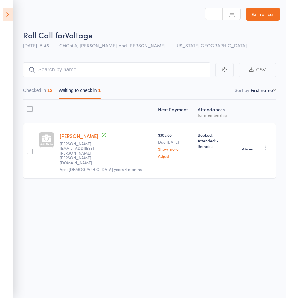
drag, startPoint x: 61, startPoint y: 138, endPoint x: 99, endPoint y: 138, distance: 38.2
click at [99, 138] on div "Isabella Roberts george.beyhan.roberts@hotmail.com Age: 13 years 4 months" at bounding box center [106, 151] width 99 height 56
copy link "[PERSON_NAME]"
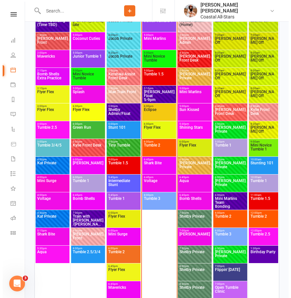
scroll to position [617, 0]
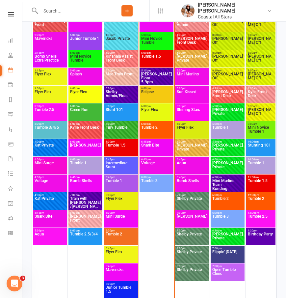
click at [148, 185] on span "Tumble 3" at bounding box center [156, 185] width 31 height 12
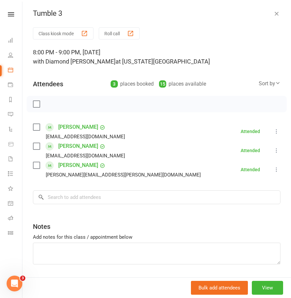
click at [275, 11] on div "Tumble 3" at bounding box center [156, 13] width 268 height 9
click at [273, 13] on icon "button" at bounding box center [276, 13] width 7 height 7
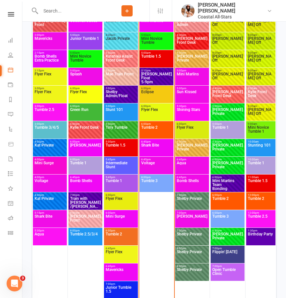
click at [152, 167] on span "Voltage" at bounding box center [156, 167] width 31 height 12
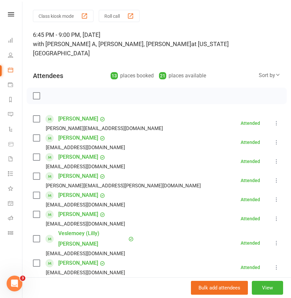
scroll to position [0, 0]
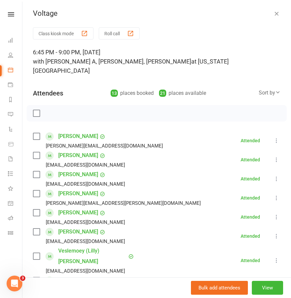
click at [273, 13] on icon "button" at bounding box center [276, 13] width 7 height 7
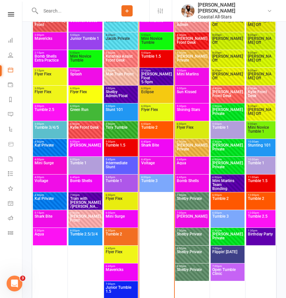
click at [157, 149] on span "Shark Bite" at bounding box center [156, 149] width 31 height 12
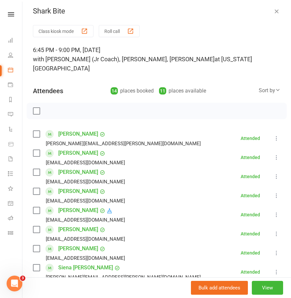
scroll to position [3, 0]
click at [273, 12] on icon "button" at bounding box center [276, 11] width 7 height 7
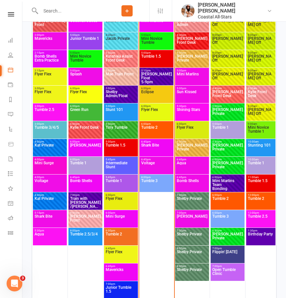
click at [155, 124] on span "6:00pm - 7:00pm" at bounding box center [156, 123] width 31 height 3
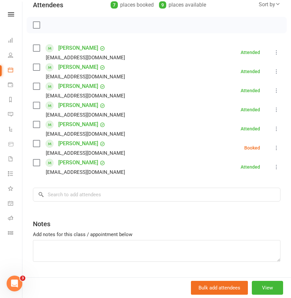
scroll to position [87, 0]
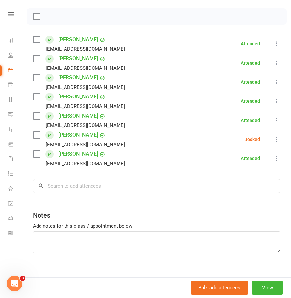
drag, startPoint x: 265, startPoint y: 141, endPoint x: 263, endPoint y: 148, distance: 7.2
click at [273, 141] on icon at bounding box center [276, 139] width 7 height 7
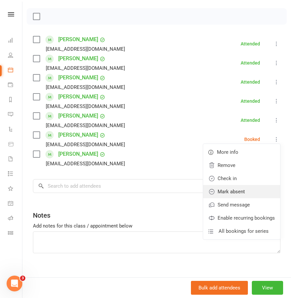
click at [229, 191] on link "Mark absent" at bounding box center [241, 191] width 77 height 13
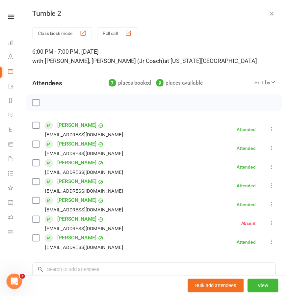
scroll to position [0, 0]
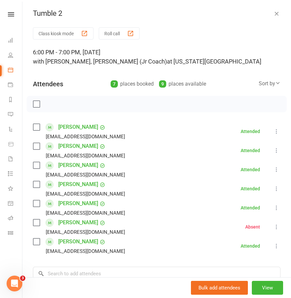
click at [273, 14] on icon "button" at bounding box center [276, 13] width 7 height 7
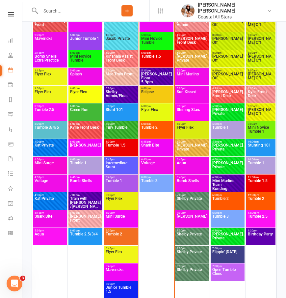
click at [149, 112] on span "Flyer Flex" at bounding box center [156, 114] width 31 height 12
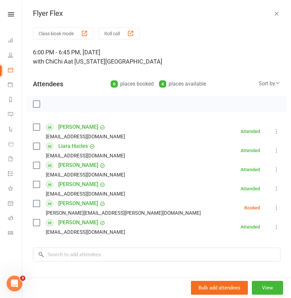
click at [273, 211] on icon at bounding box center [276, 207] width 7 height 7
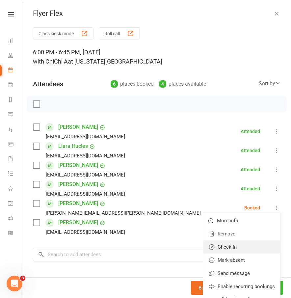
click at [222, 247] on link "Check in" at bounding box center [241, 246] width 77 height 13
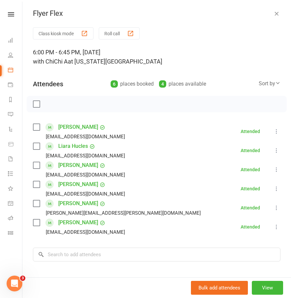
click at [273, 14] on icon "button" at bounding box center [276, 13] width 7 height 7
